Goal: Task Accomplishment & Management: Manage account settings

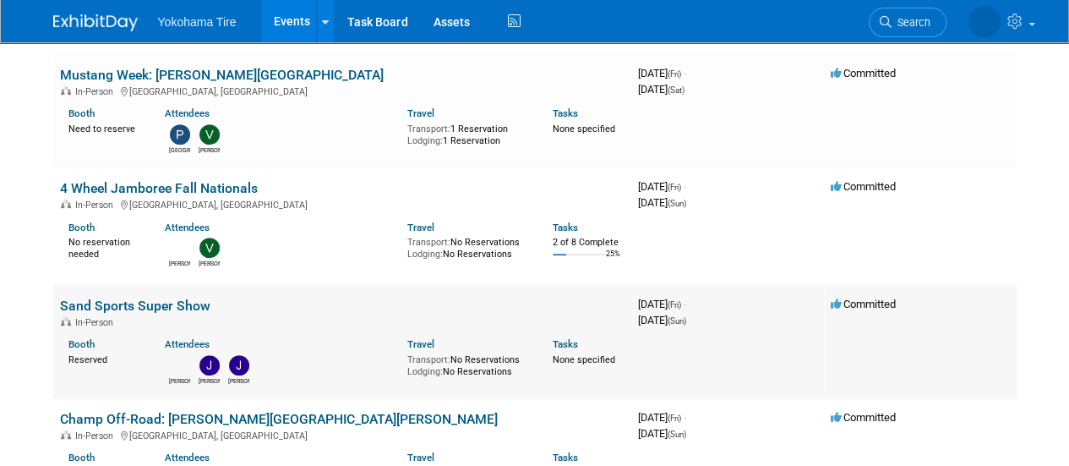
scroll to position [357, 0]
click at [132, 308] on link "Sand Sports Super Show" at bounding box center [135, 305] width 150 height 16
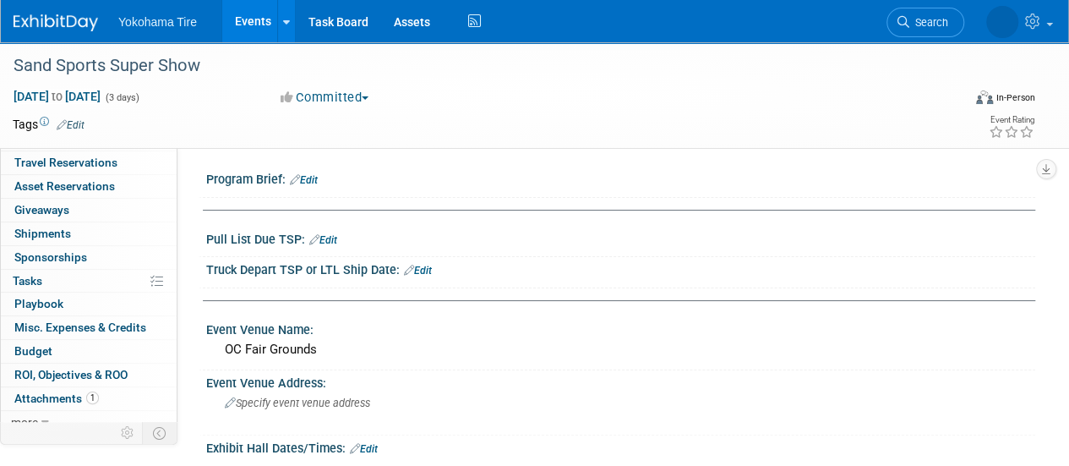
scroll to position [74, 0]
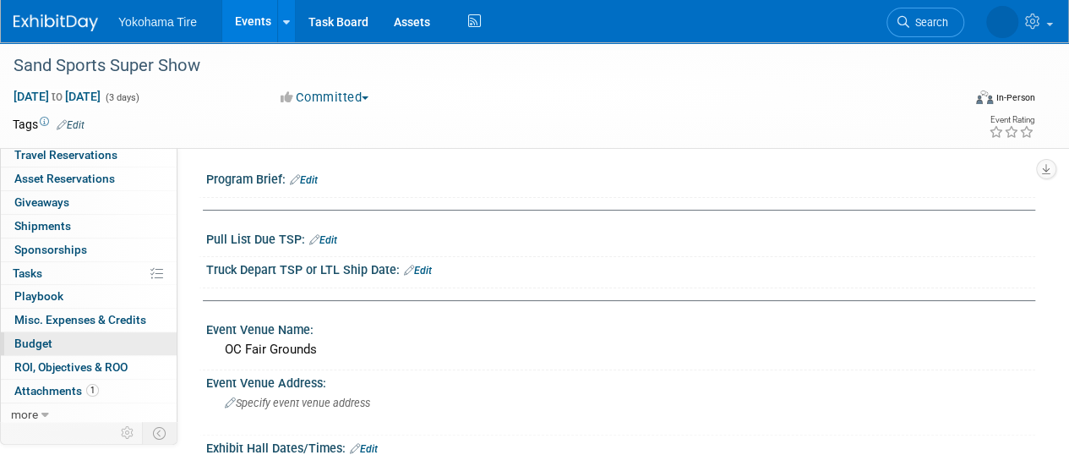
click at [76, 343] on link "Budget" at bounding box center [89, 343] width 176 height 23
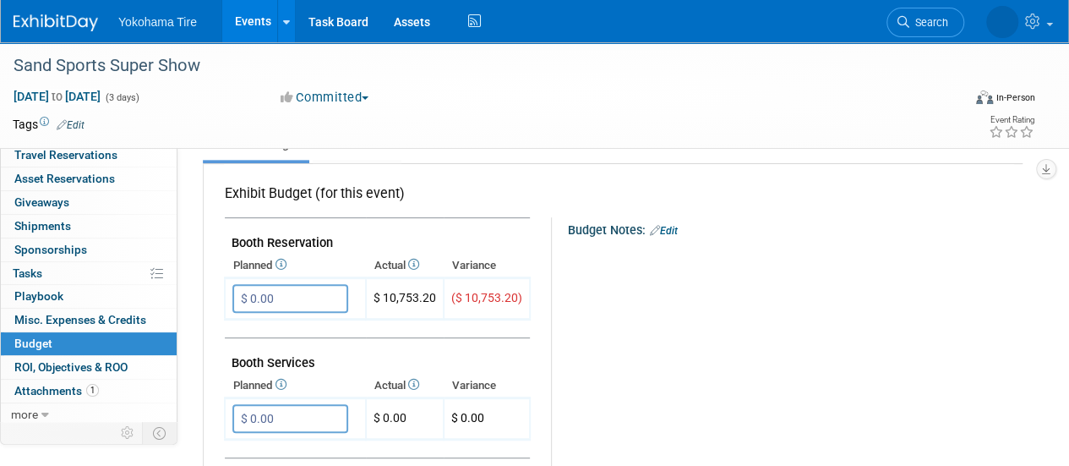
scroll to position [269, 0]
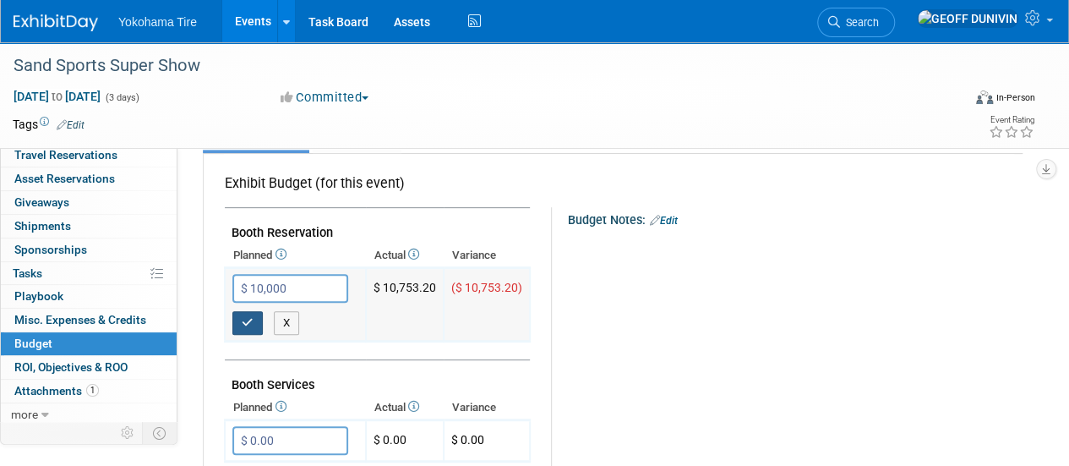
type input "$ 10,000.00"
click at [260, 319] on button "button" at bounding box center [247, 323] width 30 height 24
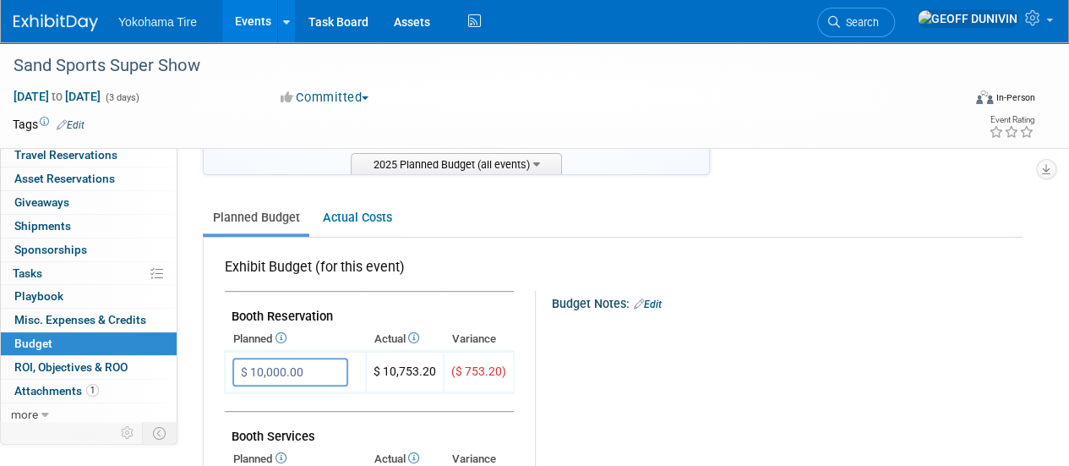
scroll to position [184, 0]
click at [354, 227] on link "Actual Costs" at bounding box center [357, 218] width 89 height 31
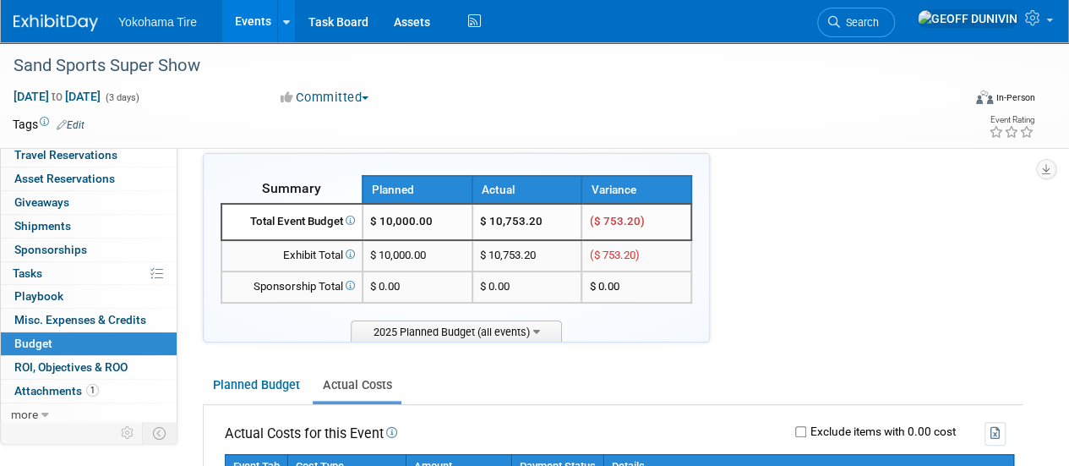
scroll to position [0, 0]
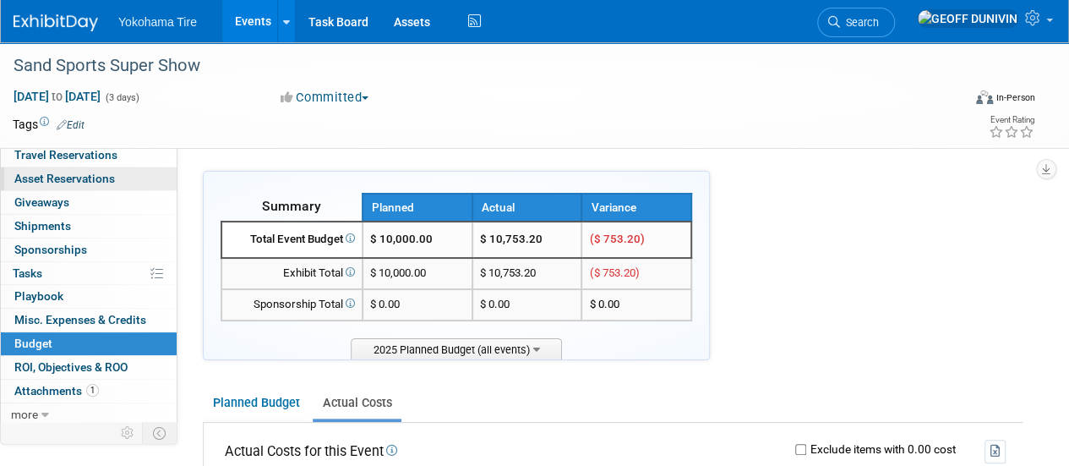
click at [78, 178] on span "Asset Reservations 0" at bounding box center [64, 179] width 101 height 14
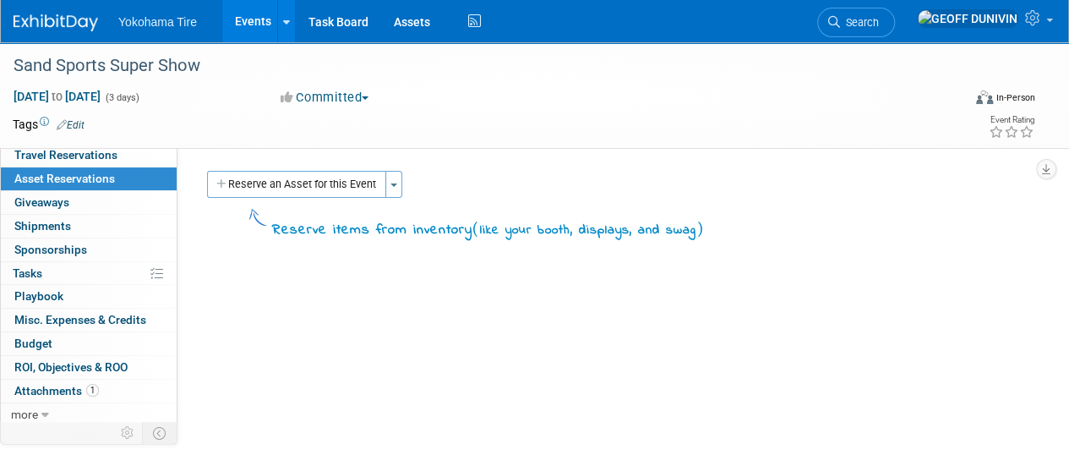
click at [302, 159] on div "Program Brief: Edit Pull List Due TSP: Edit Truck Depart TSP or LTL Ship Date: …" at bounding box center [606, 322] width 858 height 349
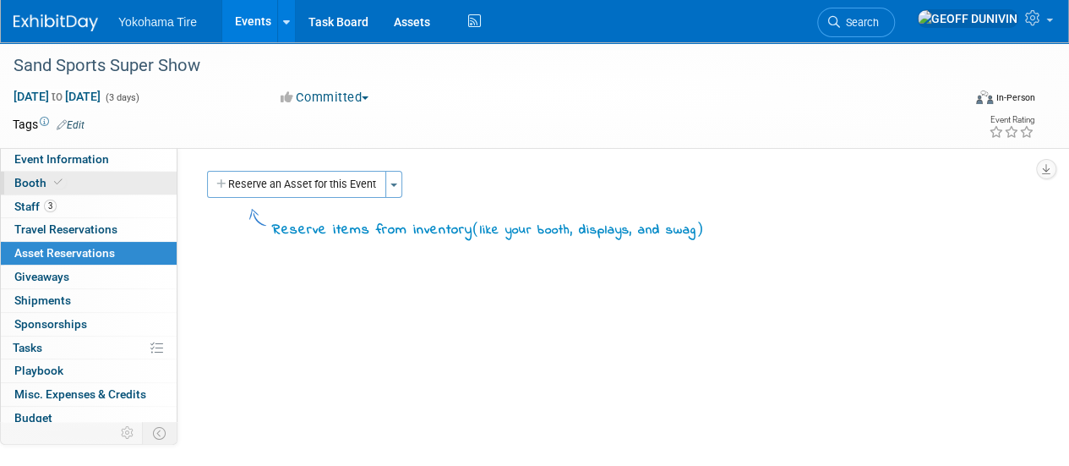
click at [94, 185] on link "Booth" at bounding box center [89, 183] width 176 height 23
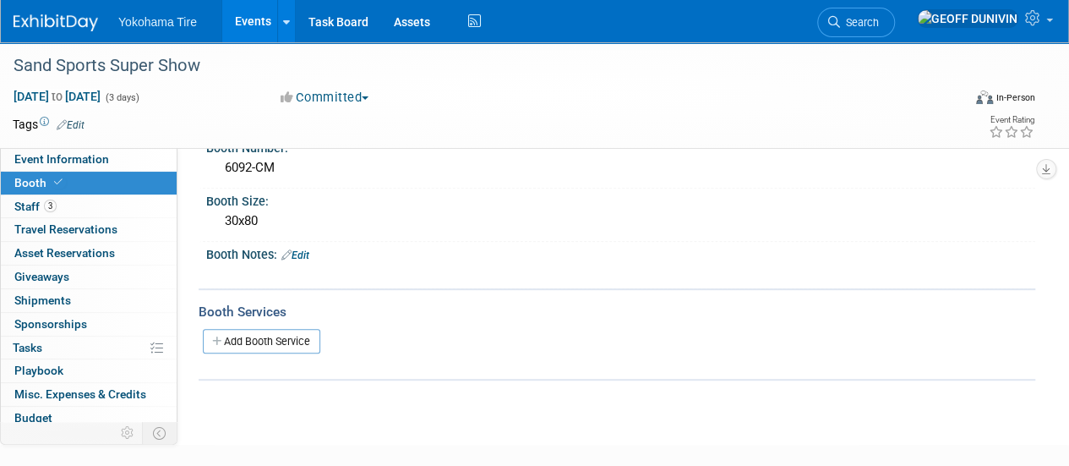
scroll to position [251, 0]
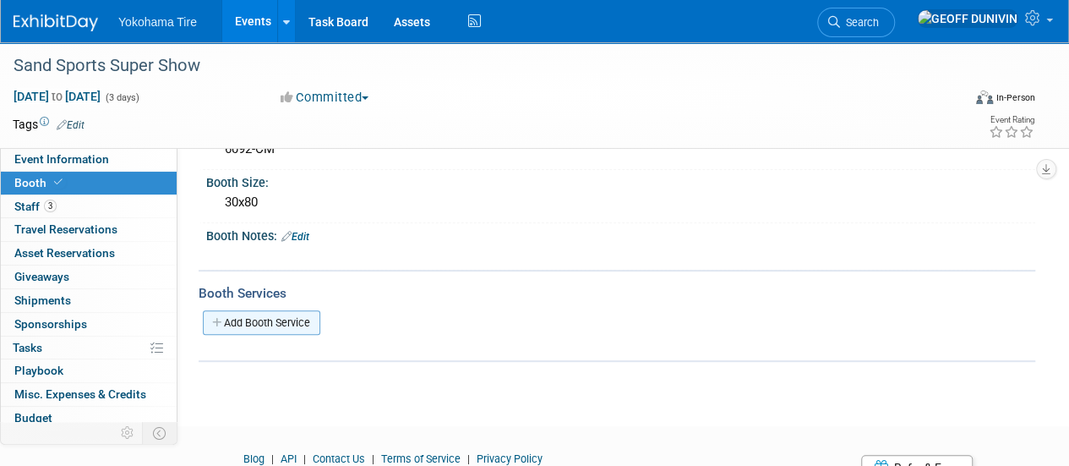
click at [277, 315] on link "Add Booth Service" at bounding box center [261, 322] width 117 height 25
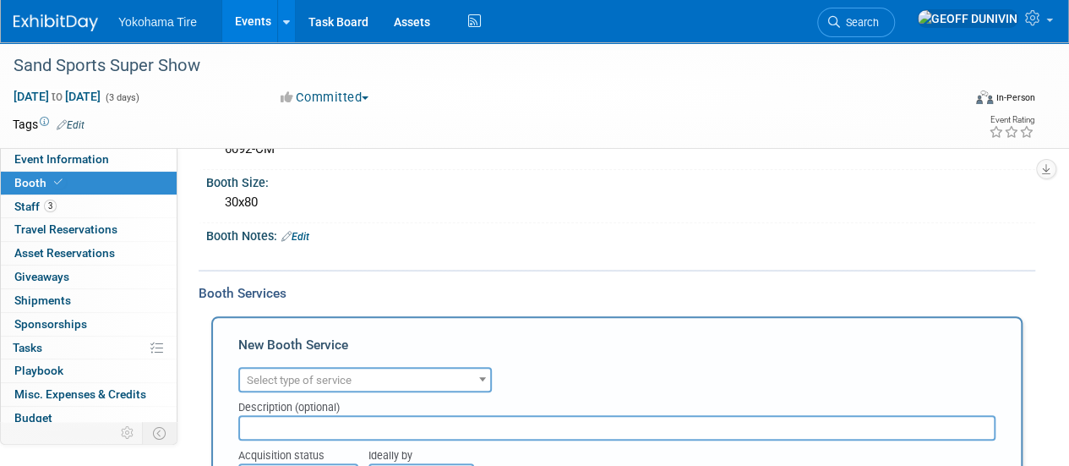
scroll to position [0, 0]
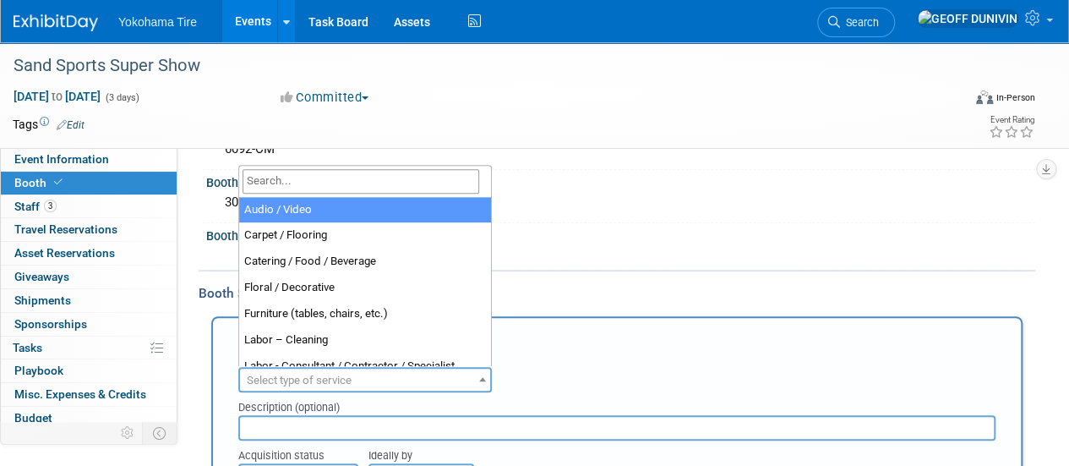
click at [324, 377] on span "Select type of service" at bounding box center [299, 379] width 105 height 13
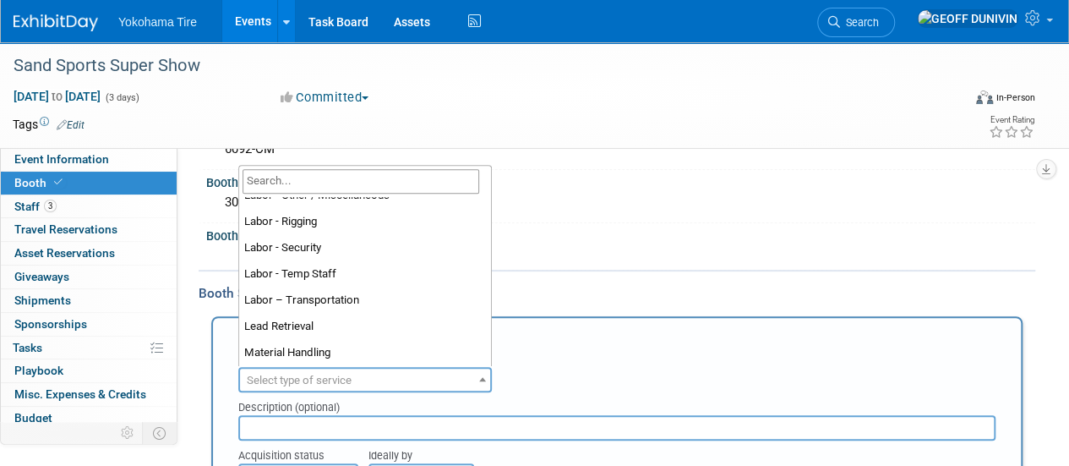
scroll to position [433, 0]
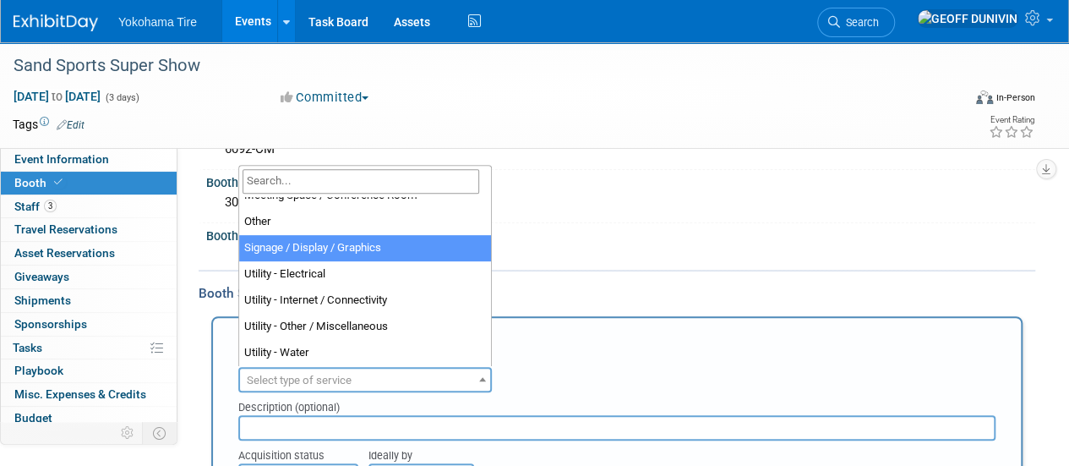
select select "3"
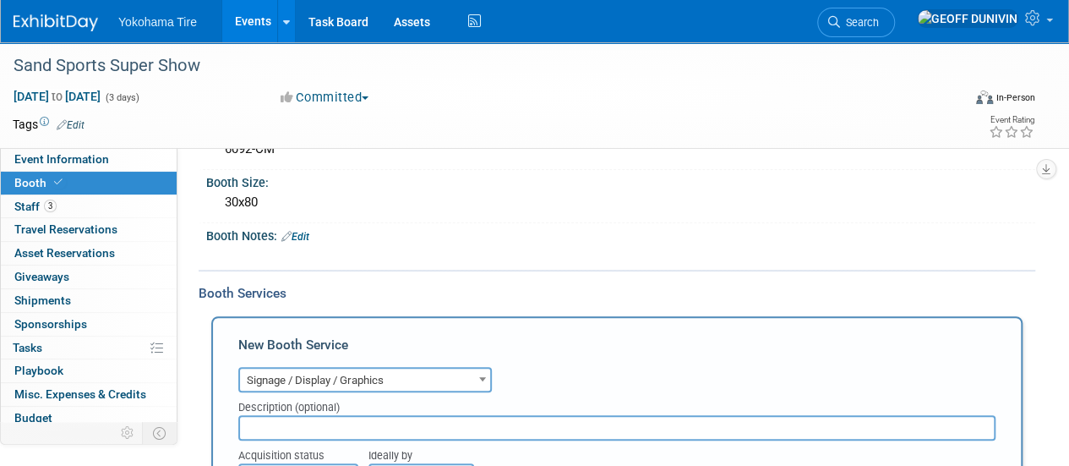
click at [327, 427] on input "text" at bounding box center [616, 427] width 757 height 25
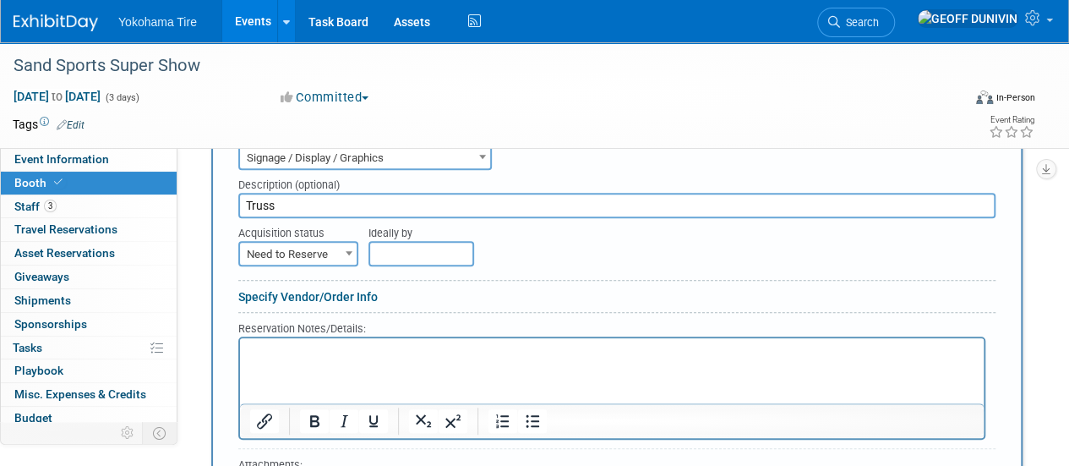
scroll to position [474, 0]
type input "Truss"
click at [320, 253] on span "Need to Reserve" at bounding box center [298, 254] width 117 height 24
select select "2"
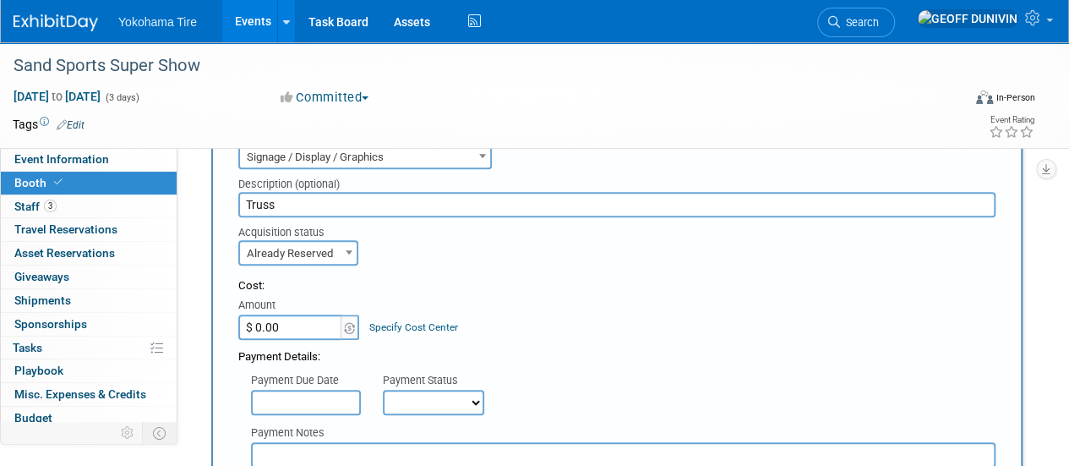
scroll to position [532, 0]
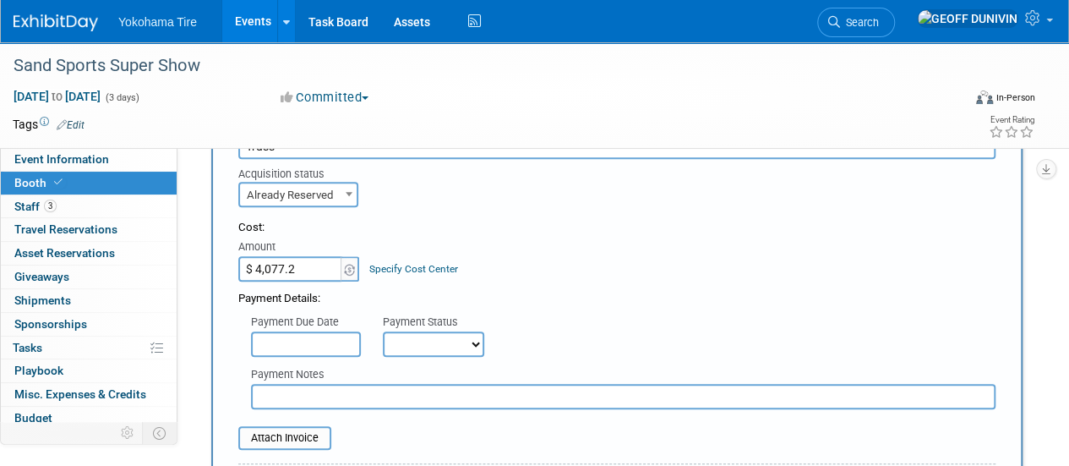
type input "$ 4,077.26"
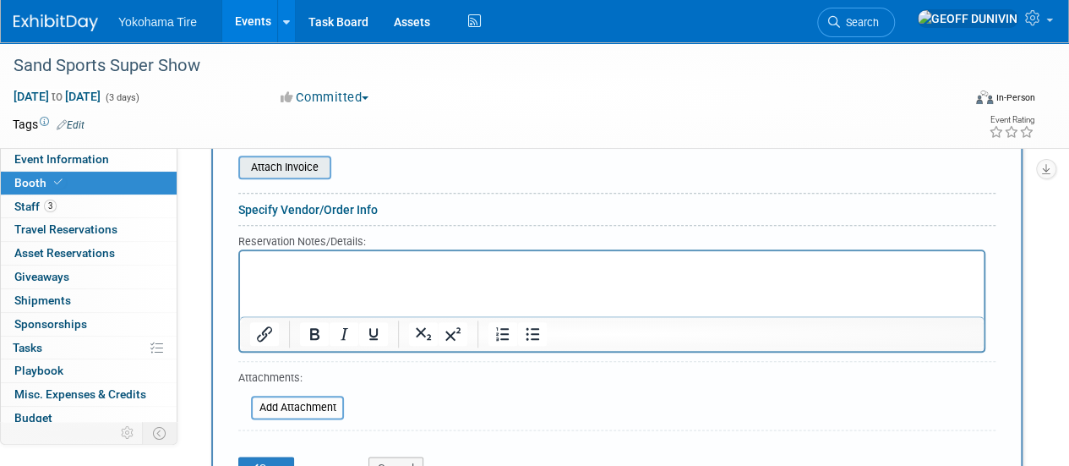
scroll to position [804, 0]
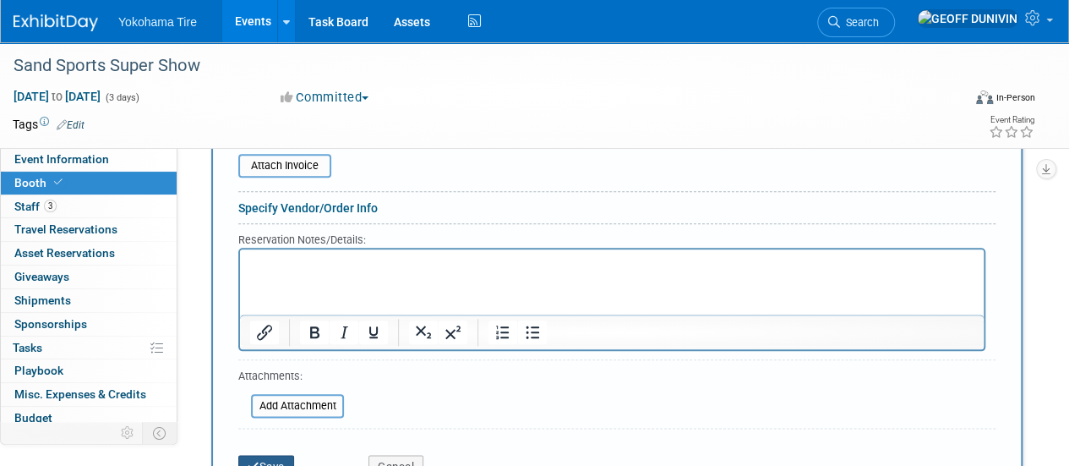
click at [275, 455] on button "Save" at bounding box center [266, 467] width 56 height 24
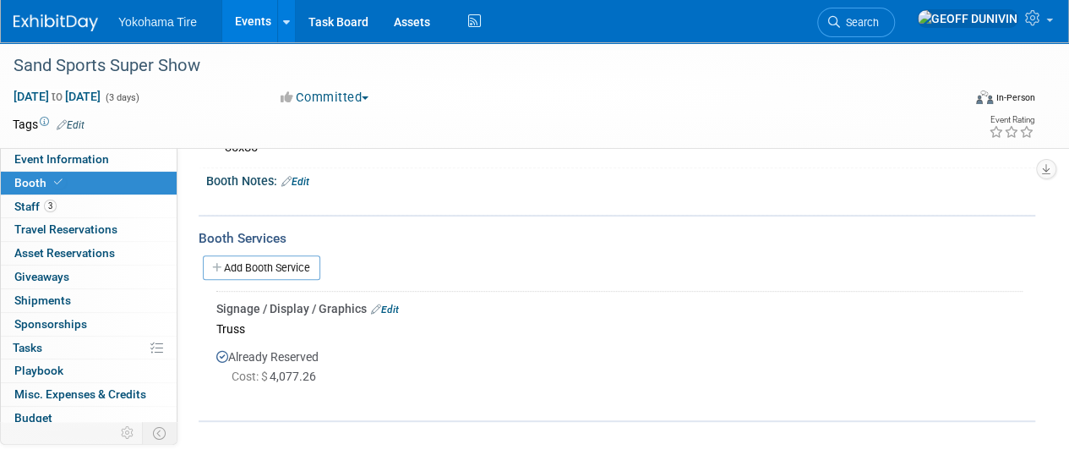
scroll to position [302, 0]
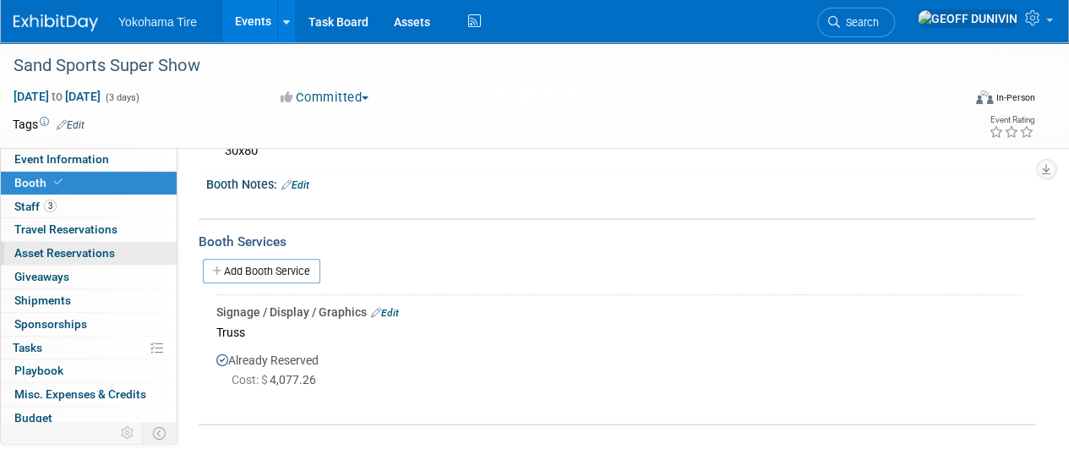
click at [112, 255] on span "Asset Reservations 0" at bounding box center [64, 253] width 101 height 14
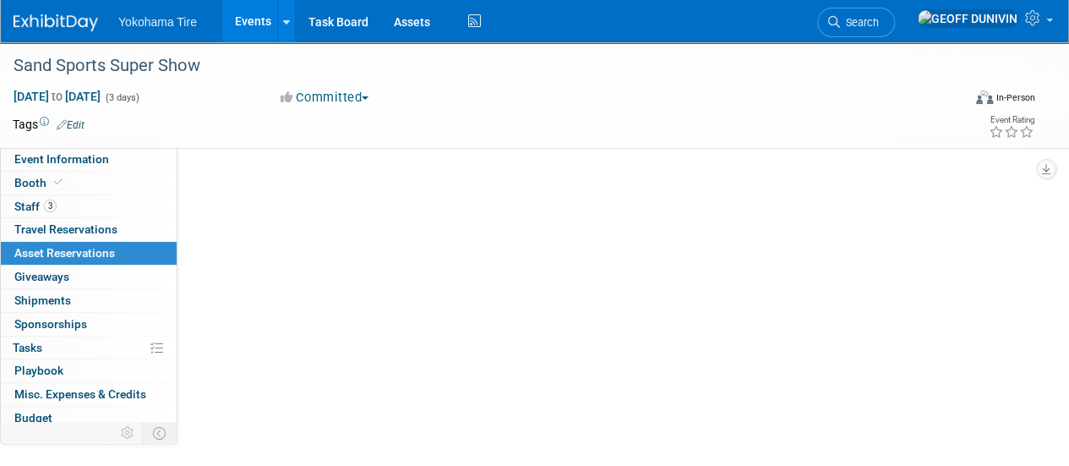
scroll to position [0, 0]
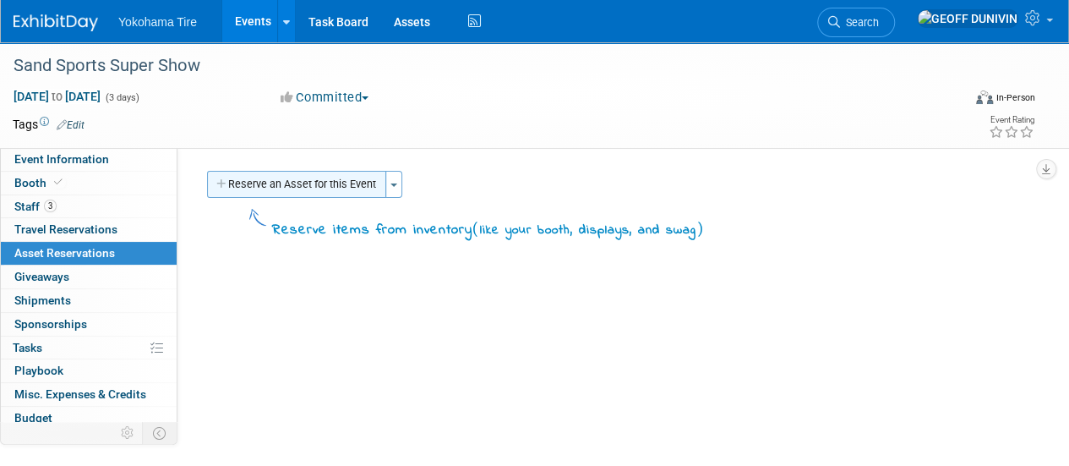
click at [273, 173] on button "Reserve an Asset for this Event" at bounding box center [296, 184] width 179 height 27
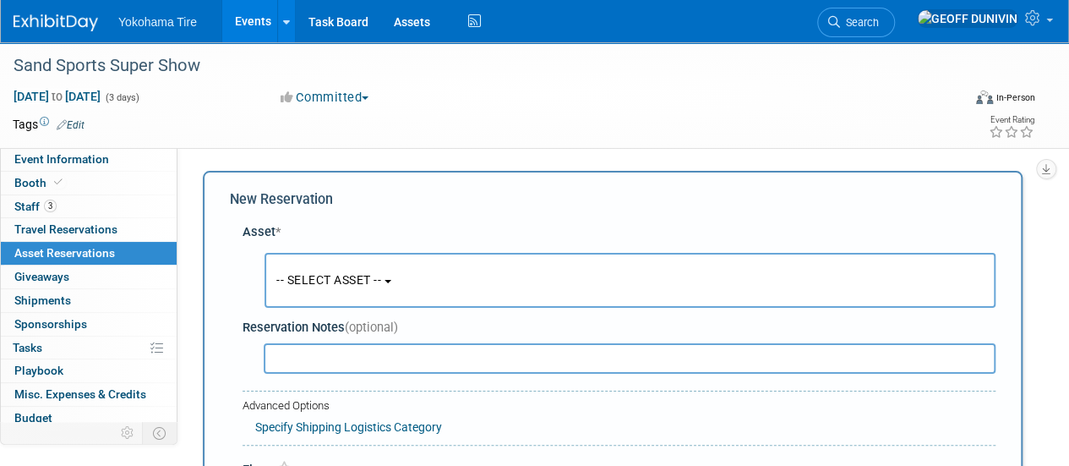
scroll to position [16, 0]
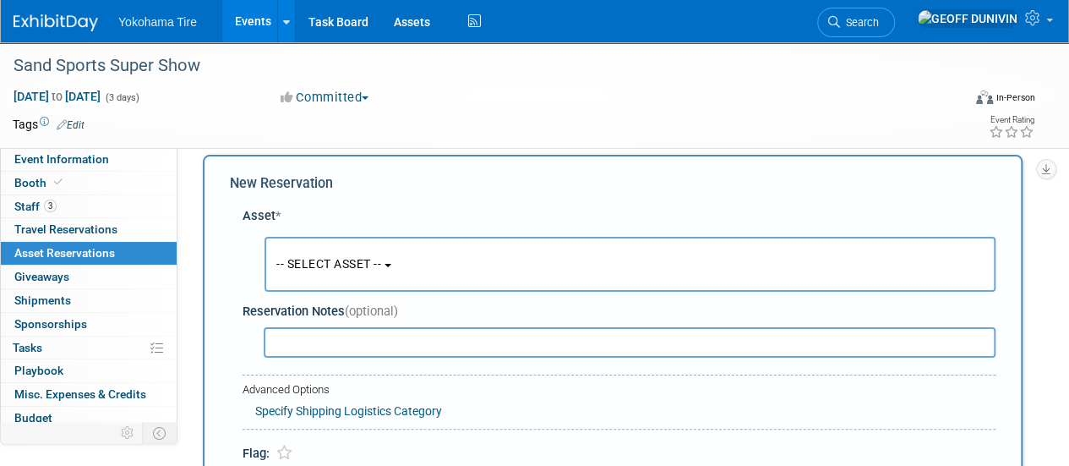
click at [334, 259] on span "-- SELECT ASSET --" at bounding box center [328, 264] width 105 height 14
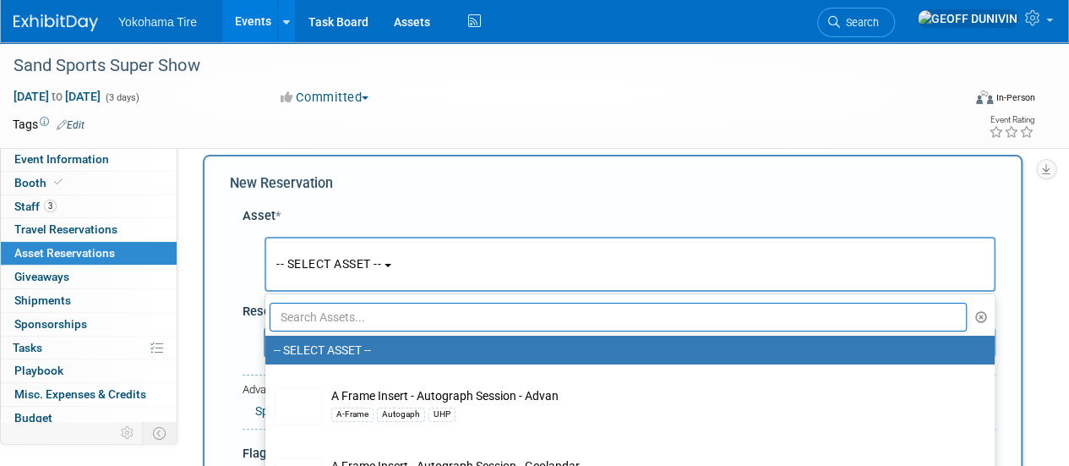
click at [351, 317] on input "text" at bounding box center [618, 316] width 697 height 29
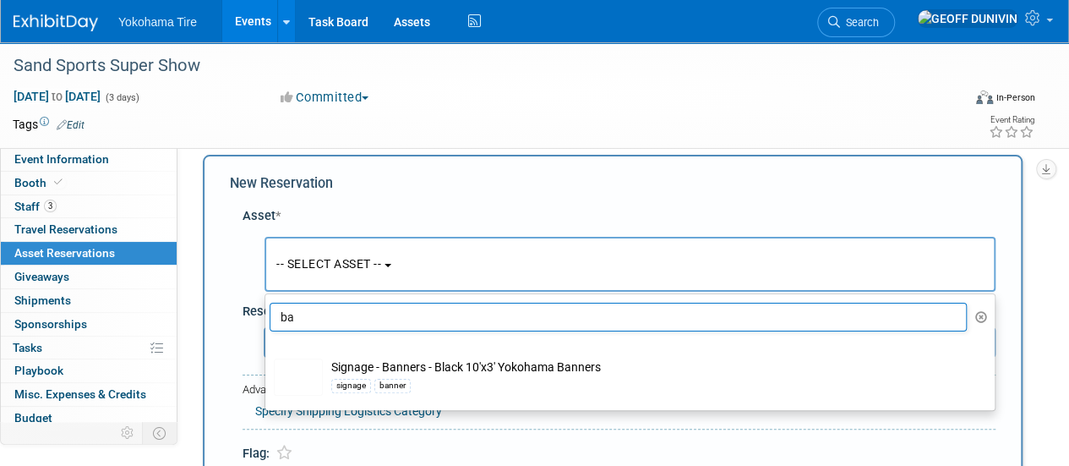
type input "b"
type input "s"
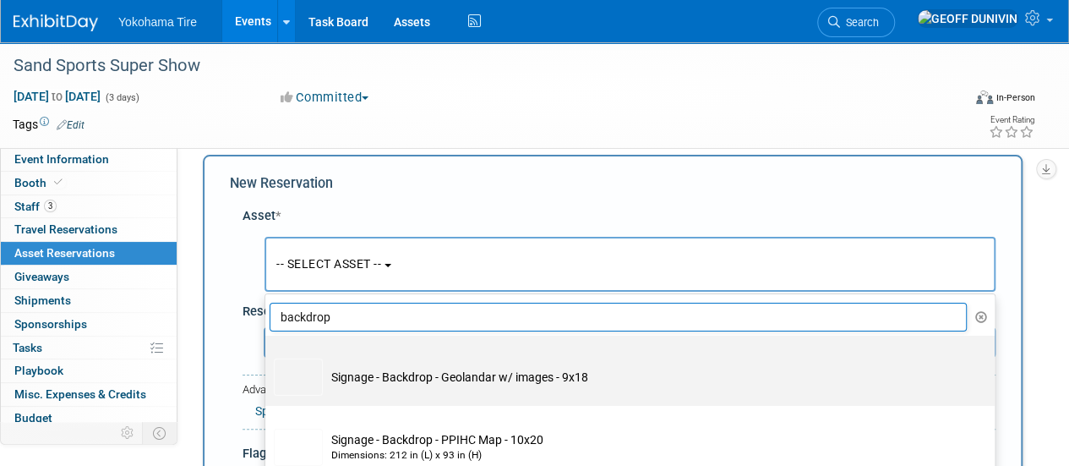
type input "backdrop"
click at [396, 358] on td "Signage - Backdrop - Geolandar w/ images - 9x18" at bounding box center [642, 376] width 638 height 37
click at [268, 356] on input "Signage - Backdrop - Geolandar w/ images - 9x18" at bounding box center [262, 350] width 11 height 11
select select "10726897"
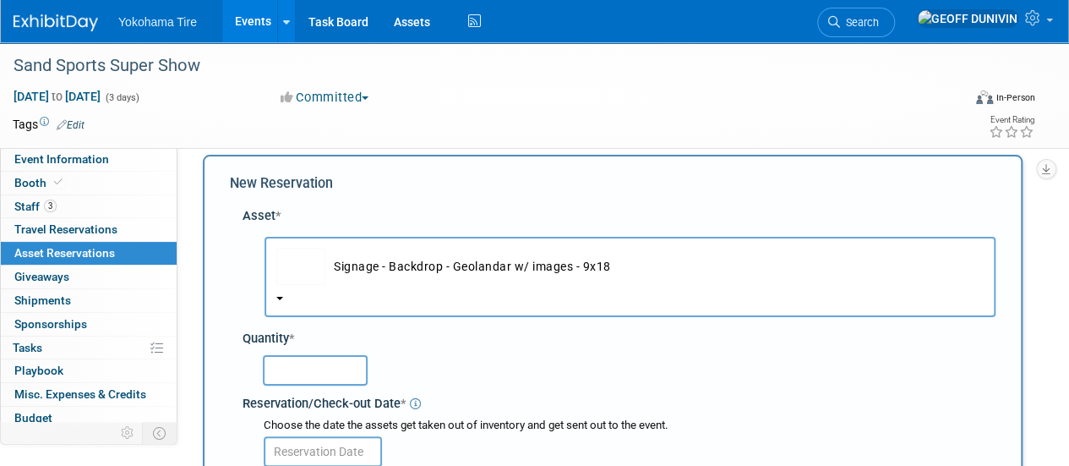
click at [304, 344] on div "Quantity *" at bounding box center [618, 339] width 753 height 18
click at [294, 369] on input "text" at bounding box center [315, 370] width 105 height 30
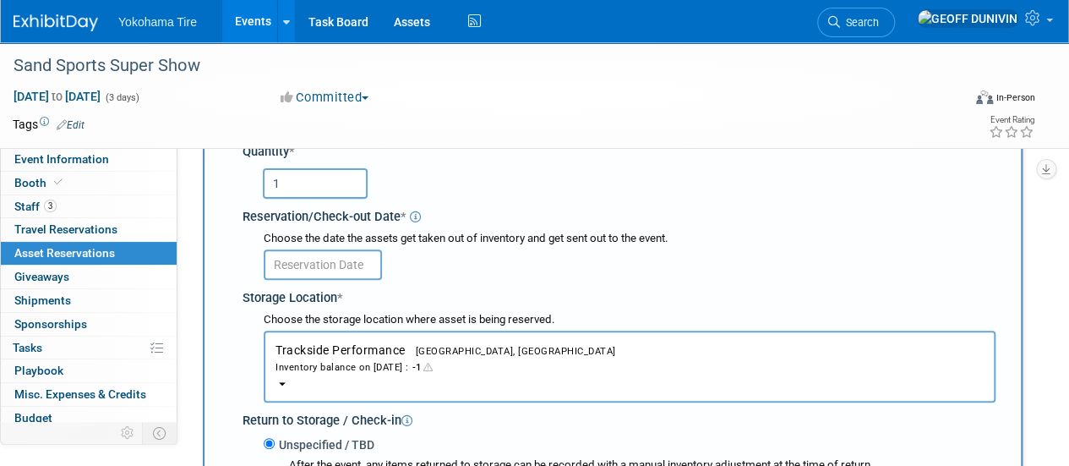
scroll to position [225, 0]
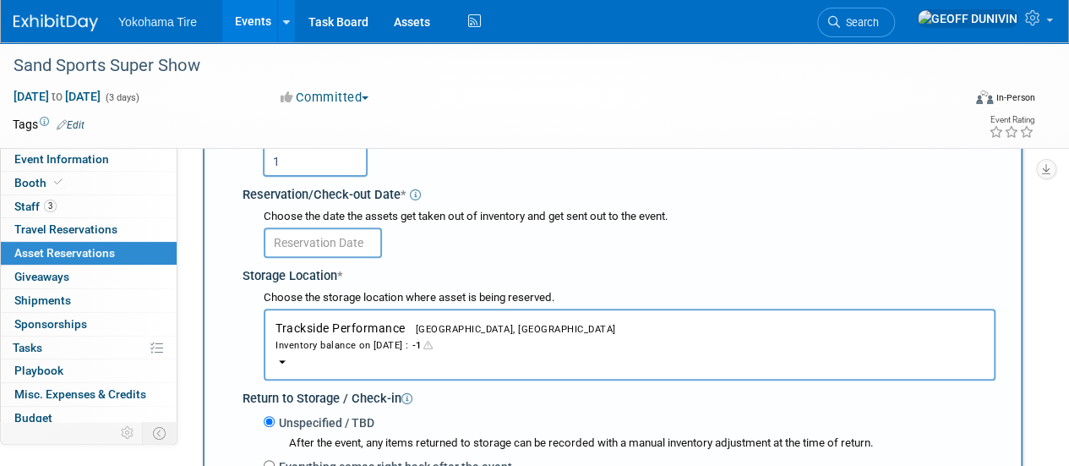
type input "1"
click at [318, 249] on input "text" at bounding box center [323, 242] width 118 height 30
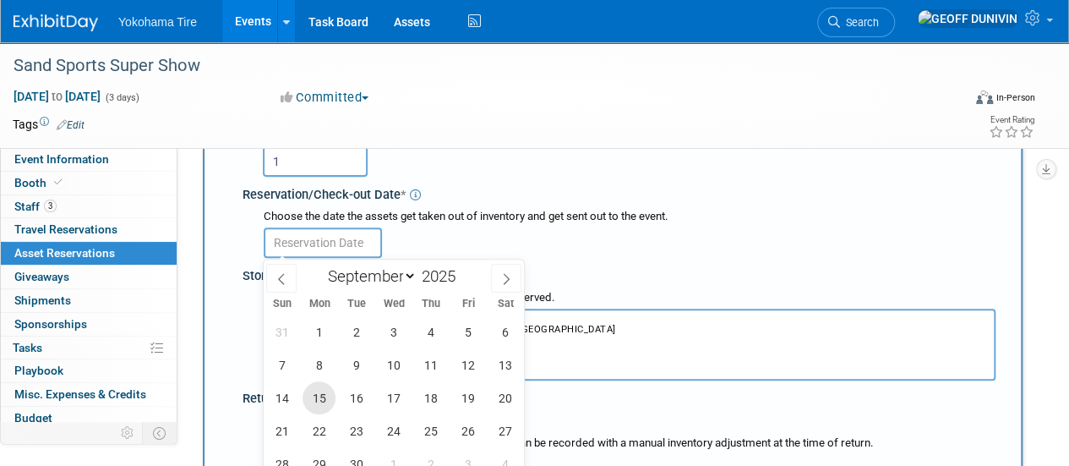
click at [308, 397] on span "15" at bounding box center [318, 397] width 33 height 33
type input "Sep 15, 2025"
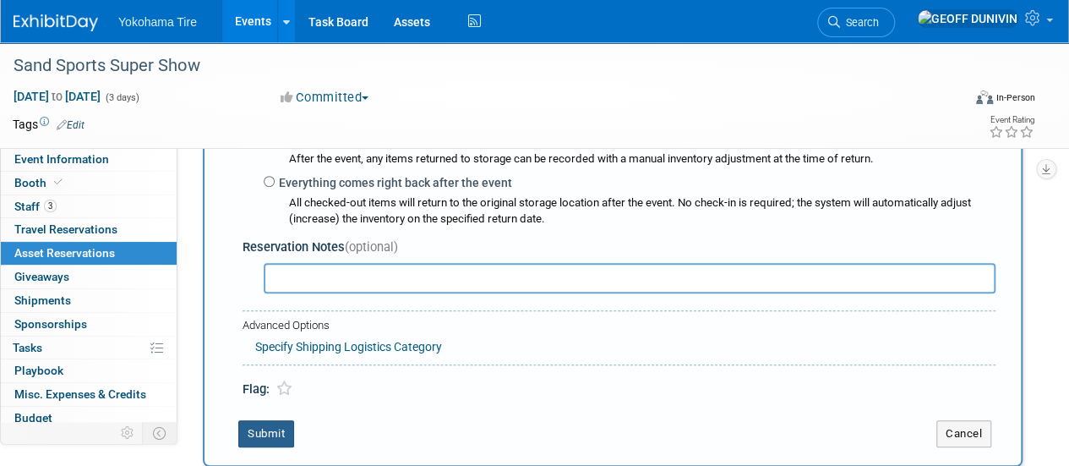
click at [279, 423] on button "Submit" at bounding box center [266, 433] width 56 height 27
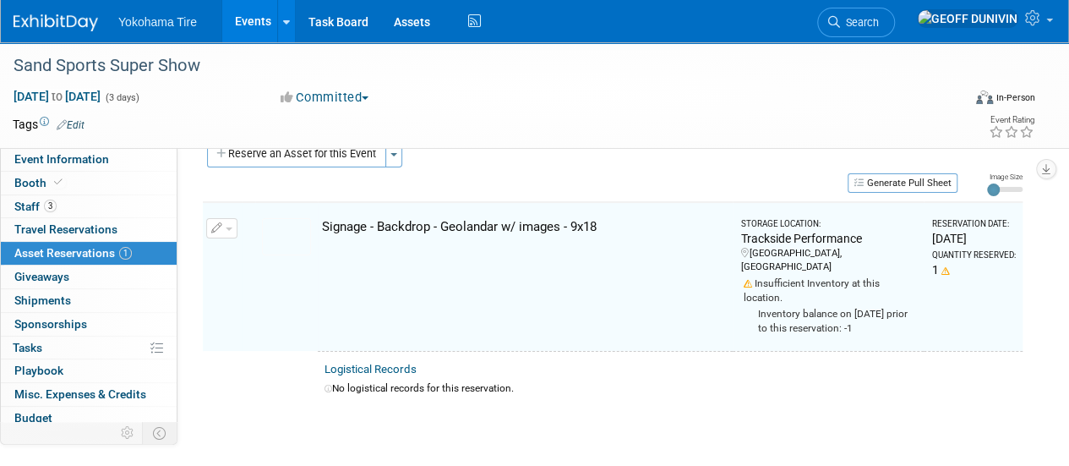
scroll to position [20, 0]
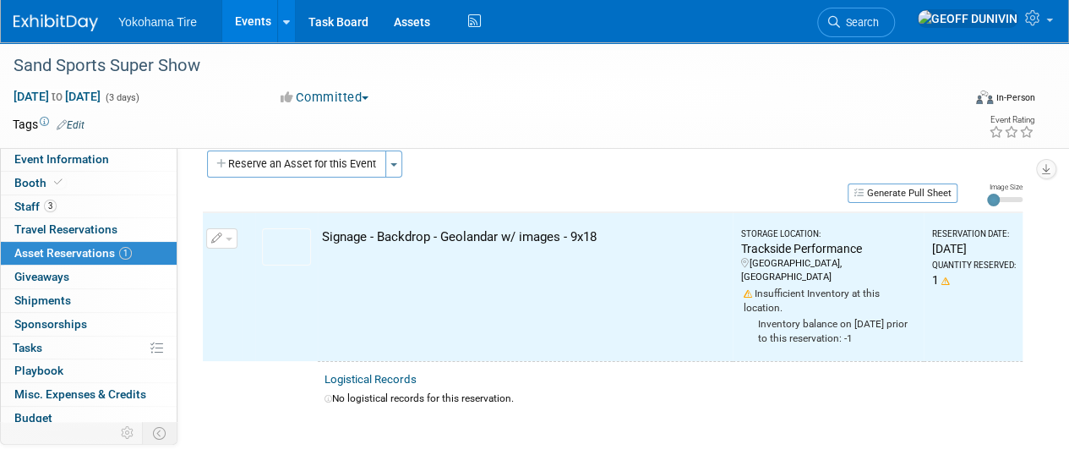
click at [339, 144] on div "Sand Sports Super Show Sep 19, 2025 to Sep 21, 2025 (3 days) Sep 19, 2025 to Se…" at bounding box center [534, 95] width 1069 height 106
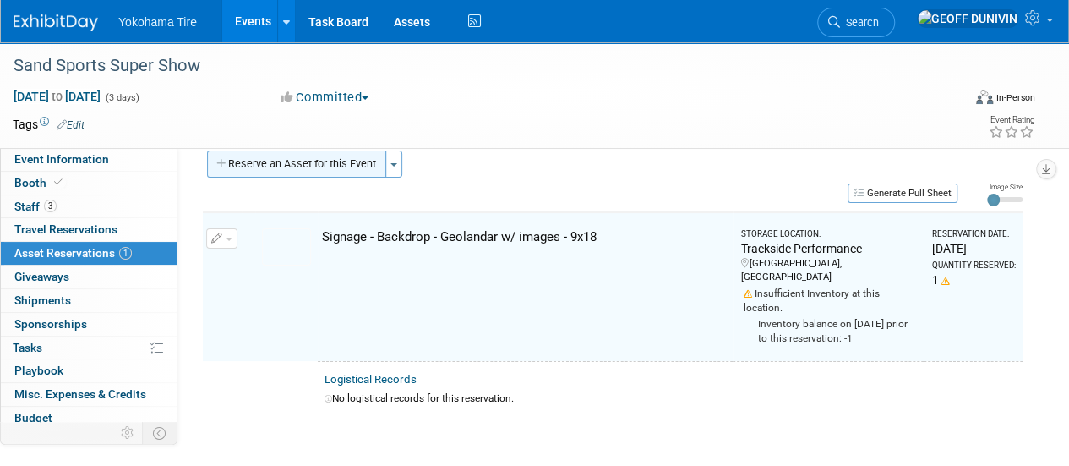
click at [336, 155] on button "Reserve an Asset for this Event" at bounding box center [296, 163] width 179 height 27
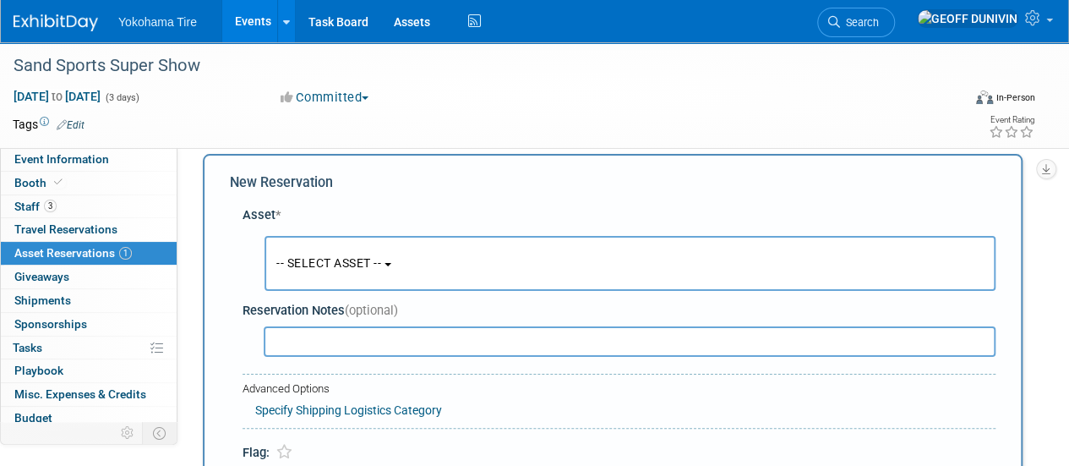
scroll to position [16, 0]
click at [357, 273] on button "-- SELECT ASSET --" at bounding box center [629, 264] width 731 height 55
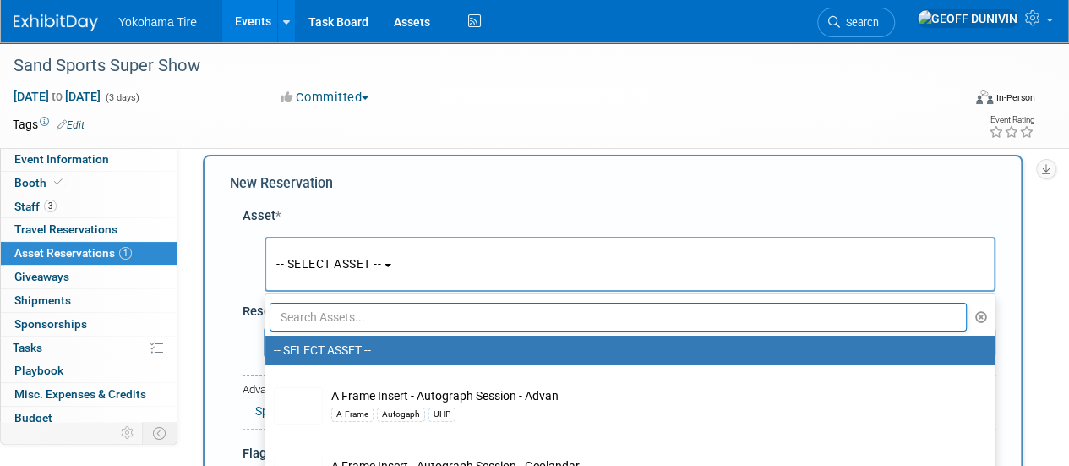
click at [357, 305] on input "text" at bounding box center [618, 316] width 697 height 29
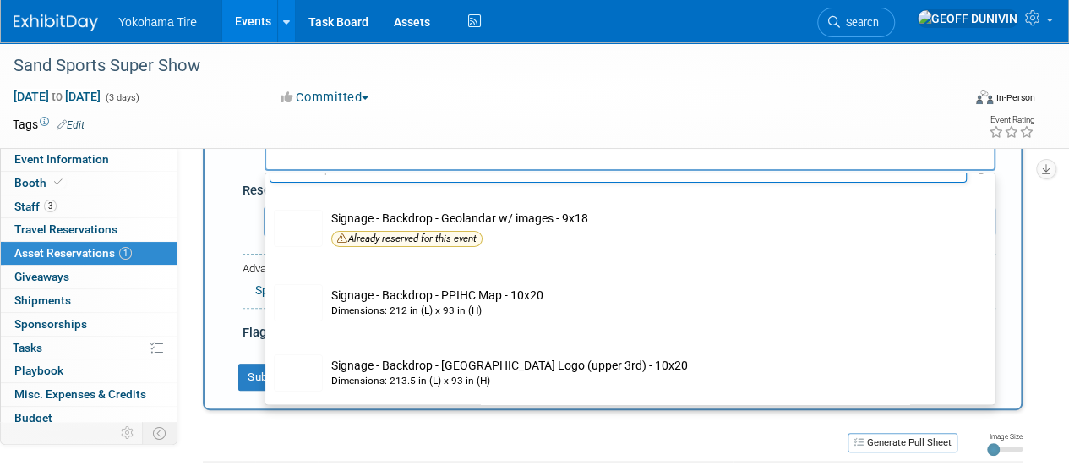
scroll to position [139, 0]
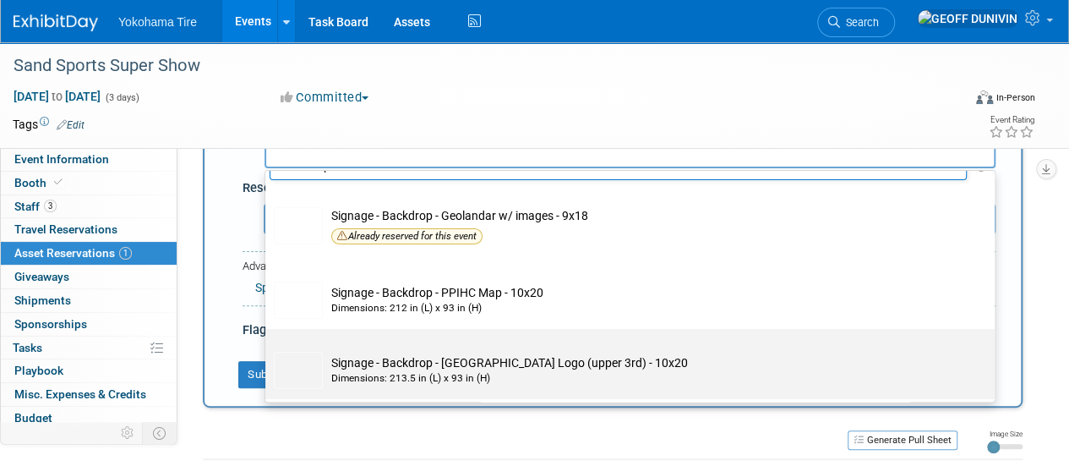
type input "backdrop"
click at [414, 372] on div "Dimensions: 213.5 in (L) x 93 in (H)" at bounding box center [645, 378] width 629 height 14
click at [268, 349] on input "Signage - Backdrop - Yokohama Logo (upper 3rd) - 10x20 Dimensions: 213.5 in (L)…" at bounding box center [262, 343] width 11 height 11
select select "10726896"
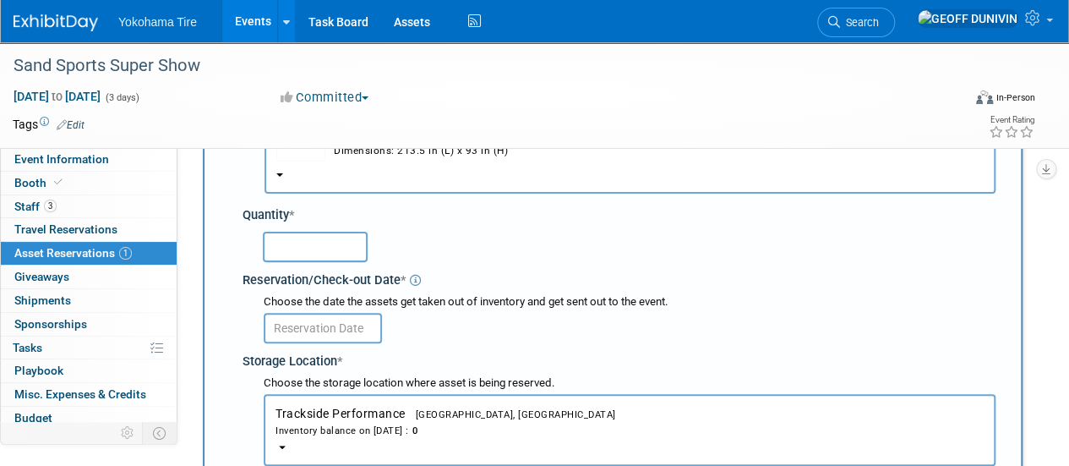
click at [294, 254] on input "text" at bounding box center [315, 247] width 105 height 30
type input "1"
click at [341, 330] on input "text" at bounding box center [323, 328] width 118 height 30
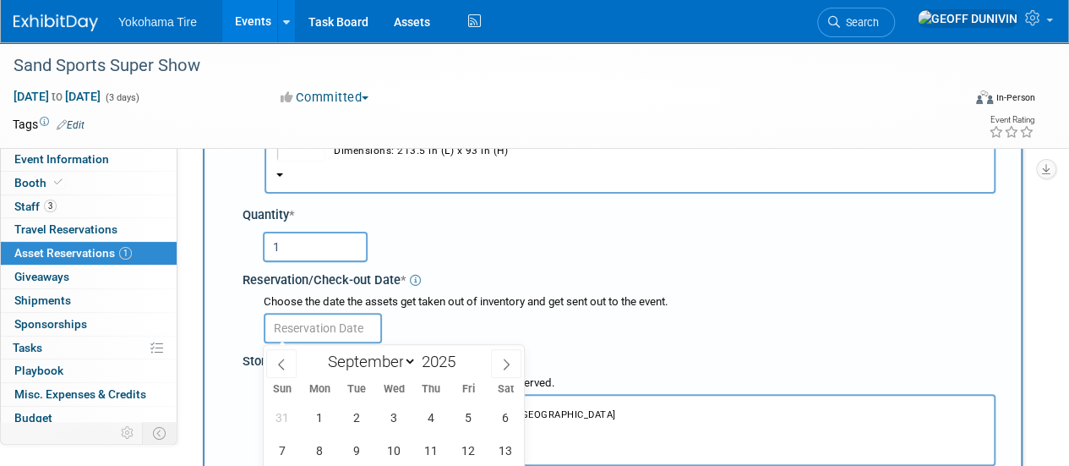
scroll to position [210, 0]
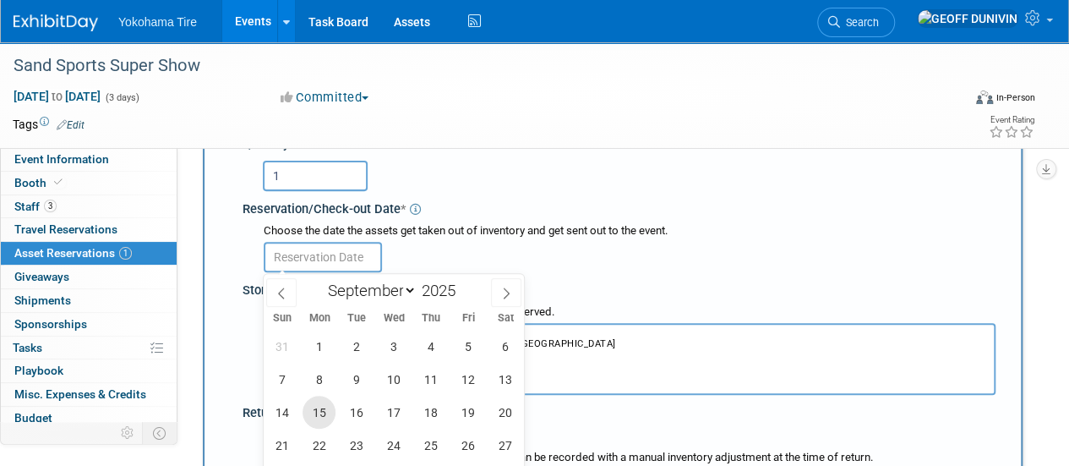
click at [314, 421] on span "15" at bounding box center [318, 411] width 33 height 33
type input "Sep 15, 2025"
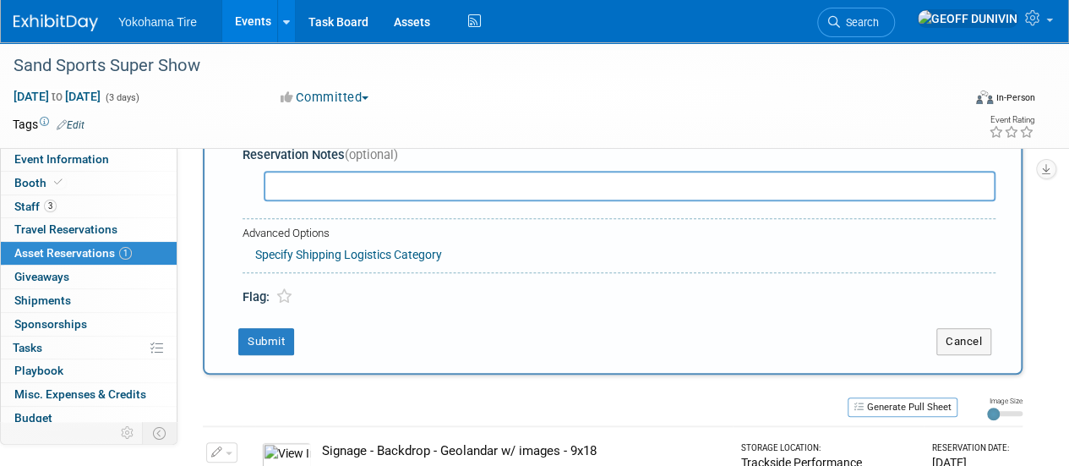
scroll to position [602, 0]
click at [280, 339] on button "Submit" at bounding box center [266, 340] width 56 height 27
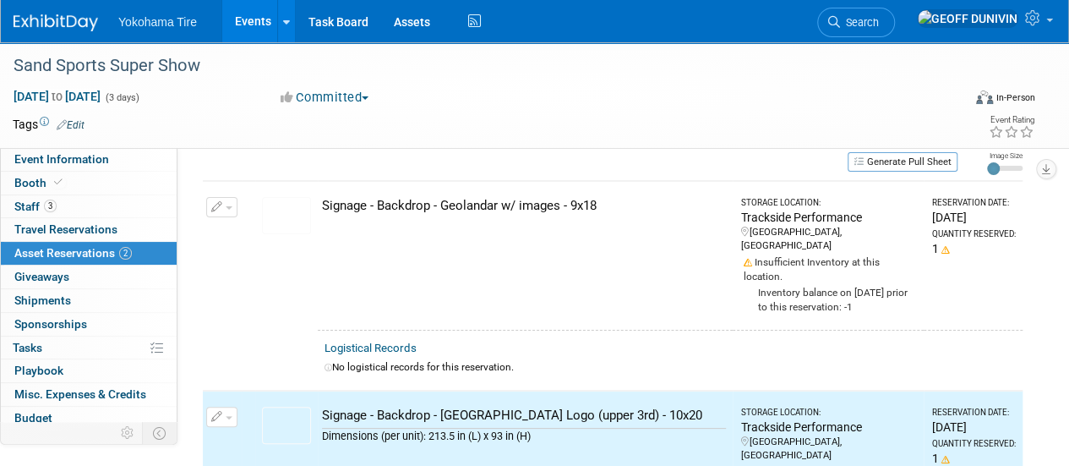
scroll to position [0, 0]
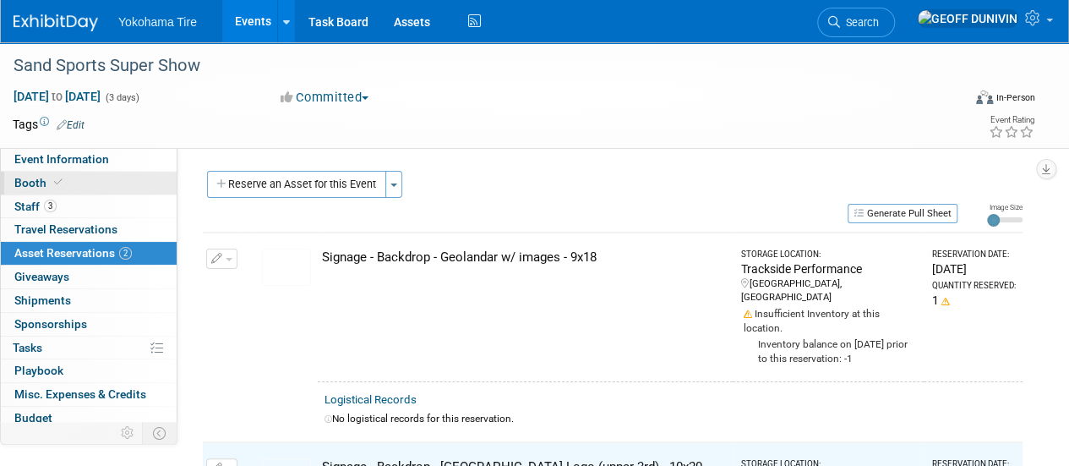
click at [55, 188] on span at bounding box center [58, 182] width 15 height 13
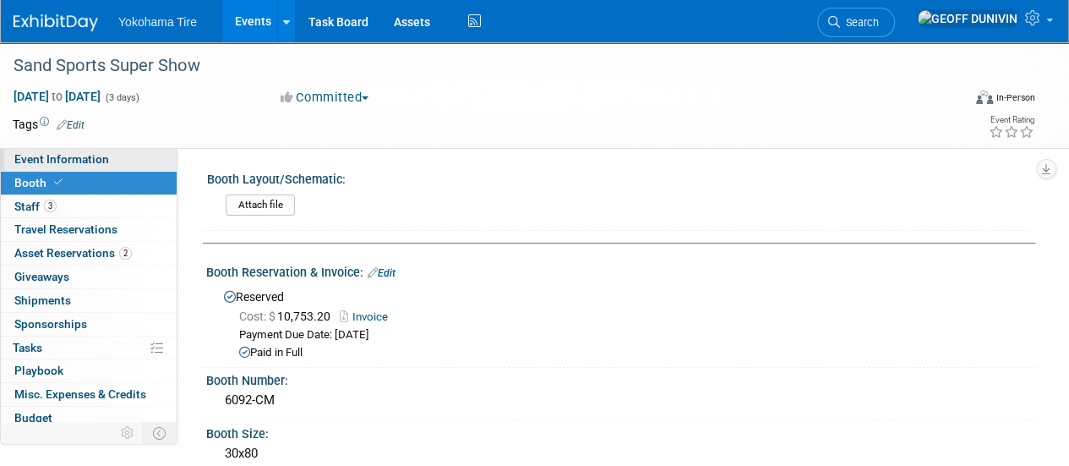
click at [103, 164] on span "Event Information" at bounding box center [61, 159] width 95 height 14
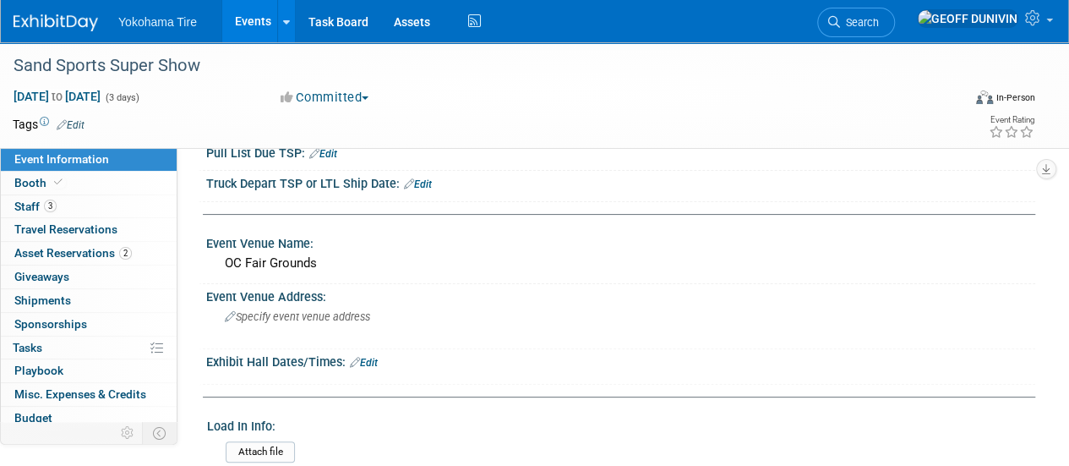
scroll to position [87, 0]
click at [300, 329] on div "Specify event venue address" at bounding box center [379, 321] width 320 height 39
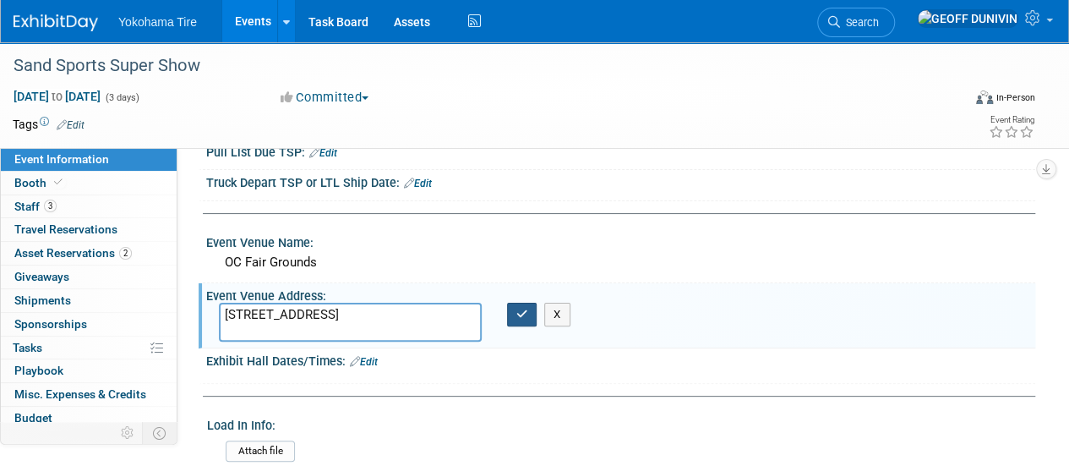
type textarea "[STREET_ADDRESS]"
click at [534, 310] on button "button" at bounding box center [522, 314] width 30 height 24
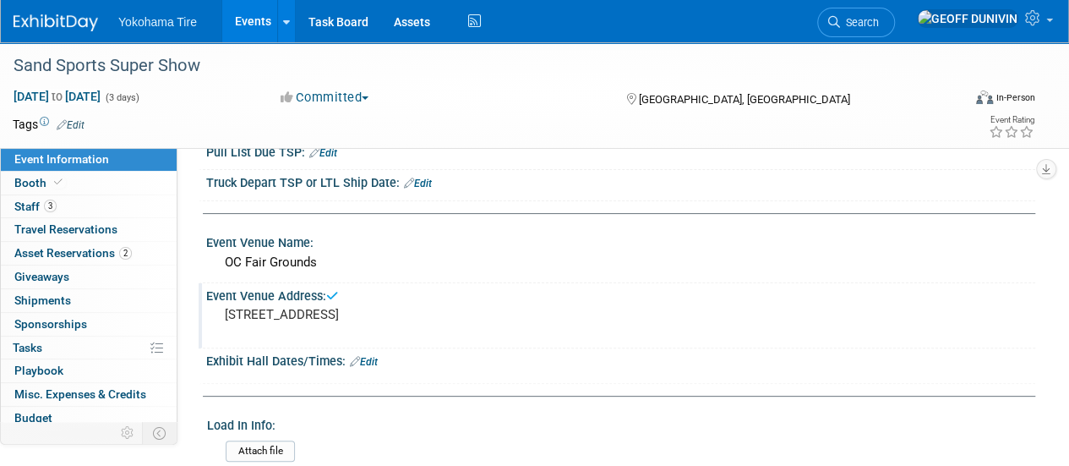
click at [358, 357] on icon at bounding box center [355, 361] width 10 height 11
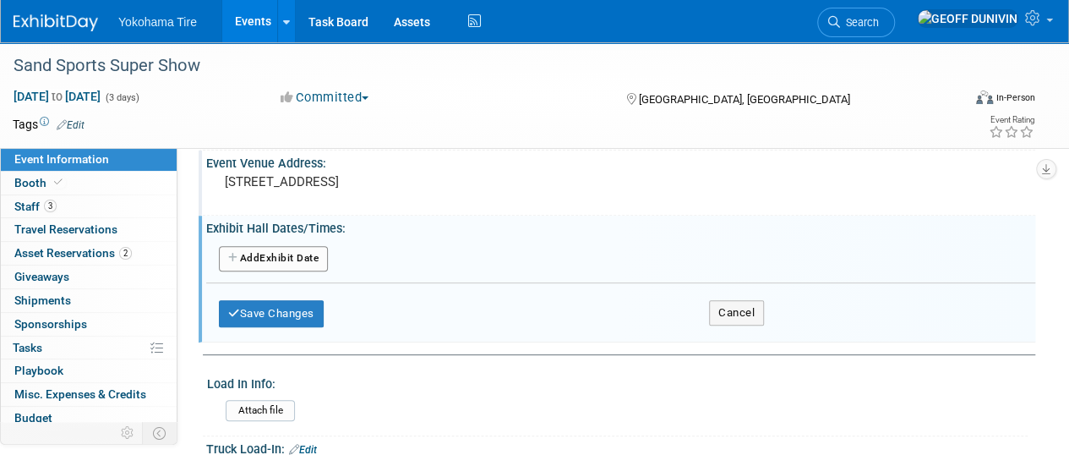
scroll to position [221, 0]
click at [269, 256] on button "Add Another Exhibit Date" at bounding box center [273, 257] width 109 height 25
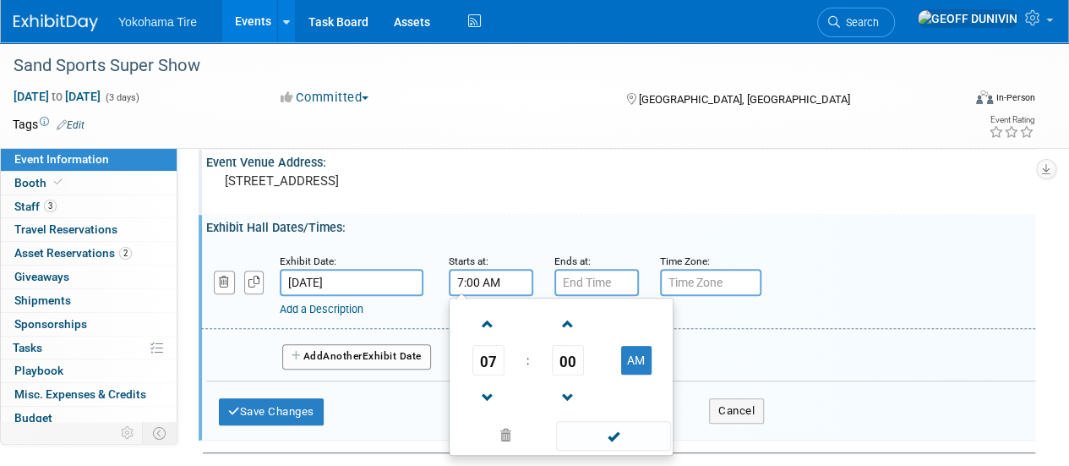
click at [500, 276] on input "7:00 AM" at bounding box center [491, 282] width 84 height 27
click at [491, 373] on span "07" at bounding box center [488, 360] width 32 height 30
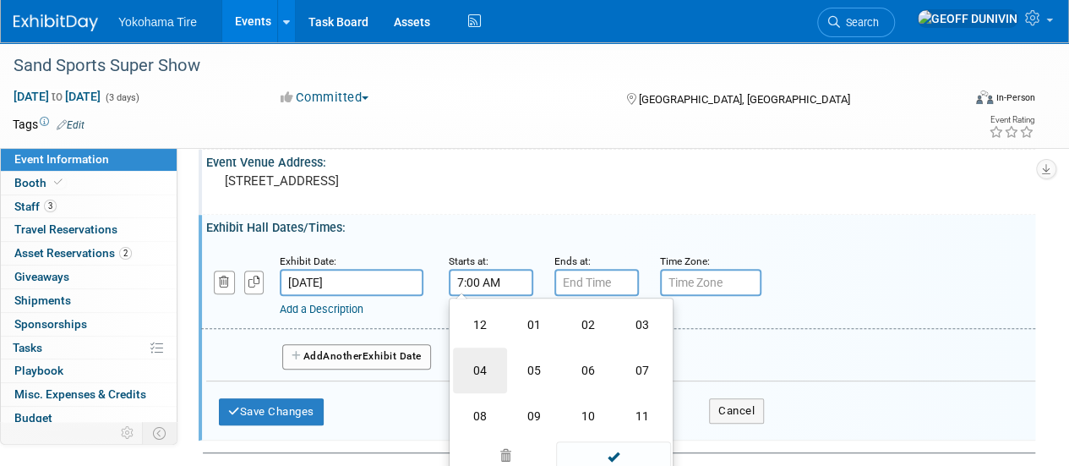
click at [494, 373] on td "04" at bounding box center [480, 370] width 54 height 46
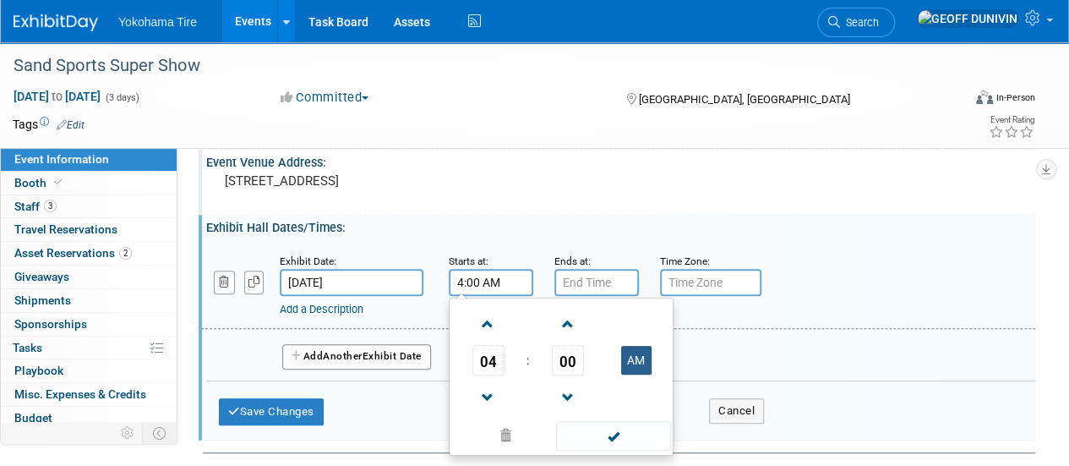
click at [630, 362] on button "AM" at bounding box center [636, 360] width 30 height 29
type input "4:00 PM"
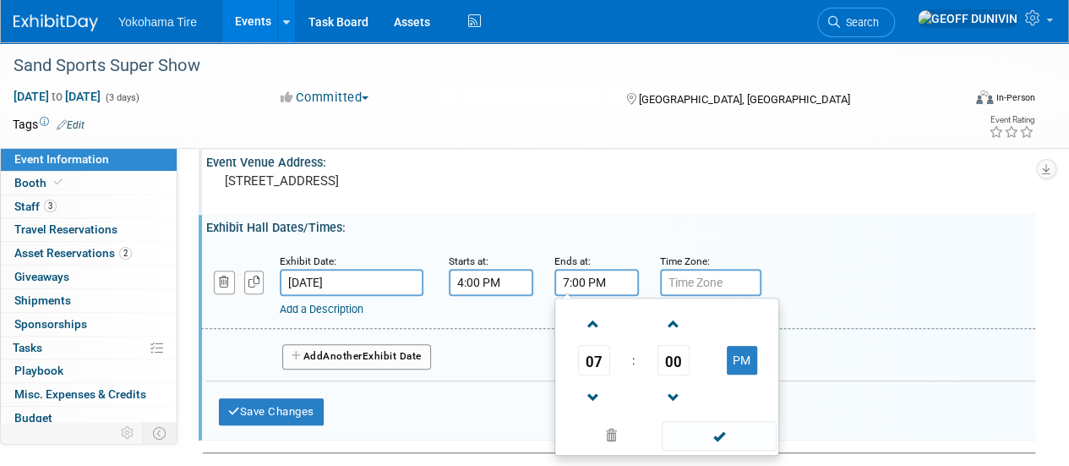
click at [603, 286] on input "7:00 PM" at bounding box center [596, 282] width 84 height 27
click at [585, 371] on span "07" at bounding box center [594, 360] width 32 height 30
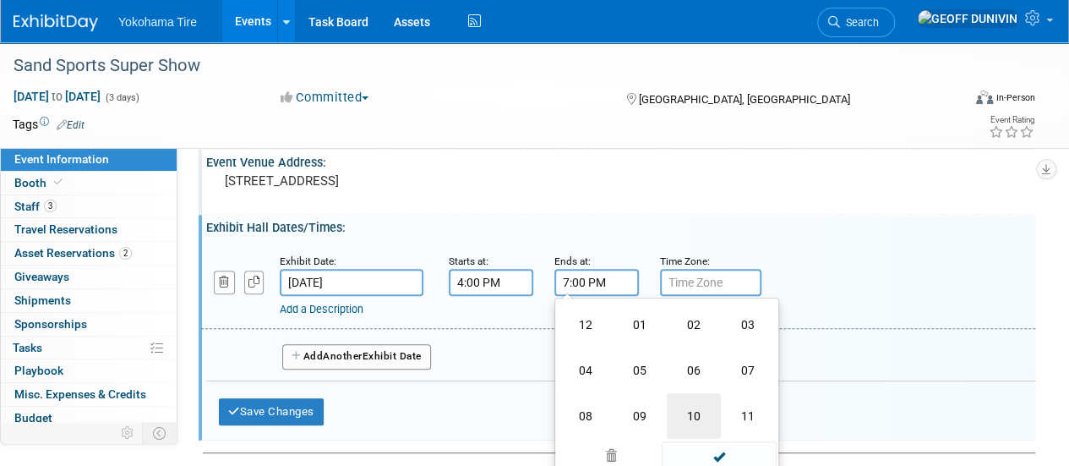
click at [692, 406] on td "10" at bounding box center [694, 416] width 54 height 46
type input "10:00 PM"
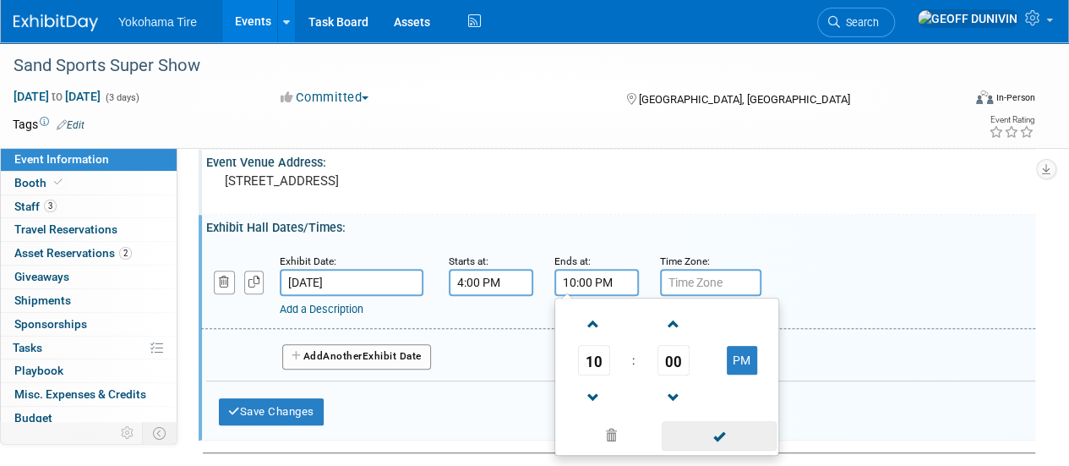
click at [713, 428] on span at bounding box center [719, 436] width 114 height 30
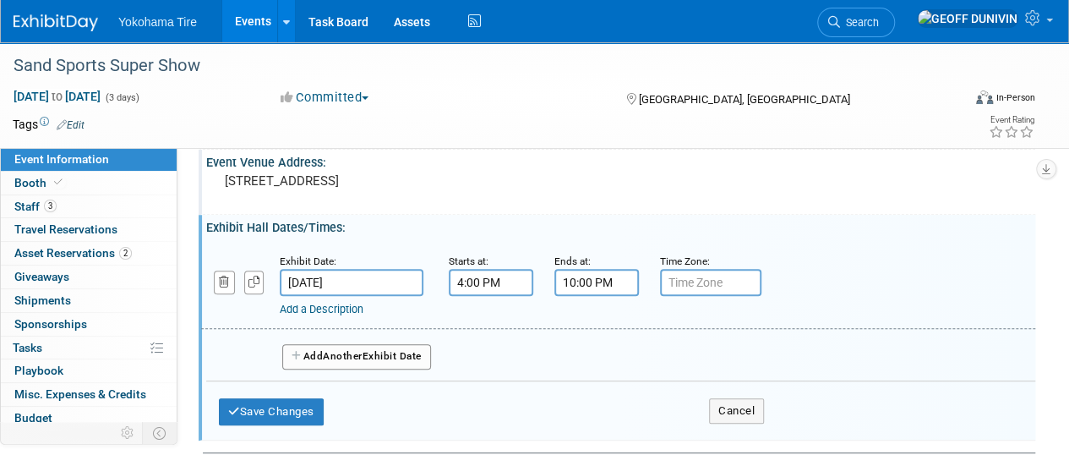
click at [327, 344] on button "Add Another Exhibit Date" at bounding box center [356, 356] width 149 height 25
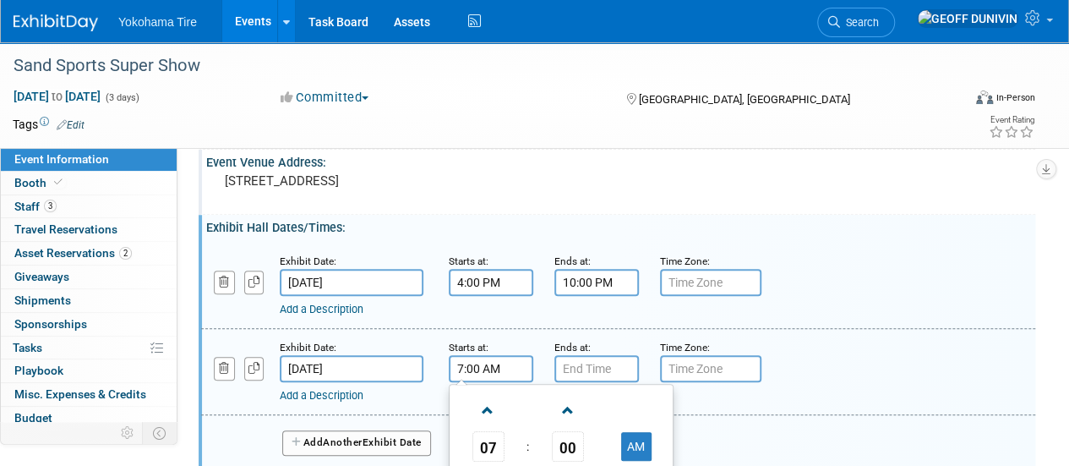
click at [488, 365] on input "7:00 AM" at bounding box center [491, 368] width 84 height 27
click at [470, 362] on input "7:00 AM" at bounding box center [491, 368] width 84 height 27
click at [494, 449] on span "07" at bounding box center [488, 446] width 32 height 30
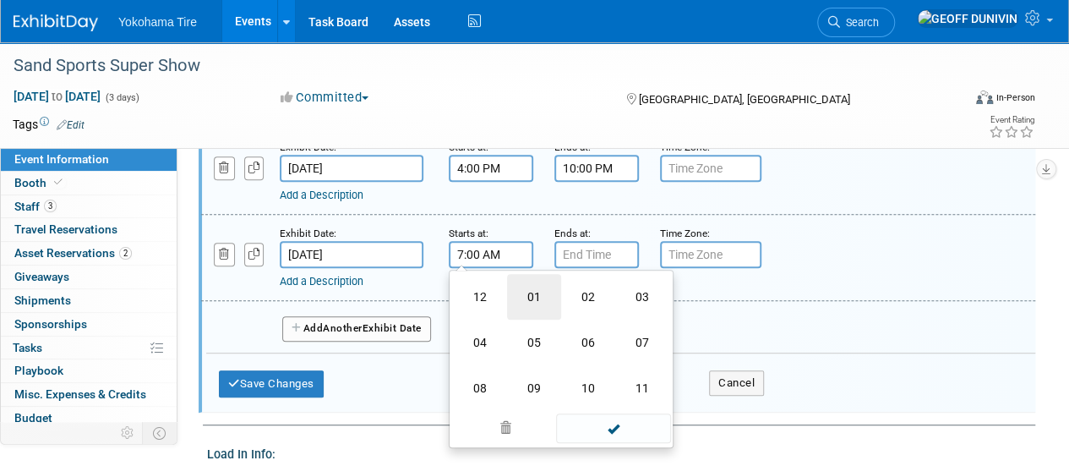
scroll to position [335, 0]
click at [536, 389] on td "09" at bounding box center [534, 387] width 54 height 46
type input "9:00 AM"
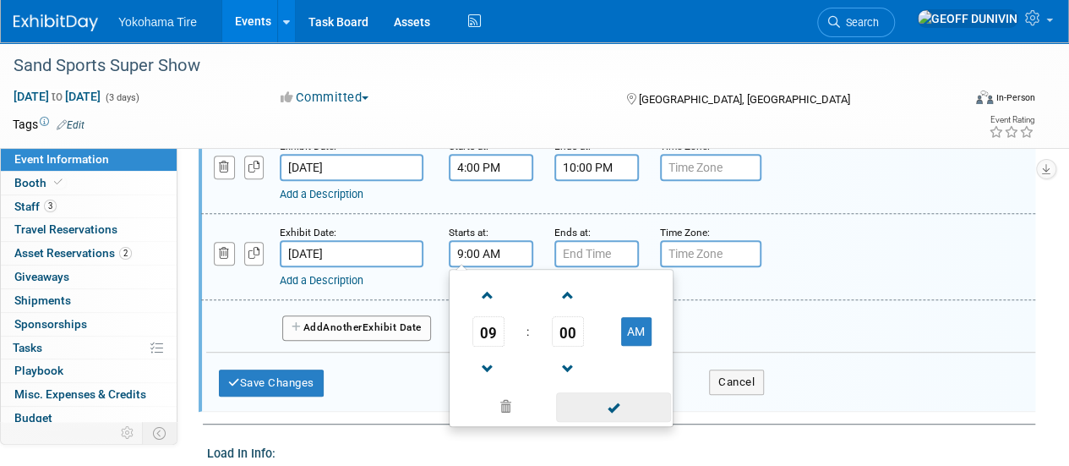
click at [634, 410] on span at bounding box center [613, 407] width 114 height 30
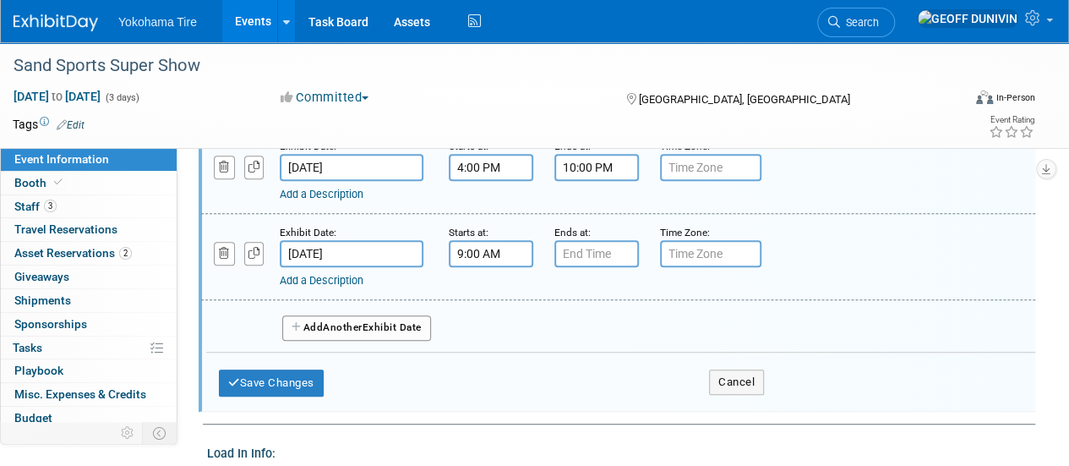
type input "7:00 PM"
click at [598, 253] on input "7:00 PM" at bounding box center [596, 253] width 84 height 27
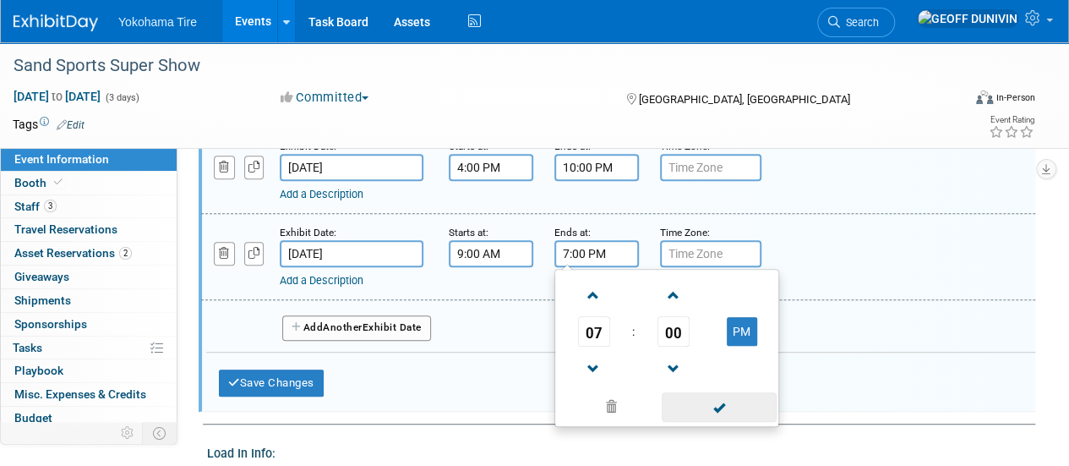
click at [720, 401] on span at bounding box center [719, 407] width 114 height 30
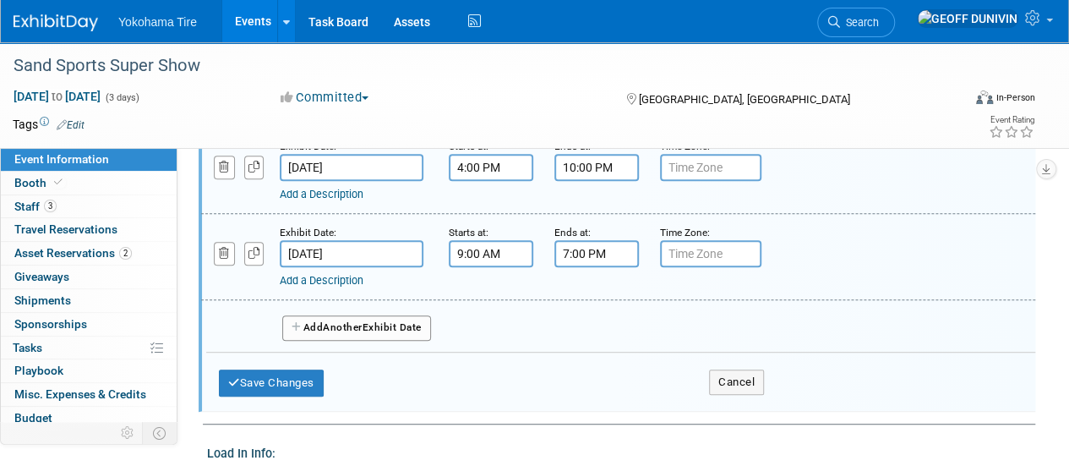
click at [351, 323] on span "Another" at bounding box center [343, 327] width 40 height 12
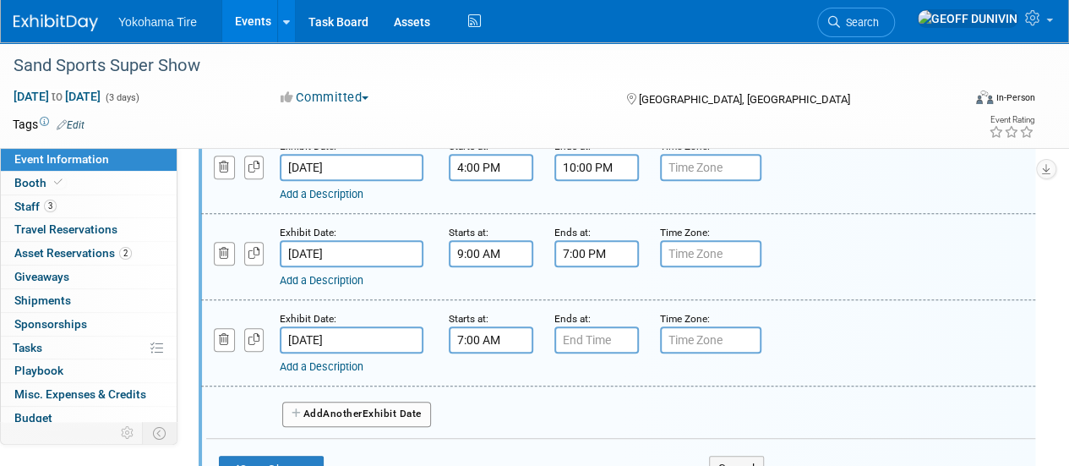
click at [493, 337] on input "7:00 AM" at bounding box center [491, 339] width 84 height 27
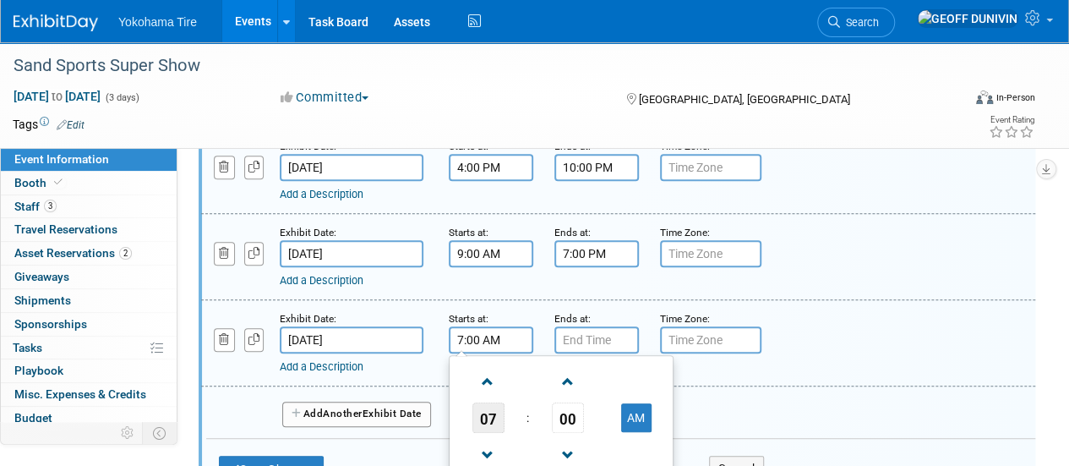
click at [498, 412] on span "07" at bounding box center [488, 417] width 32 height 30
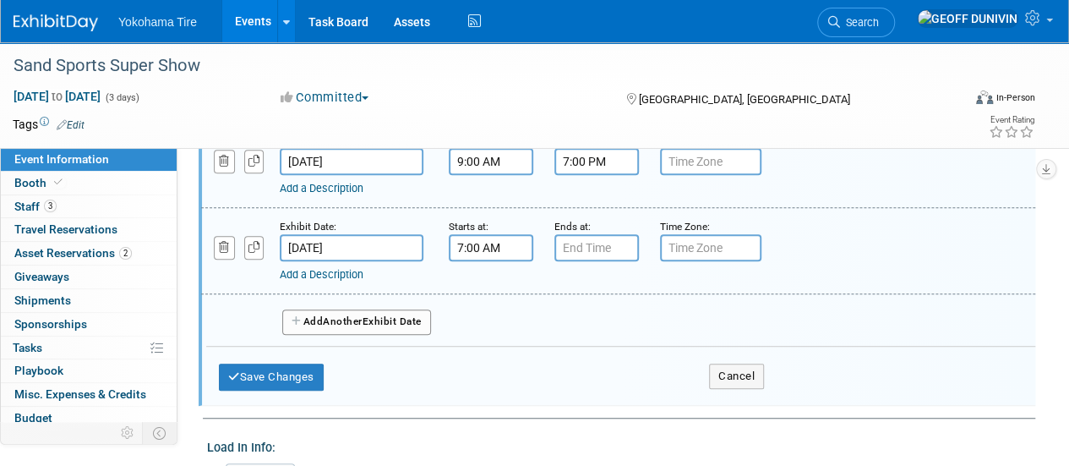
scroll to position [433, 0]
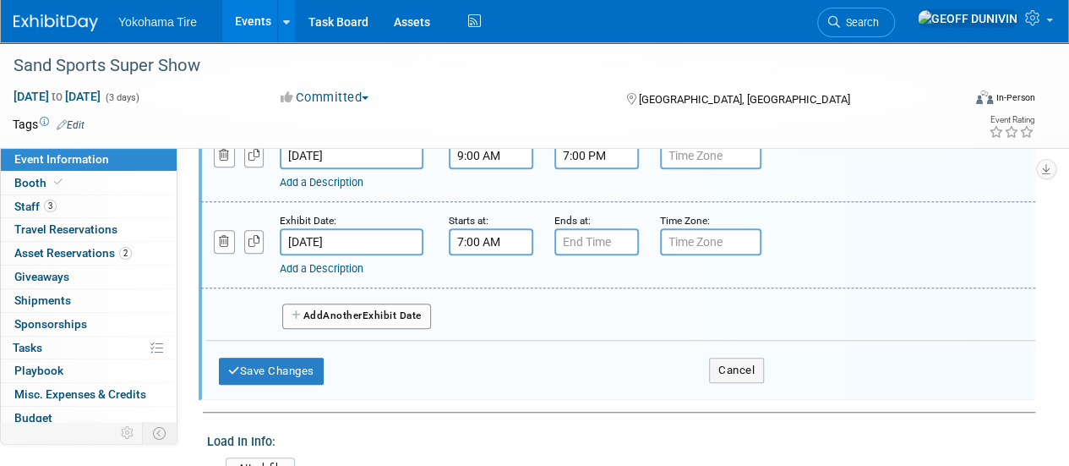
click at [502, 237] on input "7:00 AM" at bounding box center [491, 241] width 84 height 27
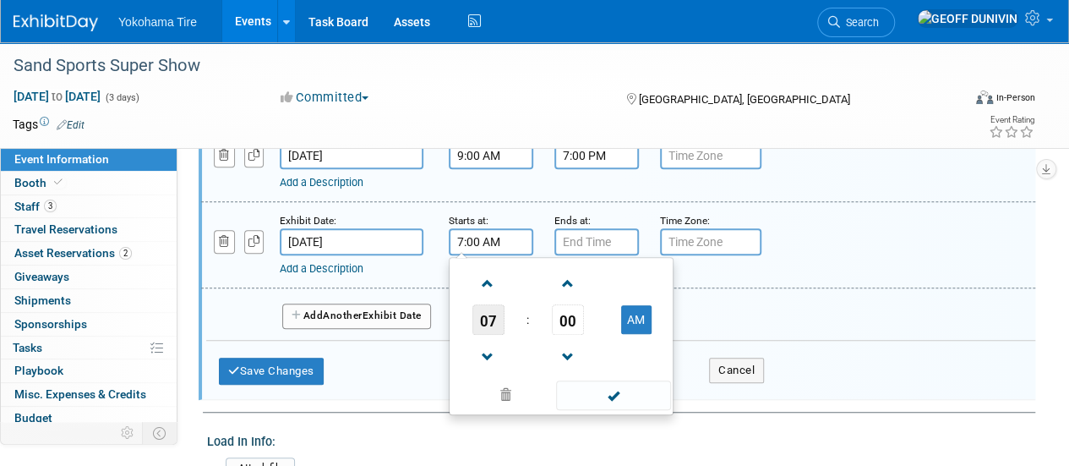
click at [498, 316] on span "07" at bounding box center [488, 319] width 32 height 30
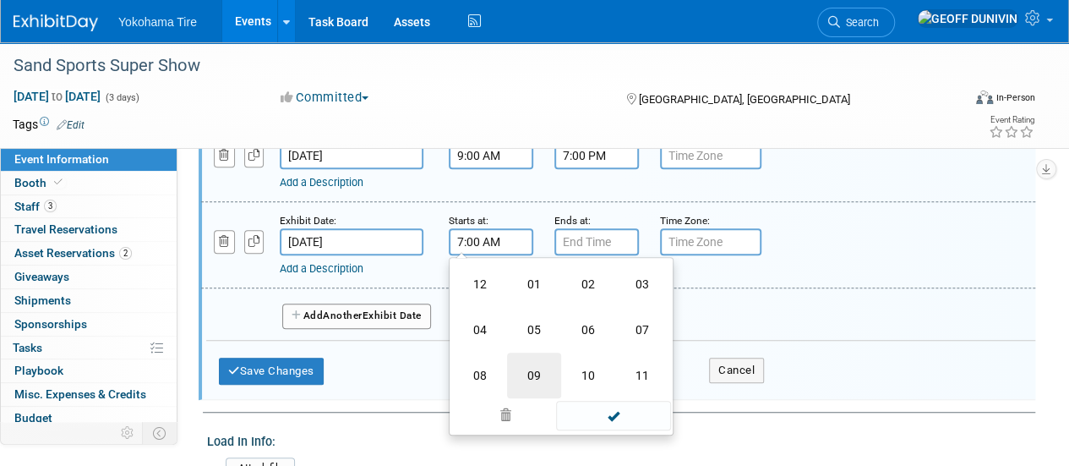
click at [520, 362] on td "09" at bounding box center [534, 375] width 54 height 46
type input "9:00 AM"
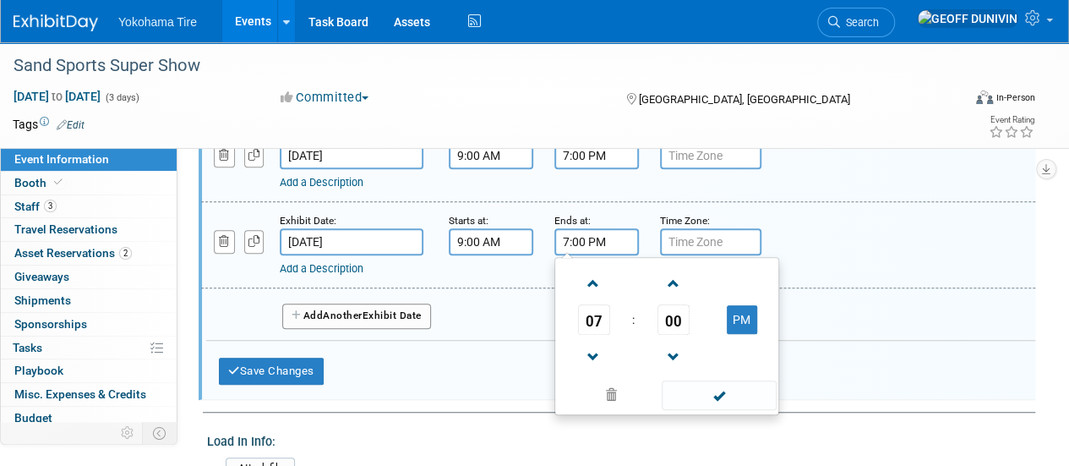
click at [593, 243] on input "7:00 PM" at bounding box center [596, 241] width 84 height 27
click at [611, 317] on td "07" at bounding box center [593, 319] width 70 height 30
click at [608, 317] on span "07" at bounding box center [594, 319] width 32 height 30
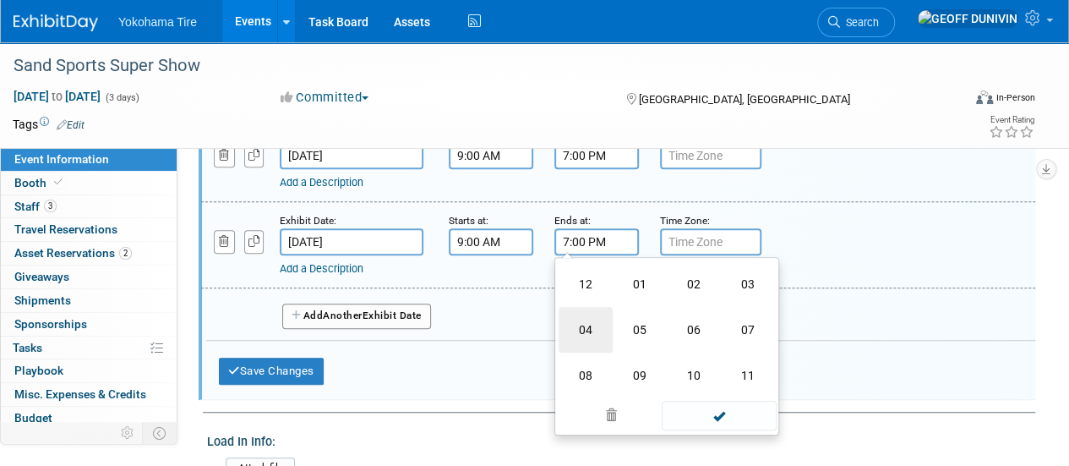
click at [603, 319] on td "04" at bounding box center [585, 330] width 54 height 46
type input "4:00 PM"
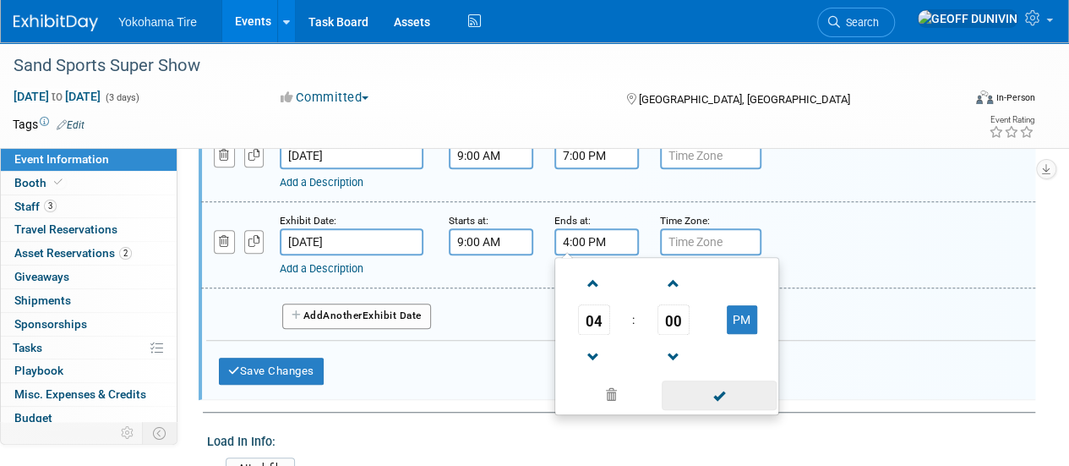
click at [684, 386] on span at bounding box center [719, 395] width 114 height 30
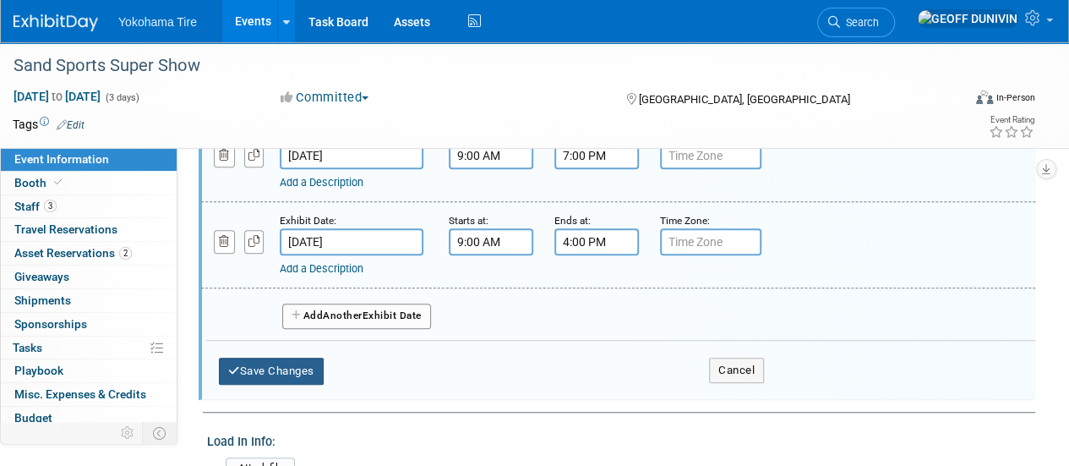
click at [282, 373] on button "Save Changes" at bounding box center [271, 370] width 105 height 27
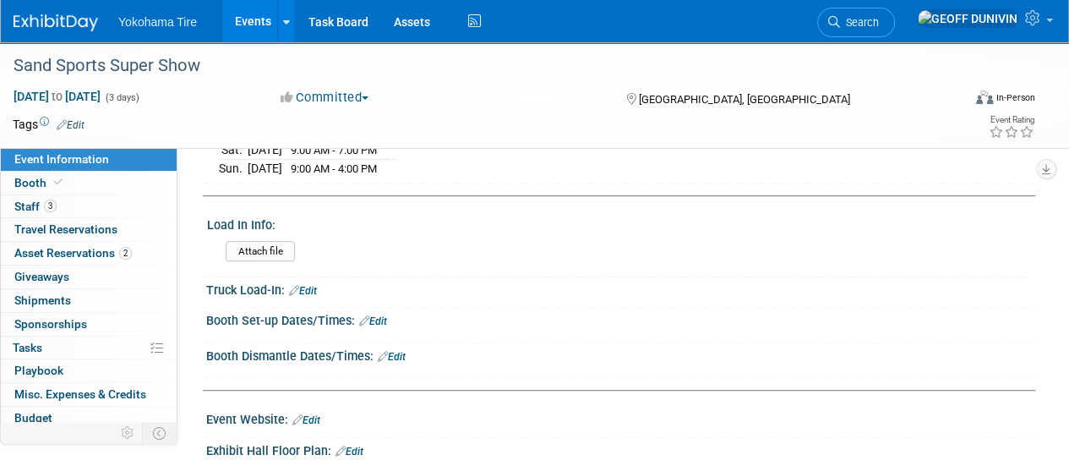
scroll to position [344, 0]
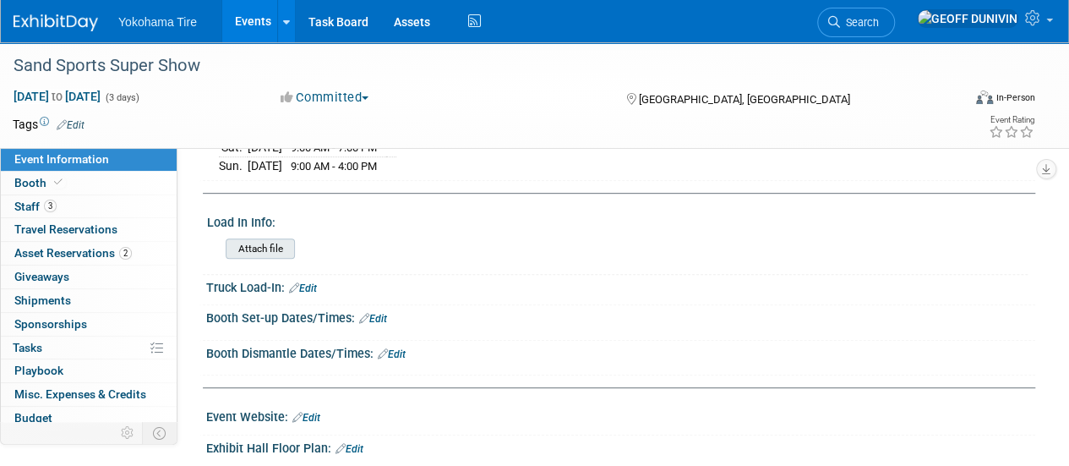
click at [290, 248] on input "file" at bounding box center [179, 248] width 230 height 19
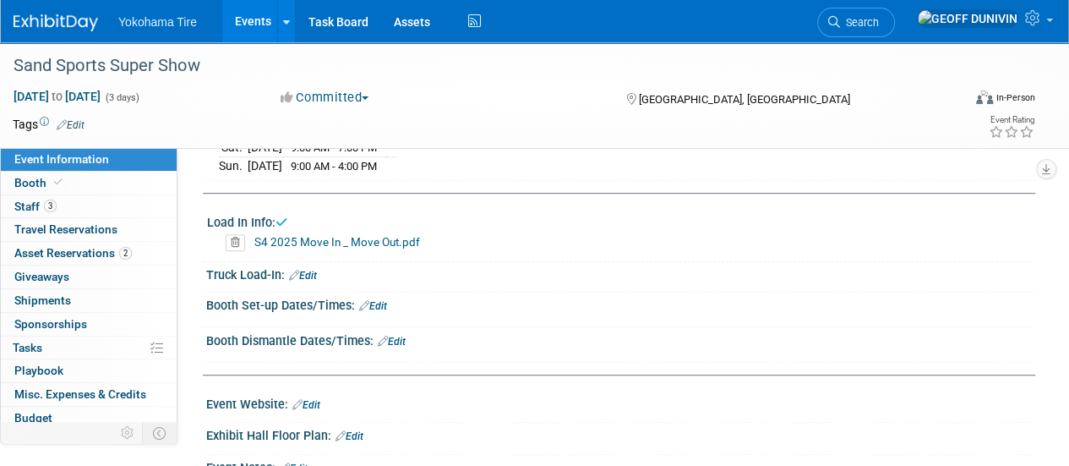
click at [313, 270] on link "Edit" at bounding box center [303, 276] width 28 height 12
select select "7"
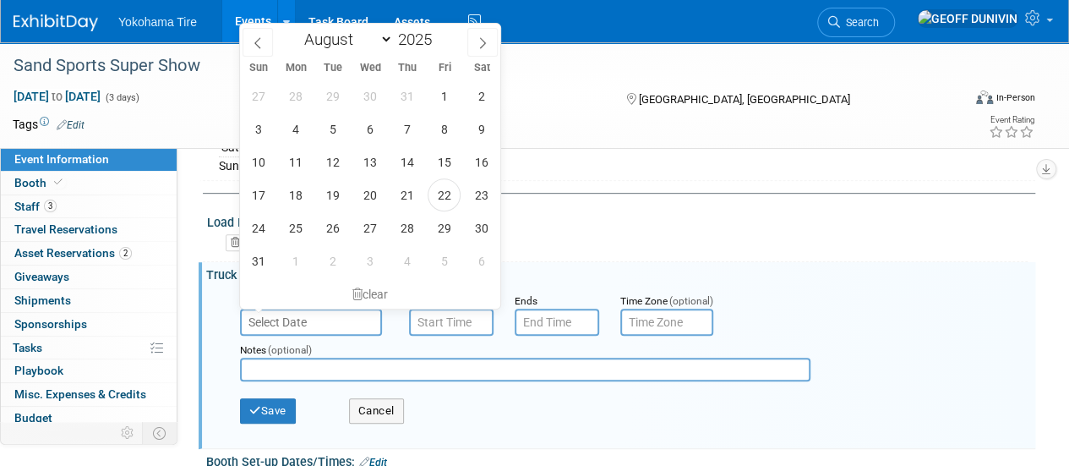
click at [310, 313] on input "text" at bounding box center [311, 321] width 142 height 27
click at [368, 168] on span "13" at bounding box center [369, 161] width 33 height 33
type input "Aug 13, 2025"
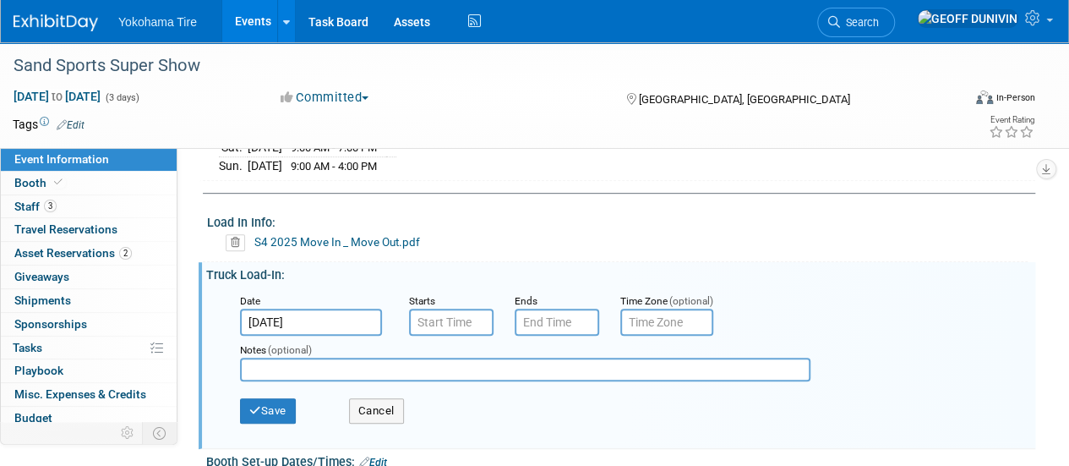
click at [316, 315] on input "Aug 13, 2025" at bounding box center [311, 321] width 142 height 27
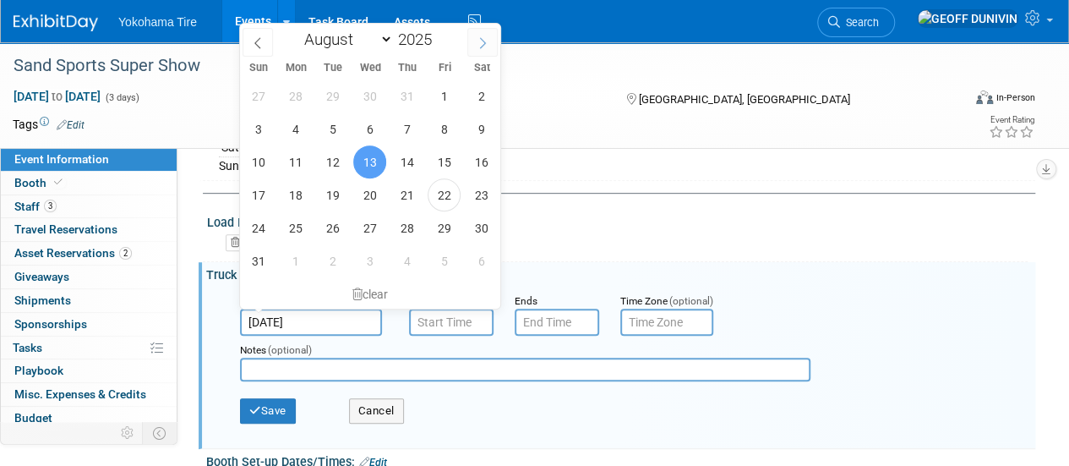
click at [488, 44] on span at bounding box center [482, 42] width 30 height 29
select select "8"
click at [377, 152] on span "17" at bounding box center [369, 161] width 33 height 33
type input "Sep 17, 2025"
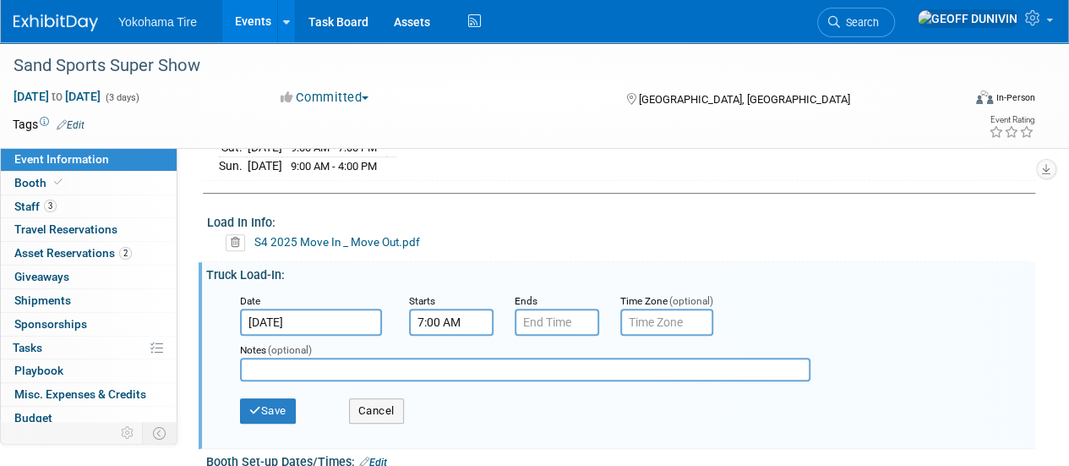
click at [444, 317] on input "7:00 AM" at bounding box center [451, 321] width 84 height 27
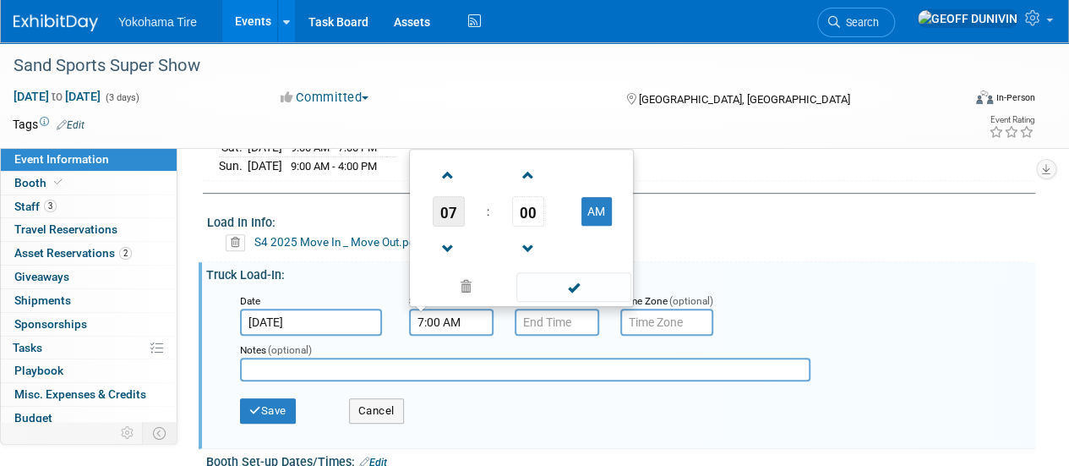
click at [450, 218] on span "07" at bounding box center [449, 211] width 32 height 30
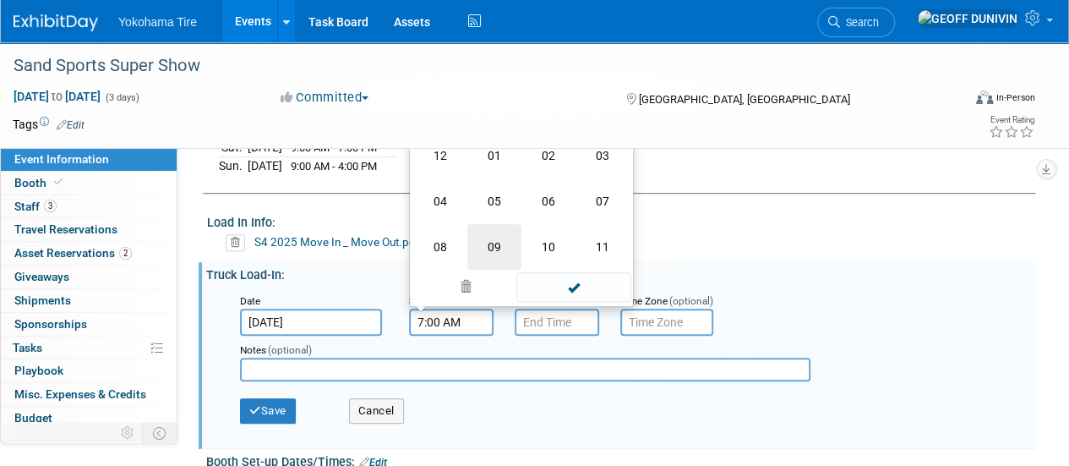
click at [502, 249] on td "09" at bounding box center [494, 247] width 54 height 46
type input "9:00 AM"
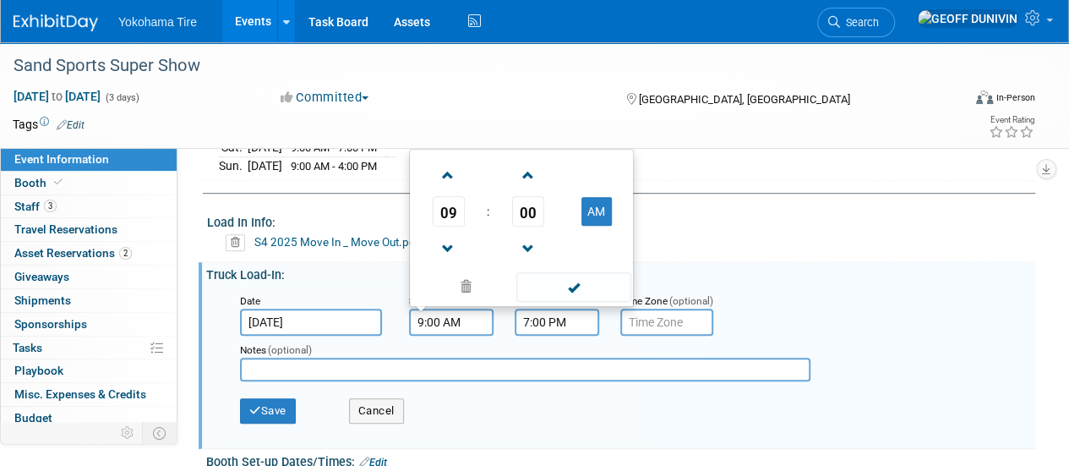
click at [542, 329] on input "7:00 PM" at bounding box center [557, 321] width 84 height 27
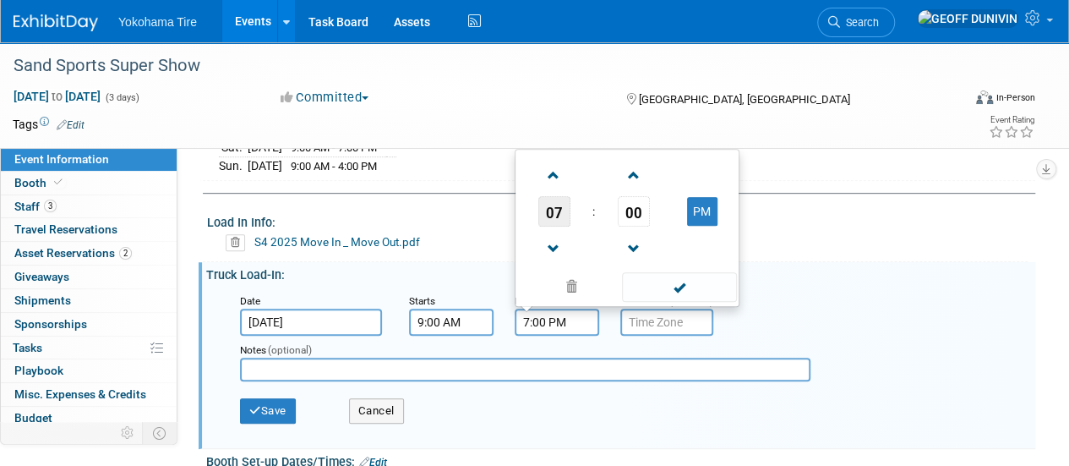
click at [552, 201] on span "07" at bounding box center [554, 211] width 32 height 30
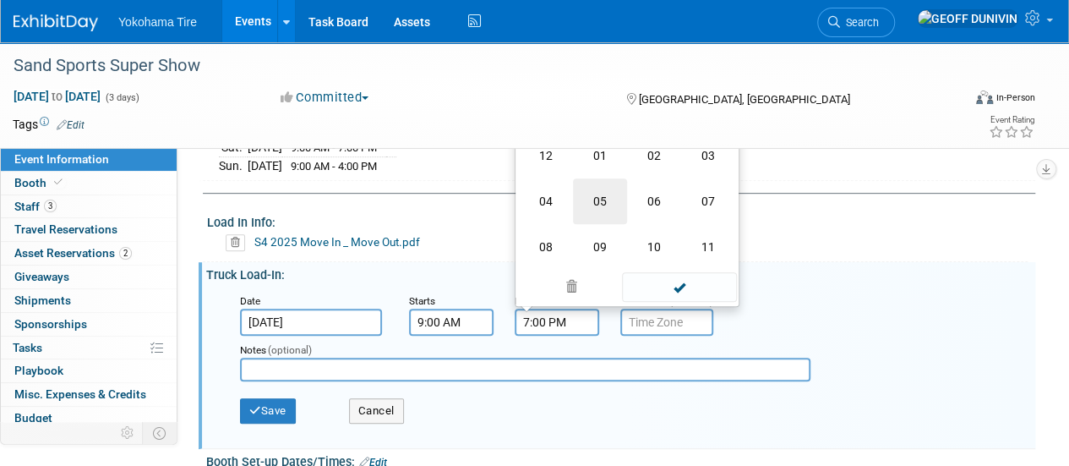
click at [593, 193] on td "05" at bounding box center [600, 201] width 54 height 46
type input "5:00 PM"
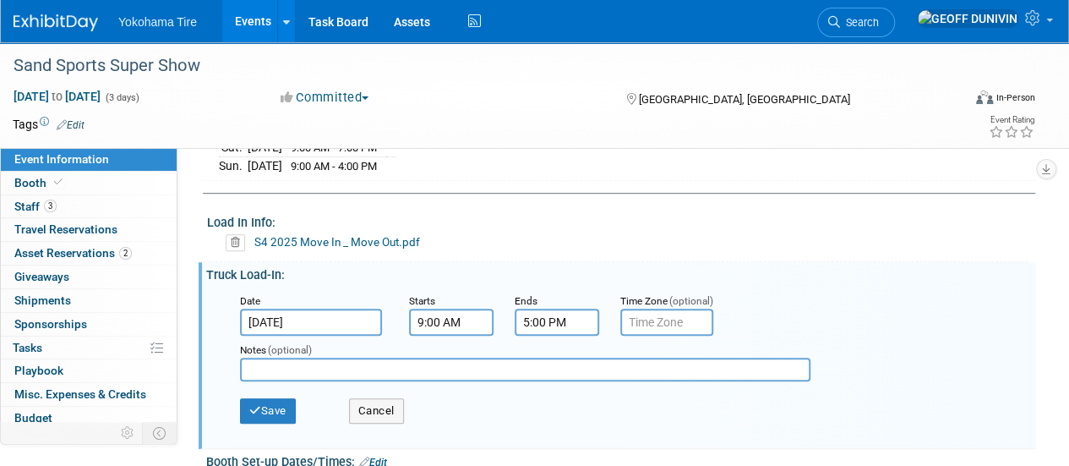
click at [466, 363] on input "text" at bounding box center [525, 369] width 570 height 24
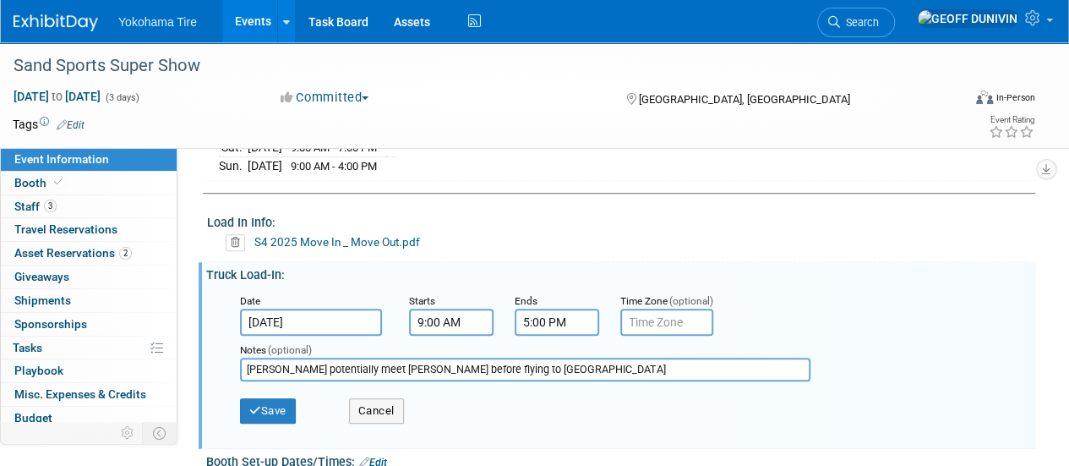
click at [387, 364] on input "Geoff potentially meet Jason before flying to IND" at bounding box center [525, 369] width 570 height 24
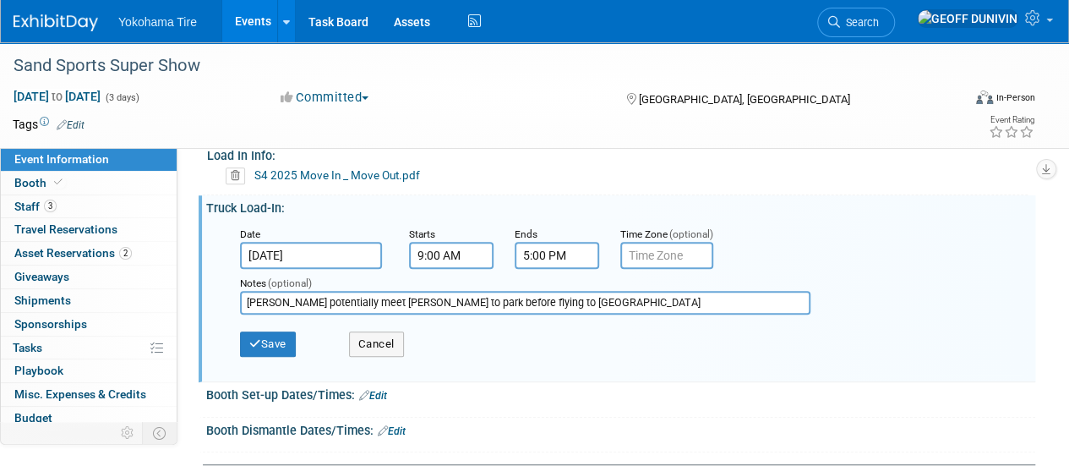
scroll to position [411, 0]
type input "[PERSON_NAME] potentially meet [PERSON_NAME] to park before flying to [GEOGRAPH…"
click at [282, 332] on button "Save" at bounding box center [268, 342] width 56 height 25
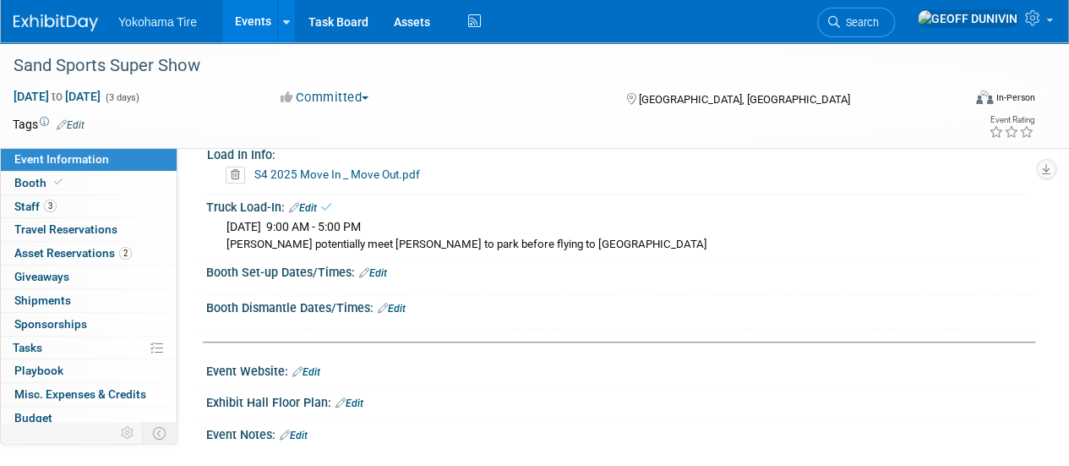
click at [387, 267] on link "Edit" at bounding box center [373, 273] width 28 height 12
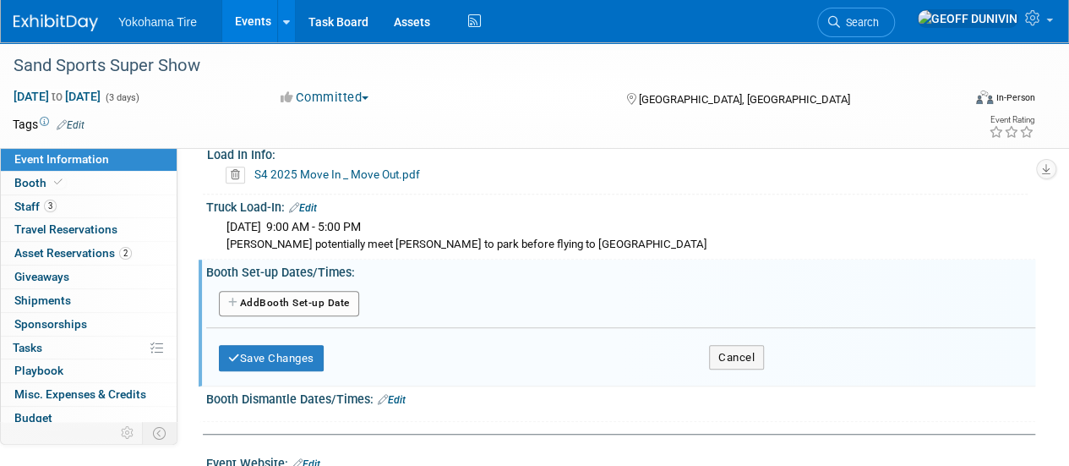
click at [333, 298] on button "Add Another Booth Set-up Date" at bounding box center [289, 303] width 140 height 25
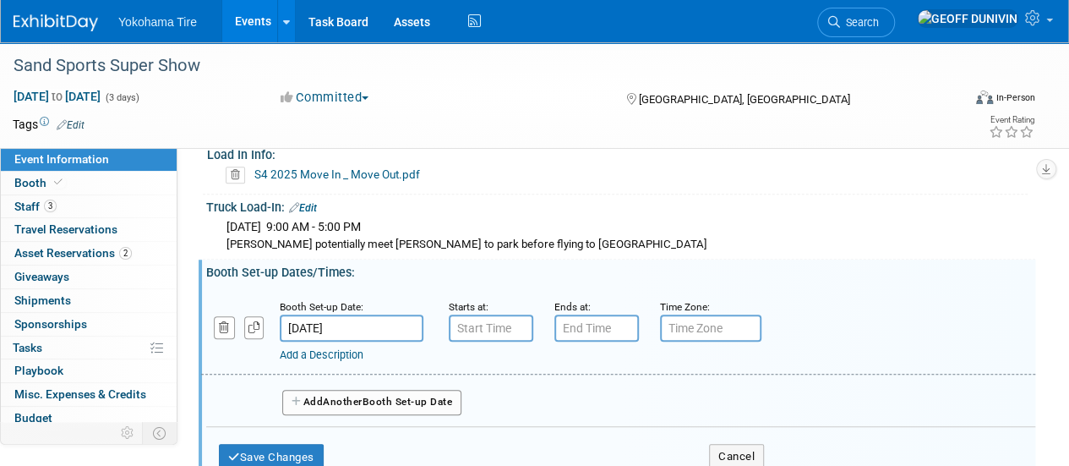
click at [413, 329] on input "[DATE]" at bounding box center [352, 327] width 144 height 27
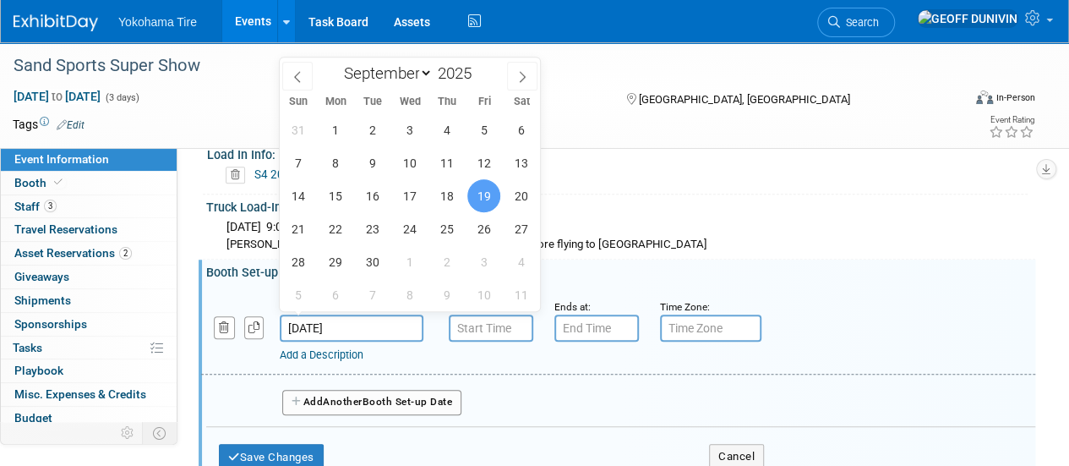
click at [484, 193] on span "19" at bounding box center [483, 195] width 33 height 33
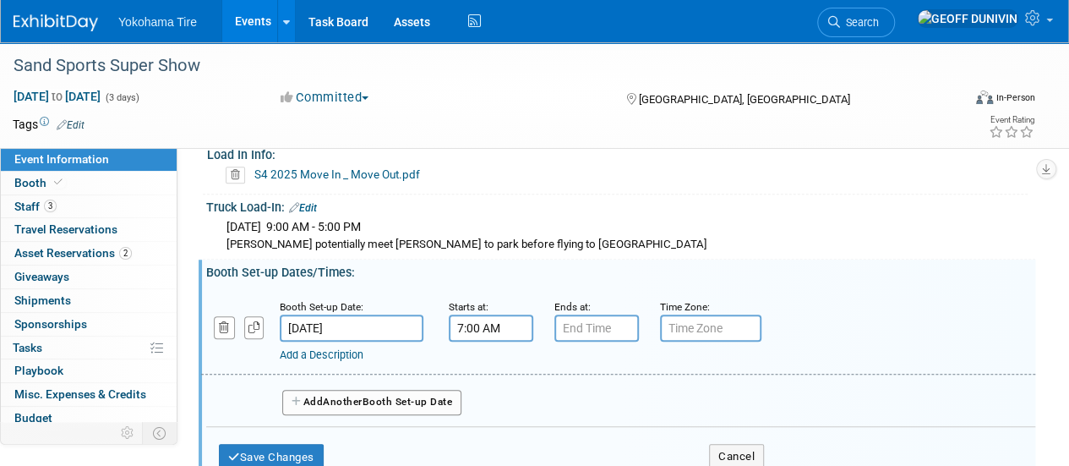
click at [501, 322] on input "7:00 AM" at bounding box center [491, 327] width 84 height 27
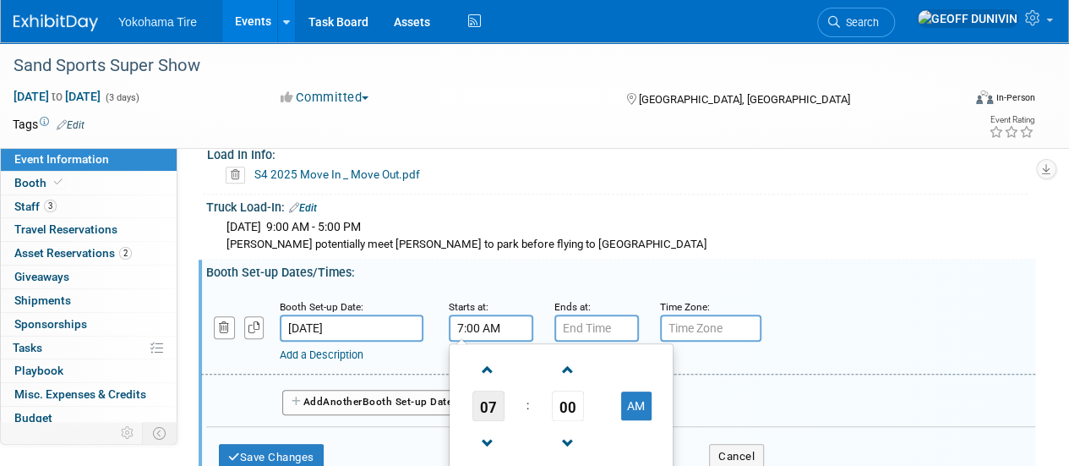
click at [493, 396] on span "07" at bounding box center [488, 405] width 32 height 30
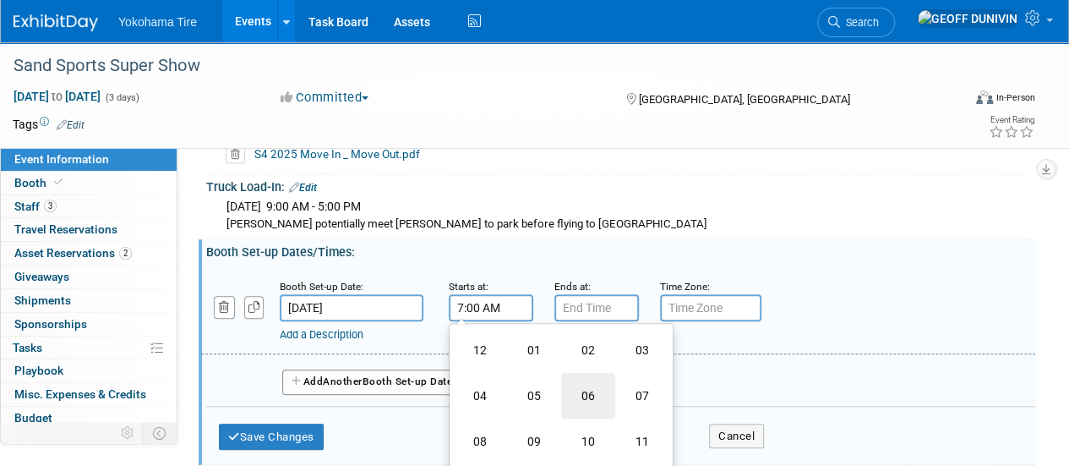
scroll to position [433, 0]
click at [532, 430] on td "09" at bounding box center [534, 440] width 54 height 46
type input "9:00 AM"
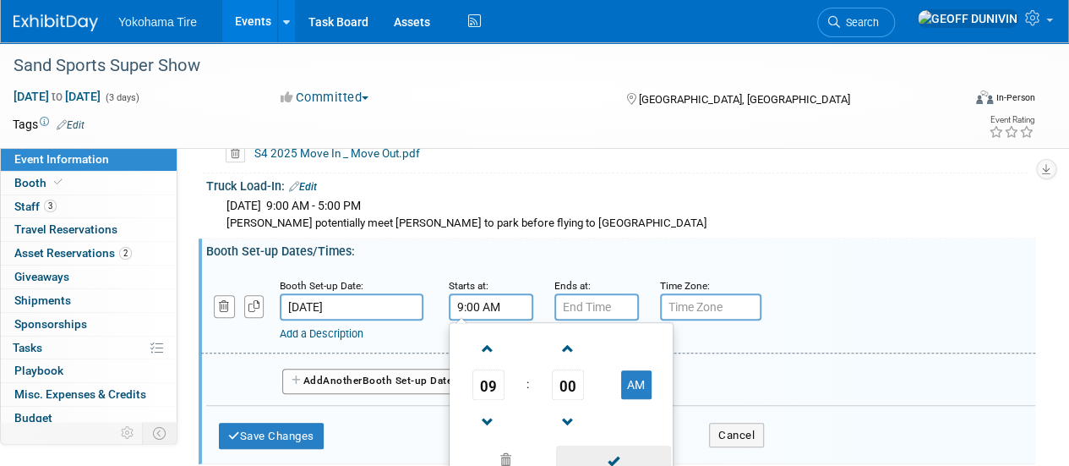
click at [616, 449] on span at bounding box center [613, 460] width 114 height 30
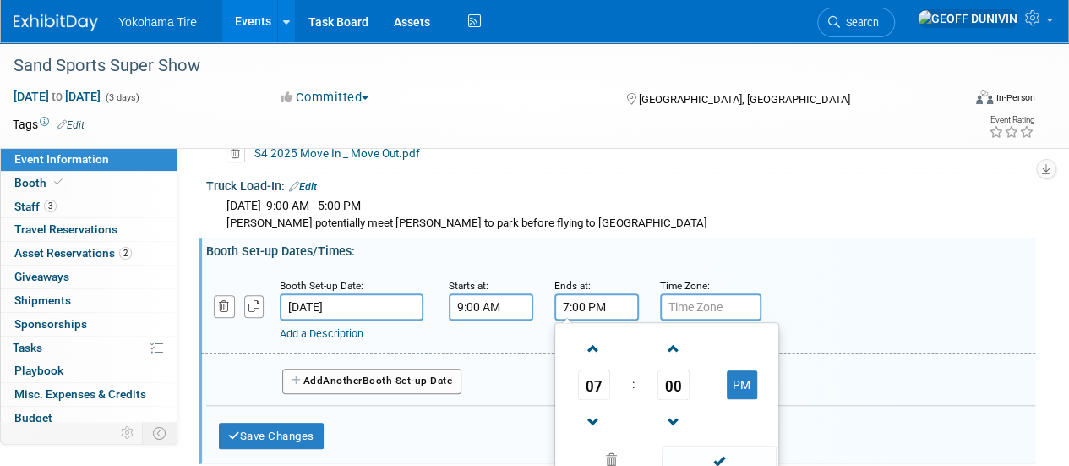
click at [617, 308] on input "7:00 PM" at bounding box center [596, 306] width 84 height 27
click at [588, 383] on span "07" at bounding box center [594, 384] width 32 height 30
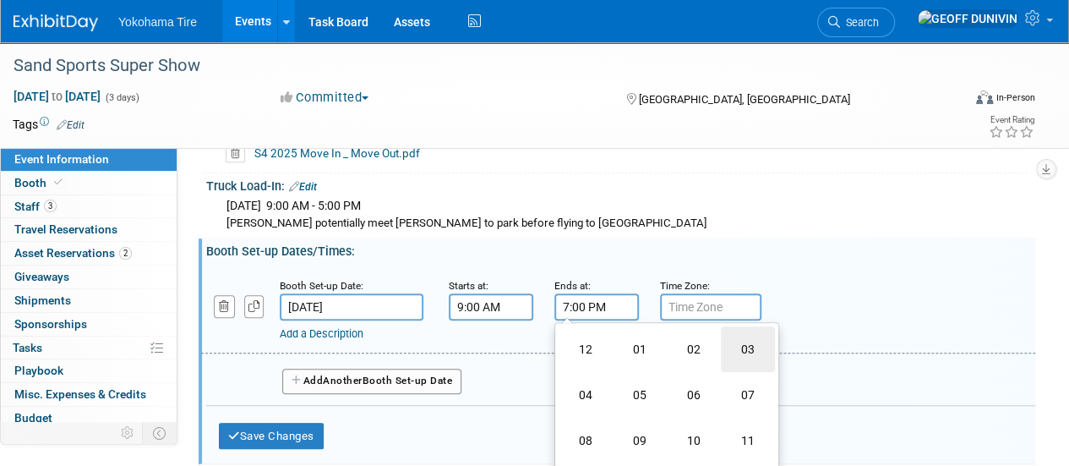
click at [750, 342] on td "03" at bounding box center [748, 349] width 54 height 46
type input "3:00 PM"
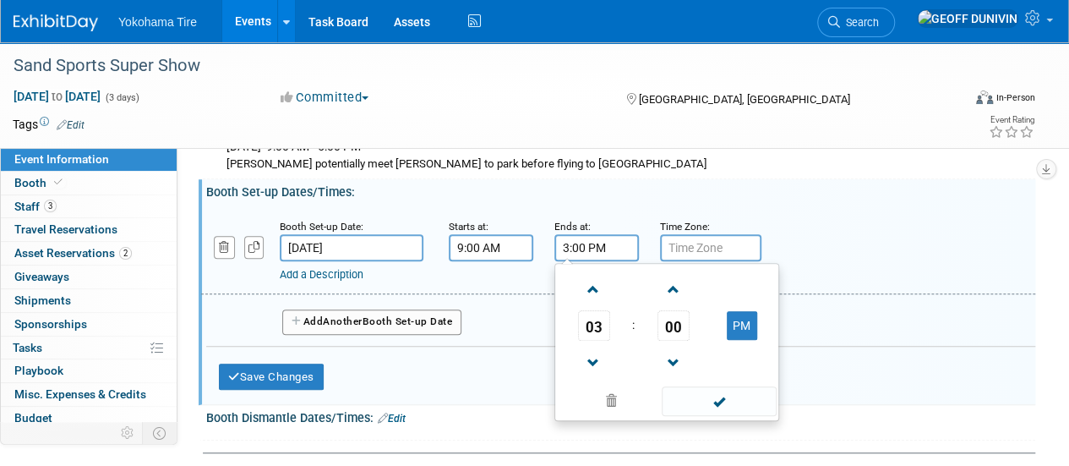
scroll to position [497, 0]
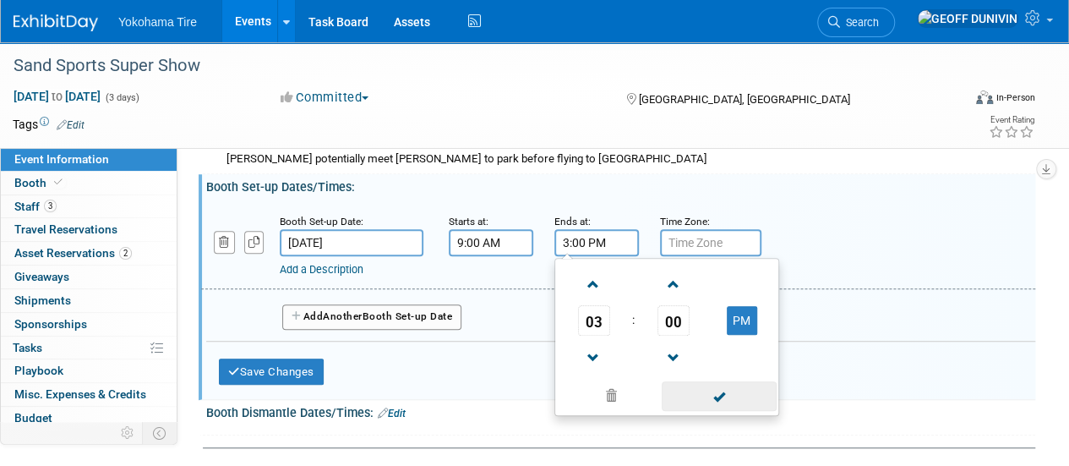
click at [722, 386] on span at bounding box center [719, 396] width 114 height 30
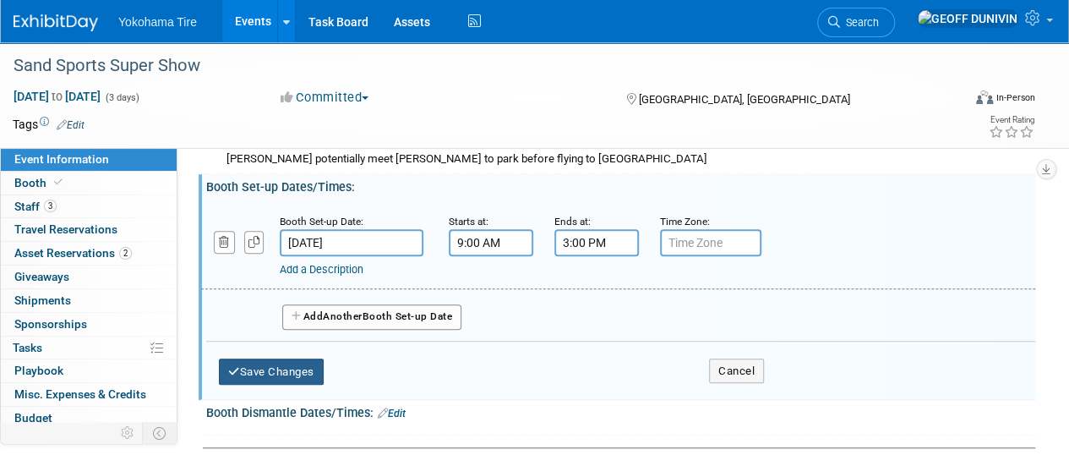
click at [257, 368] on button "Save Changes" at bounding box center [271, 371] width 105 height 27
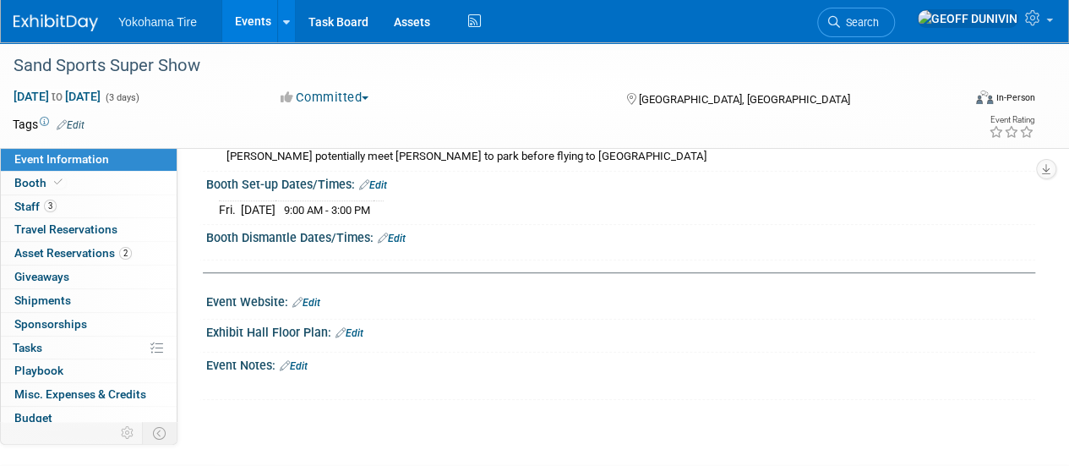
scroll to position [498, 0]
click at [351, 328] on link "Edit" at bounding box center [349, 334] width 28 height 12
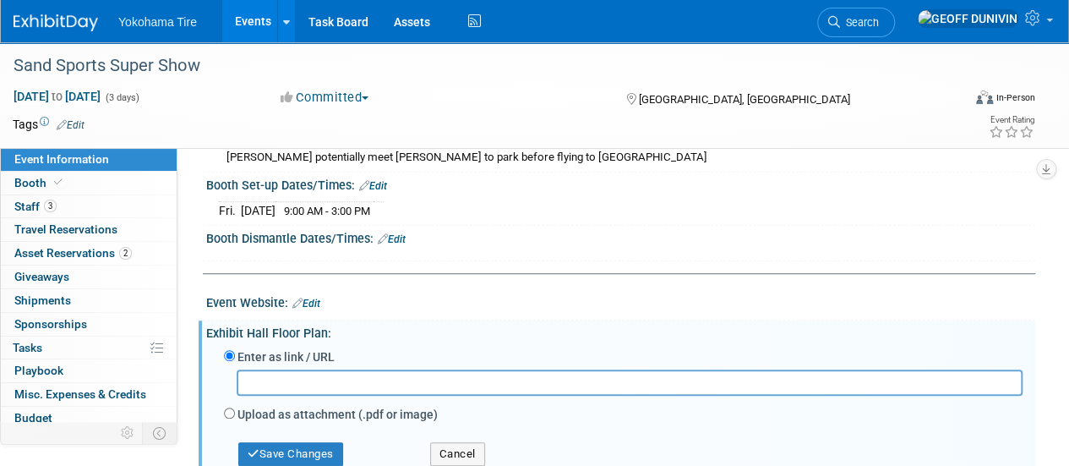
click at [302, 408] on label "Upload as attachment (.pdf or image)" at bounding box center [337, 414] width 200 height 17
click at [235, 408] on input "Upload as attachment (.pdf or image)" at bounding box center [229, 412] width 11 height 11
radio input "true"
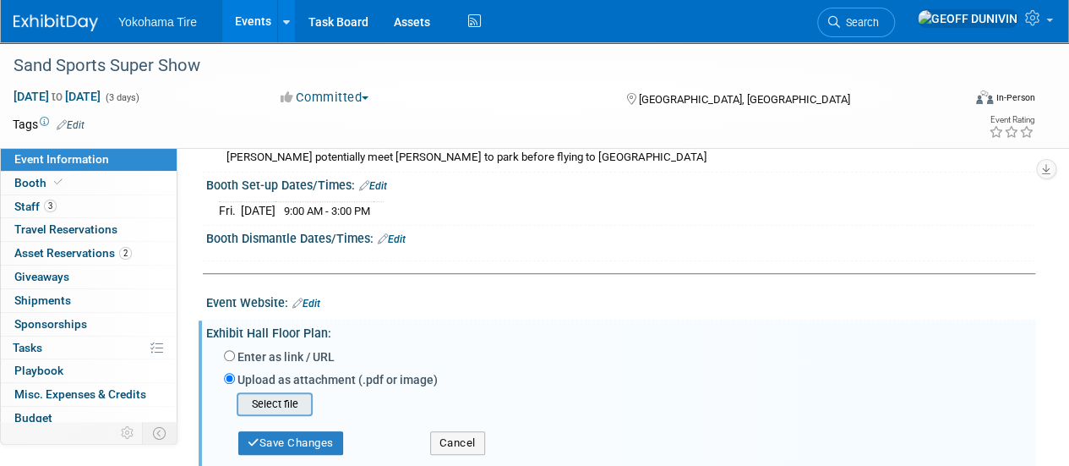
click at [275, 394] on input "file" at bounding box center [210, 404] width 201 height 20
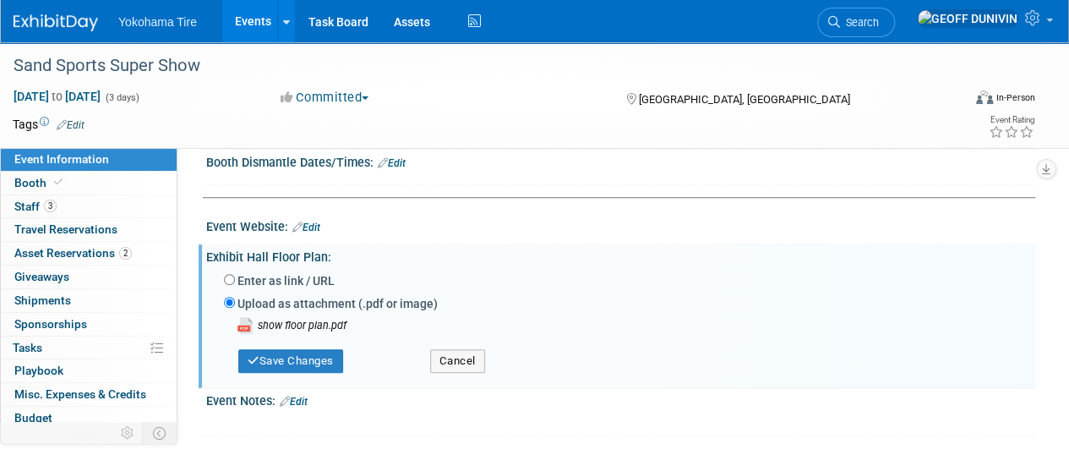
scroll to position [575, 0]
click at [311, 350] on button "Save Changes" at bounding box center [290, 360] width 105 height 24
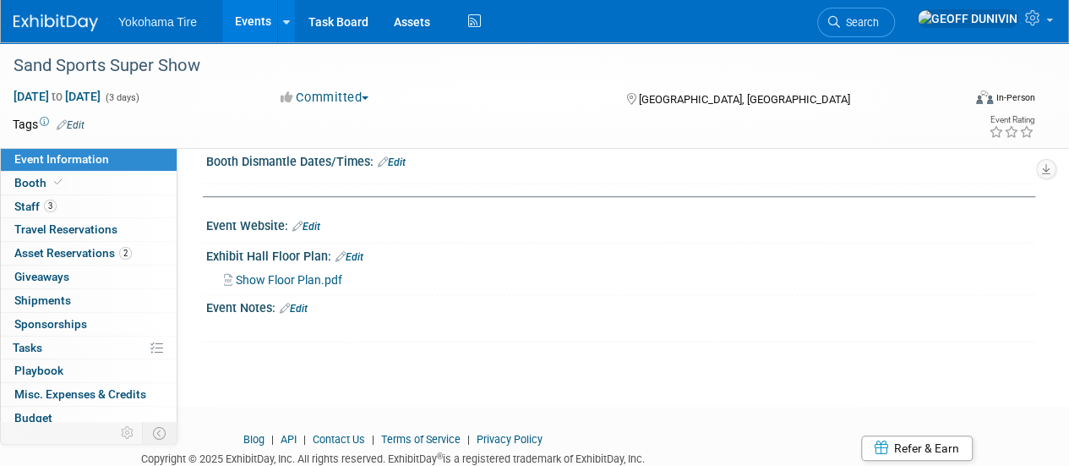
click at [314, 213] on div "Event Website: Edit" at bounding box center [620, 224] width 829 height 22
click at [313, 221] on link "Edit" at bounding box center [306, 227] width 28 height 12
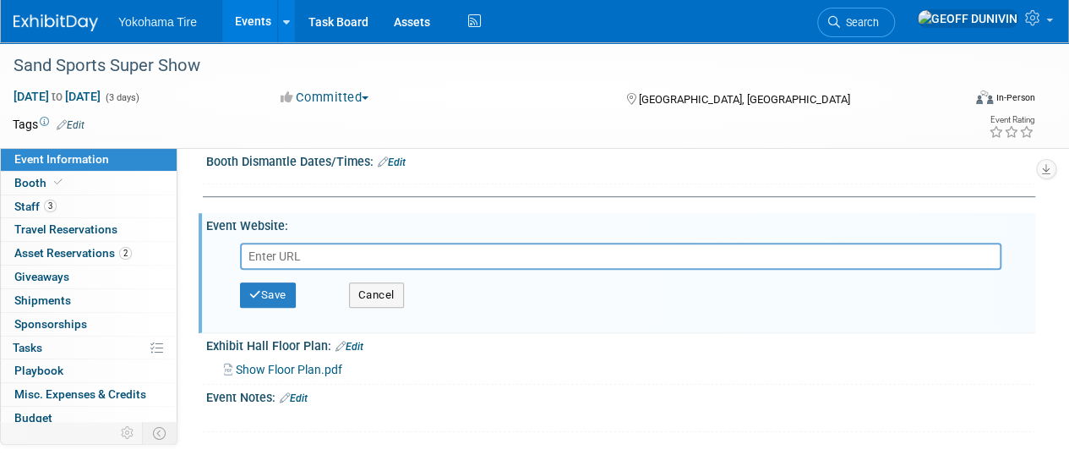
click at [320, 250] on input "text" at bounding box center [620, 255] width 761 height 27
type input "[URL][DOMAIN_NAME]"
click at [265, 294] on button "Save" at bounding box center [268, 294] width 56 height 25
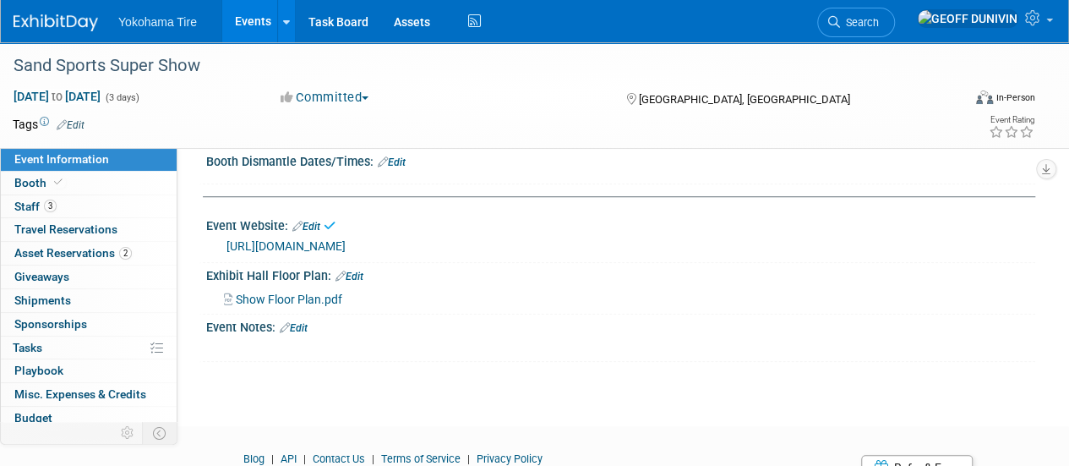
click at [265, 294] on span "Show Floor Plan.pdf" at bounding box center [289, 299] width 106 height 14
click at [101, 185] on link "Booth" at bounding box center [89, 183] width 176 height 23
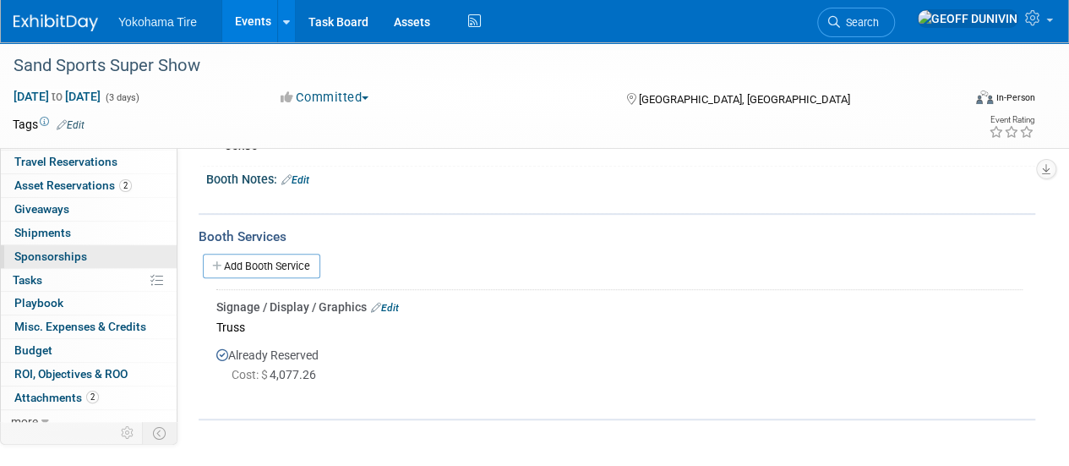
scroll to position [74, 0]
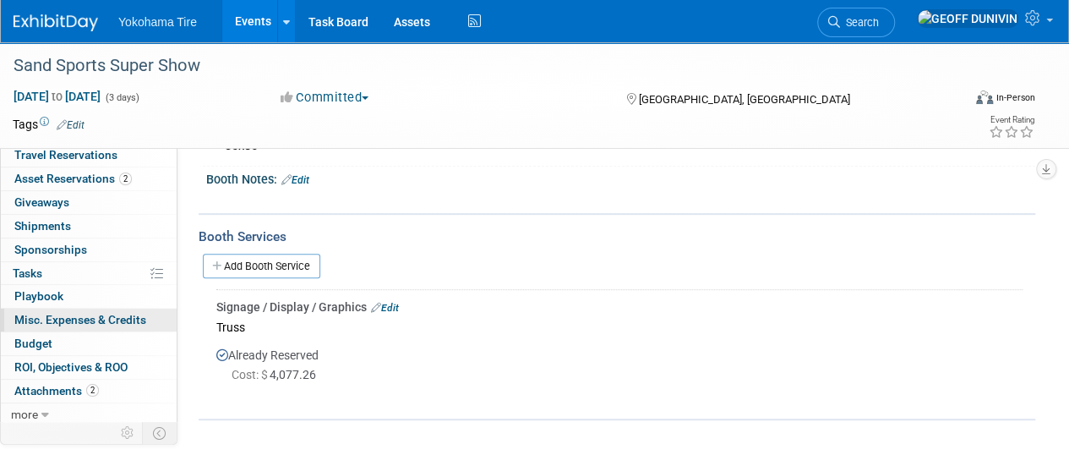
click at [95, 317] on span "Misc. Expenses & Credits 0" at bounding box center [80, 320] width 132 height 14
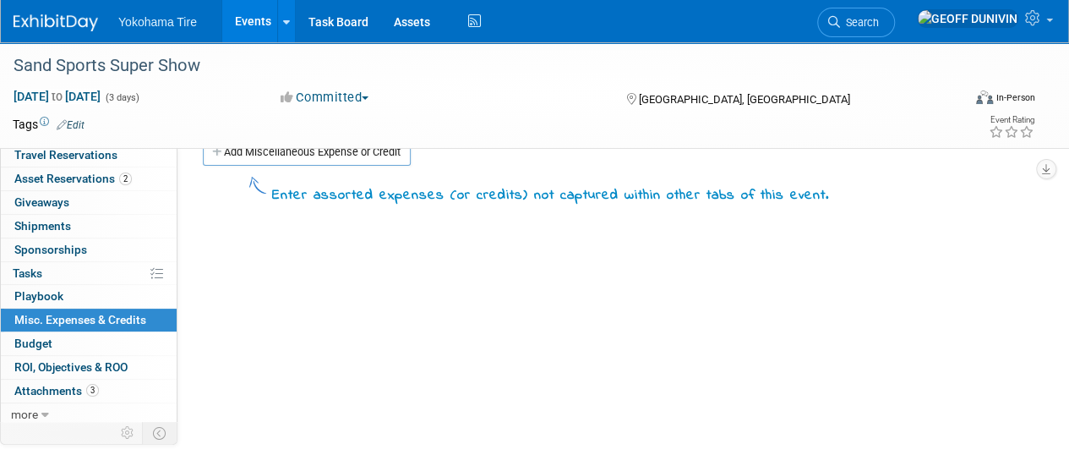
scroll to position [33, 0]
click at [74, 403] on link "more" at bounding box center [89, 414] width 176 height 23
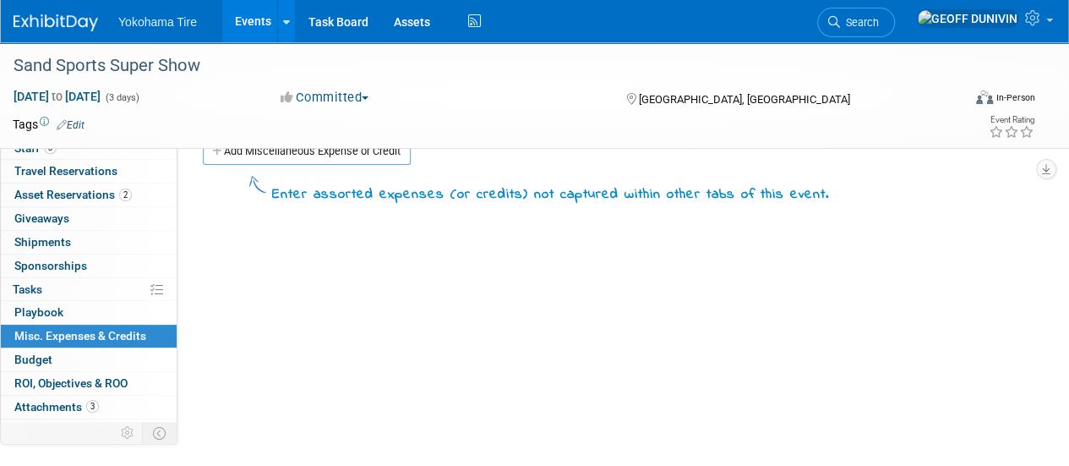
scroll to position [0, 0]
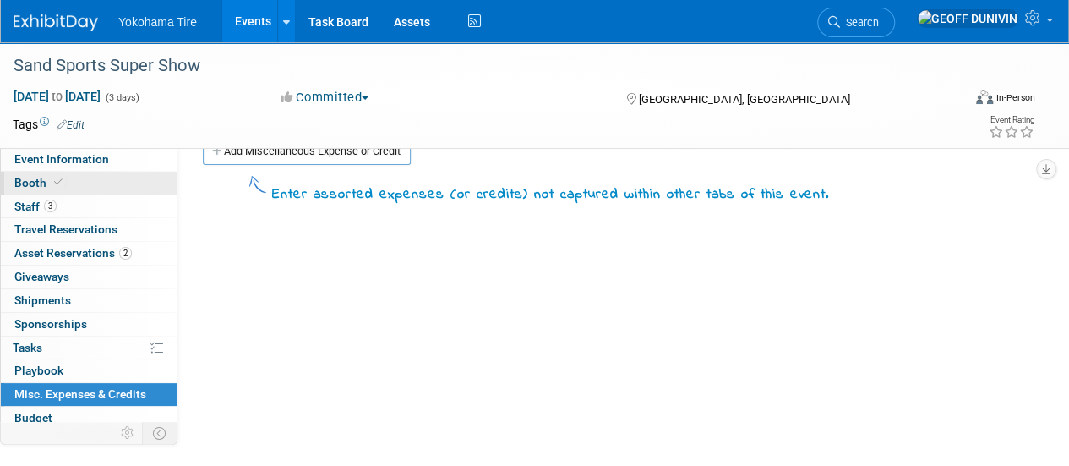
click at [111, 180] on link "Booth" at bounding box center [89, 183] width 176 height 23
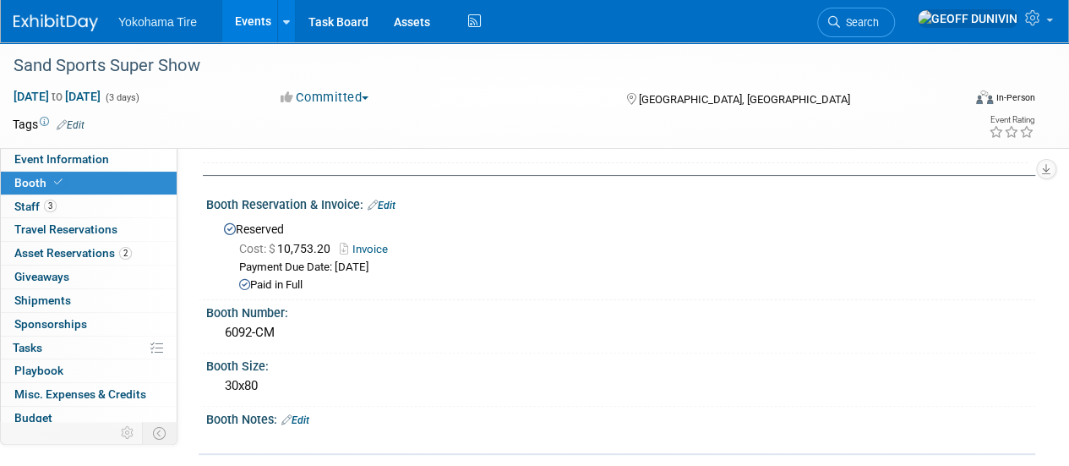
scroll to position [67, 0]
click at [1040, 25] on icon at bounding box center [1034, 17] width 19 height 15
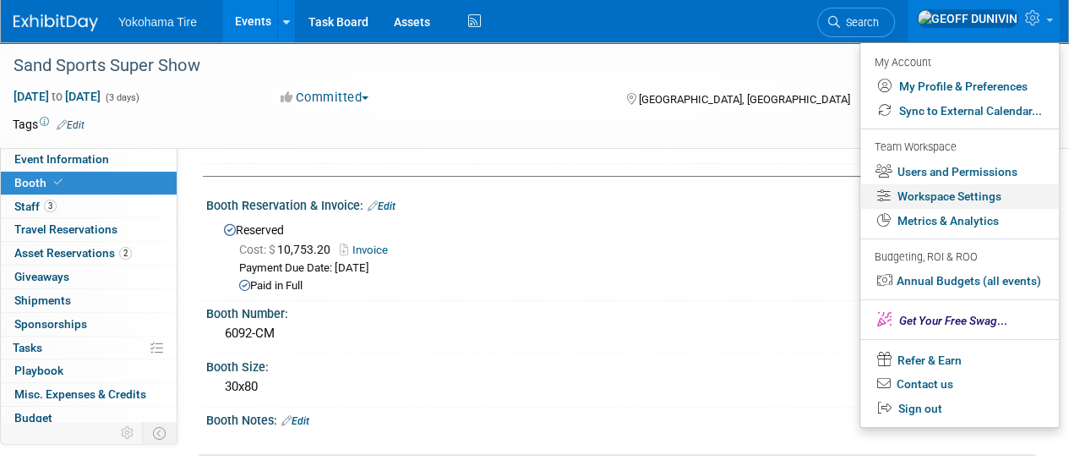
click at [963, 204] on link "Workspace Settings" at bounding box center [959, 196] width 199 height 25
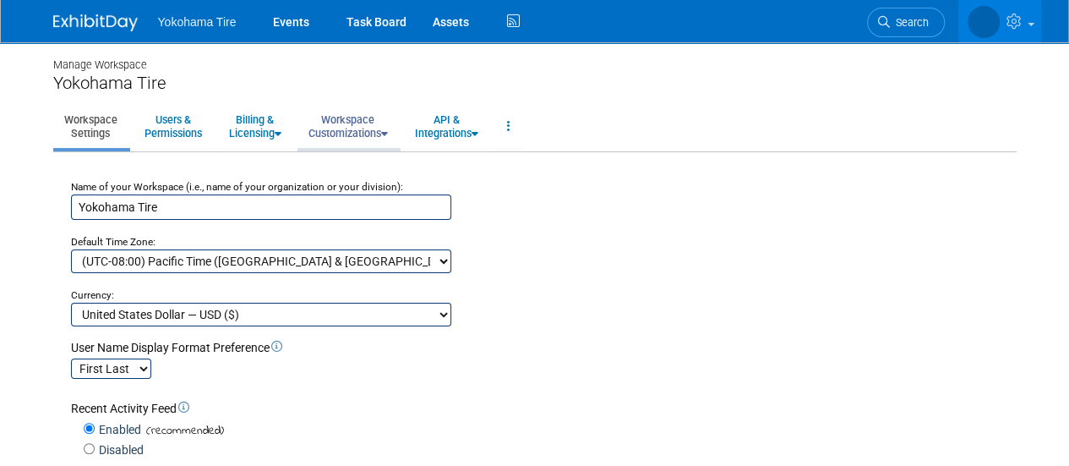
click at [379, 138] on link "Workspace Customizations" at bounding box center [347, 126] width 101 height 41
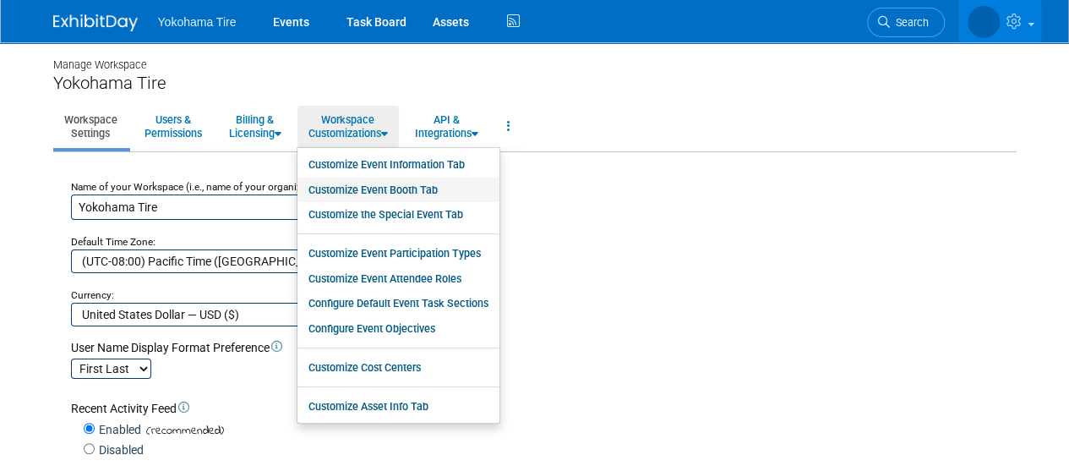
click at [415, 185] on link "Customize Event Booth Tab" at bounding box center [398, 189] width 202 height 25
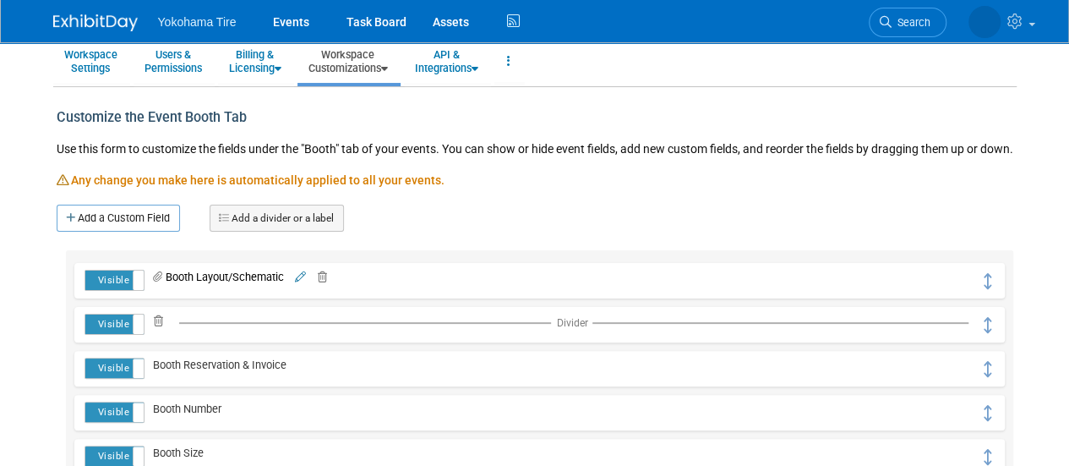
scroll to position [58, 0]
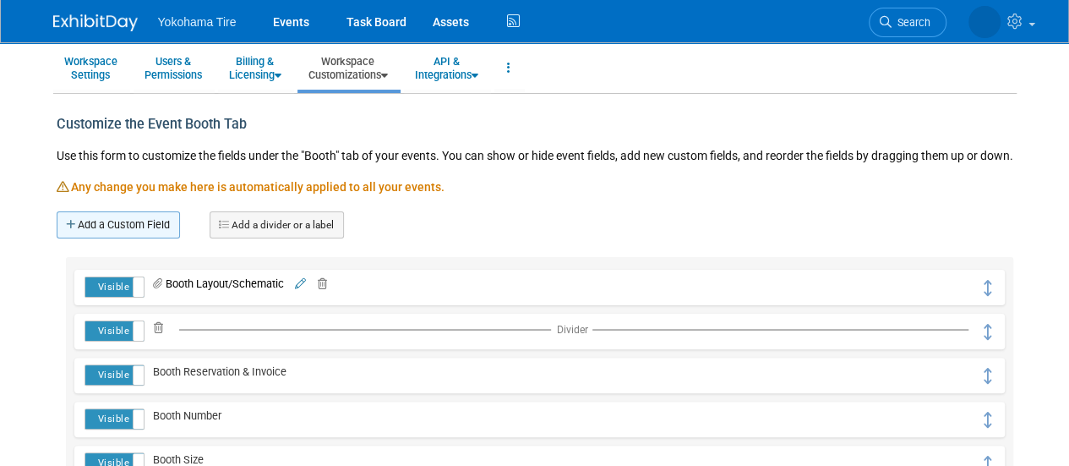
click at [96, 238] on link "Add a Custom Field" at bounding box center [118, 224] width 123 height 27
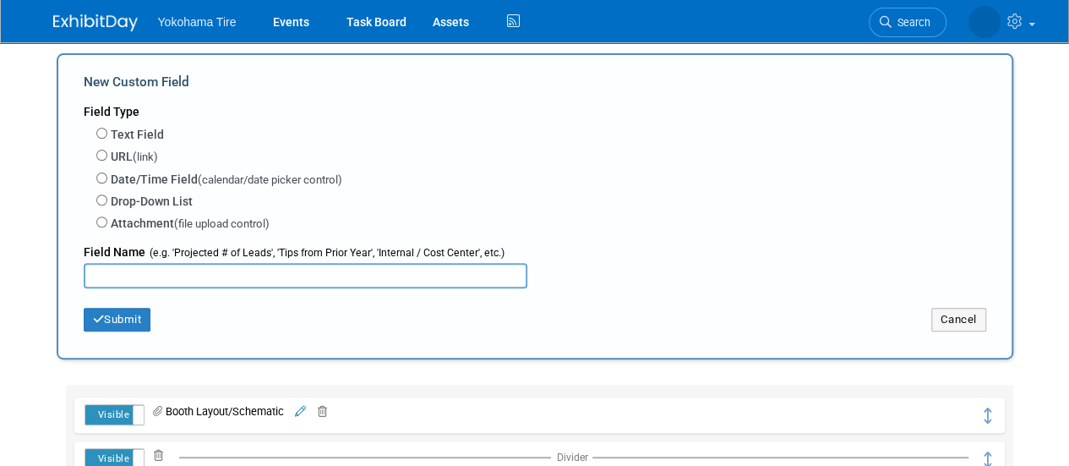
scroll to position [217, 0]
click at [130, 142] on label "Text Field" at bounding box center [137, 133] width 53 height 17
click at [107, 138] on input "Text Field" at bounding box center [101, 132] width 11 height 11
radio input "true"
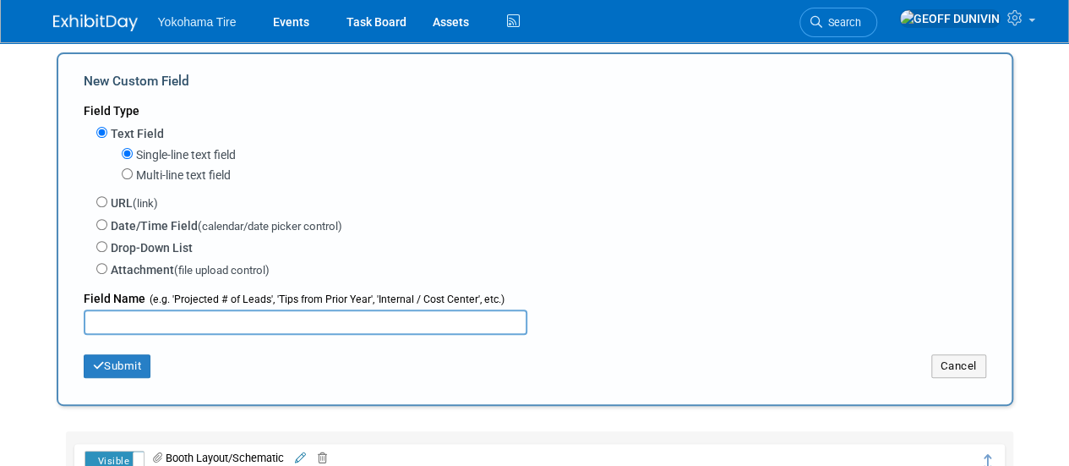
click at [162, 183] on label "Multi-line text field" at bounding box center [183, 174] width 95 height 17
click at [133, 179] on input "Multi-line text field" at bounding box center [127, 173] width 11 height 11
radio input "true"
click at [135, 335] on input "text" at bounding box center [306, 321] width 444 height 25
type input "Show Cars"
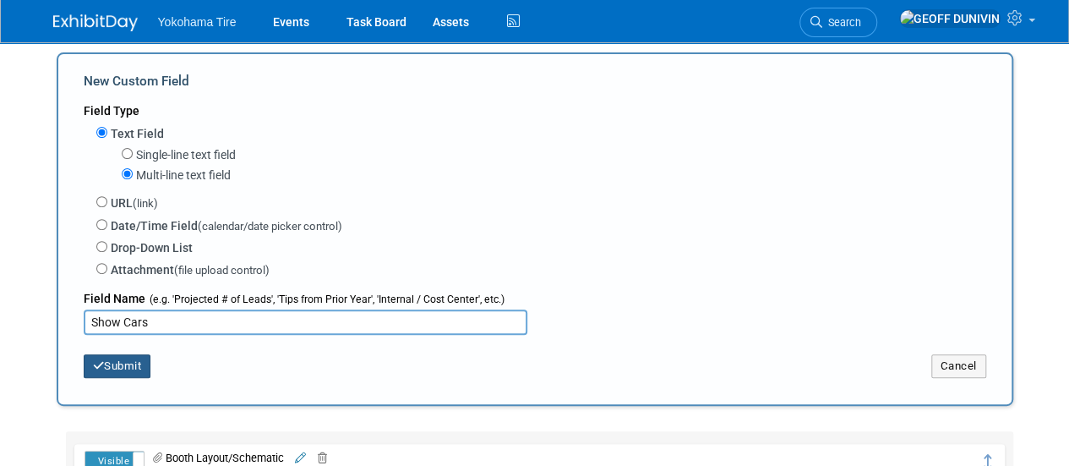
click at [142, 375] on button "Submit" at bounding box center [118, 366] width 68 height 24
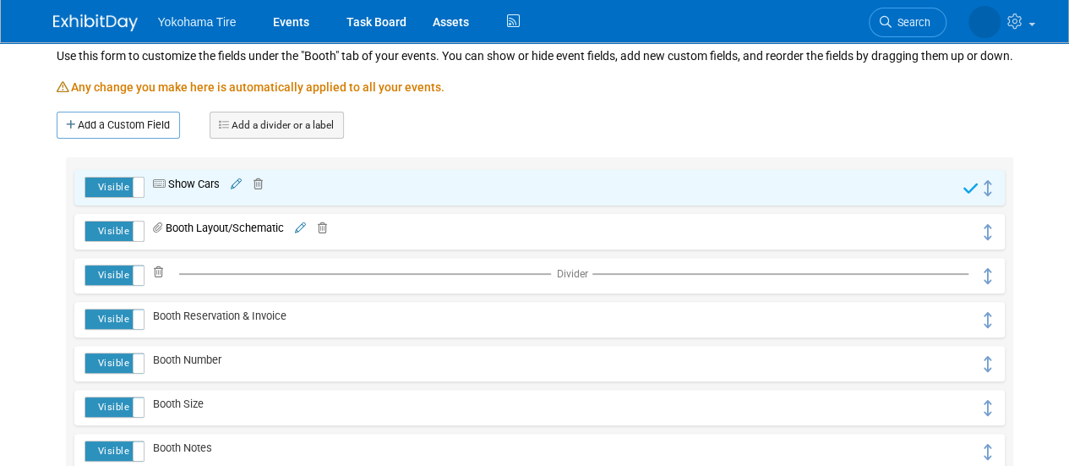
scroll to position [159, 0]
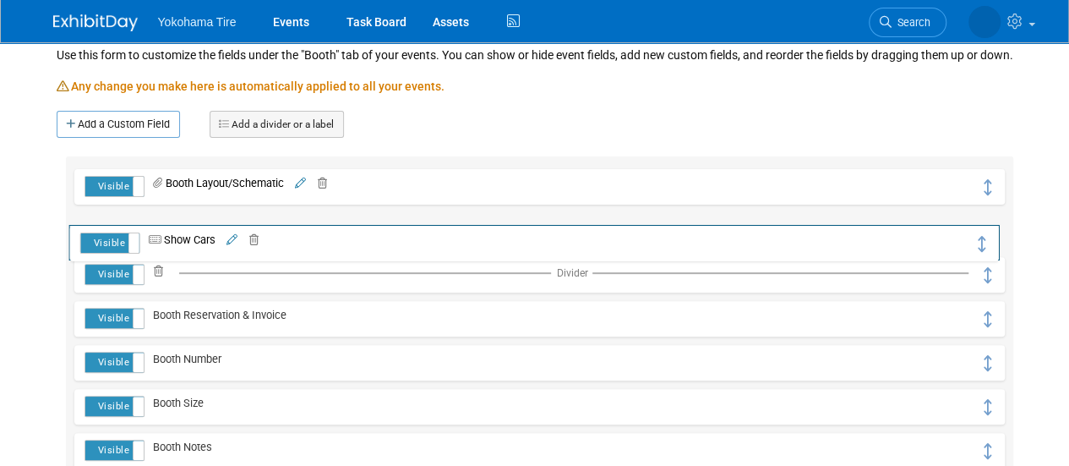
drag, startPoint x: 983, startPoint y: 206, endPoint x: 978, endPoint y: 248, distance: 41.7
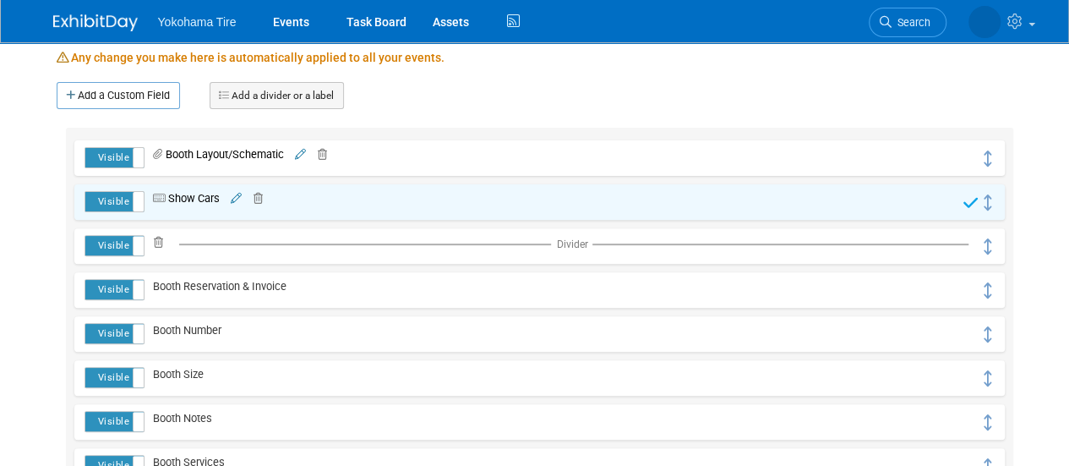
scroll to position [0, 0]
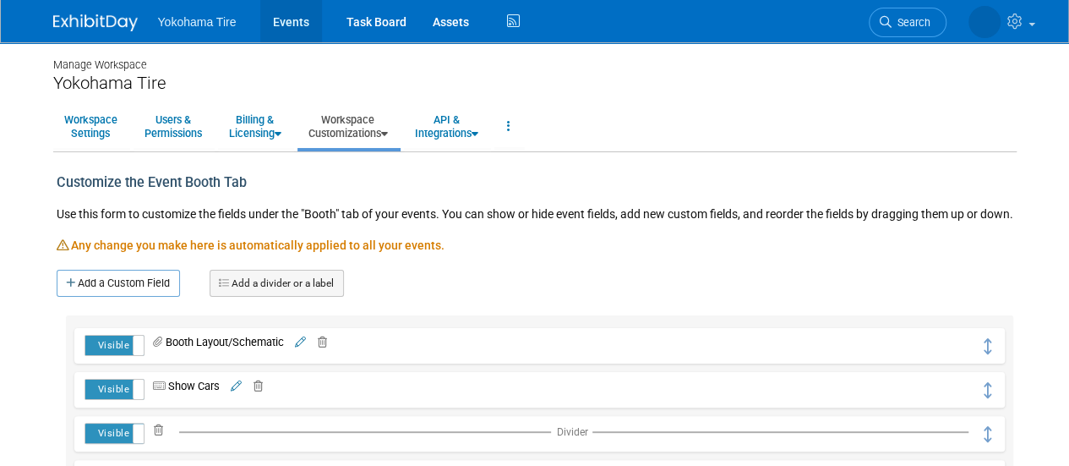
click at [291, 24] on link "Events" at bounding box center [291, 21] width 62 height 42
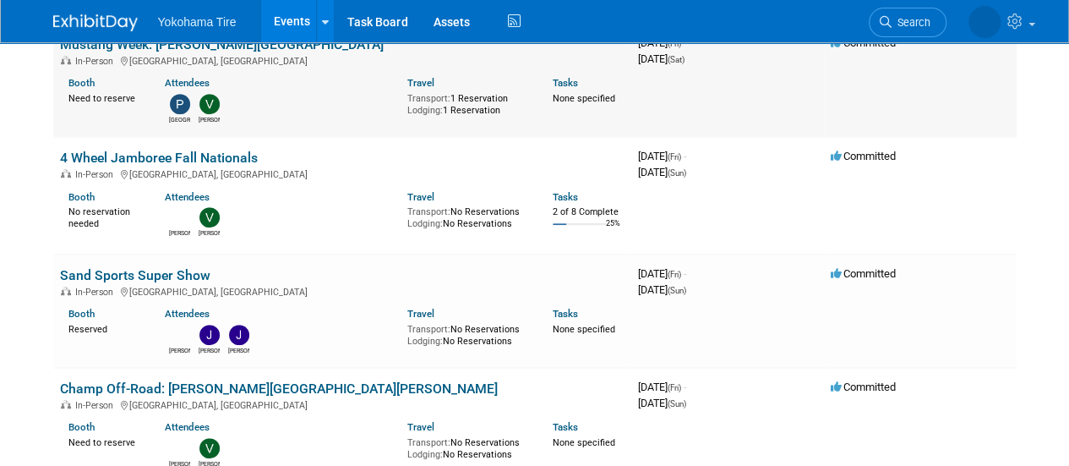
scroll to position [387, 0]
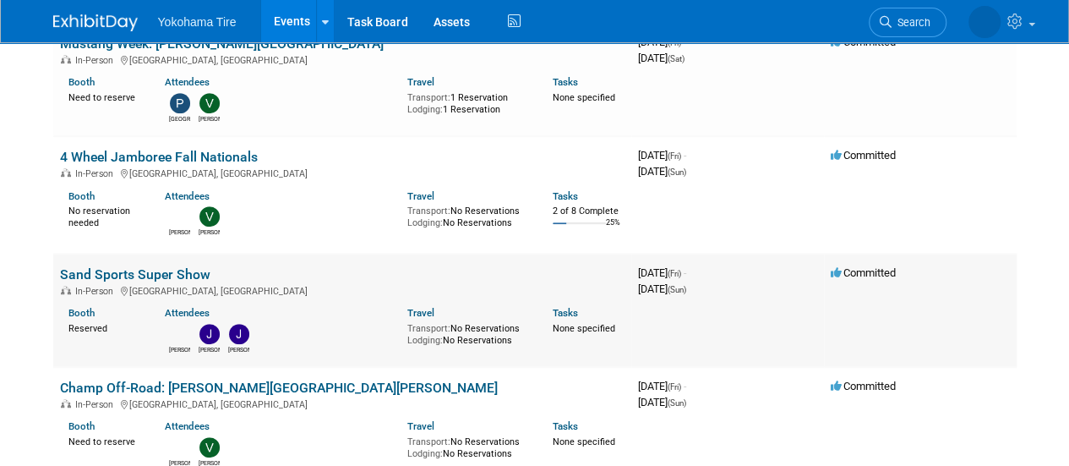
click at [181, 268] on link "Sand Sports Super Show" at bounding box center [135, 274] width 150 height 16
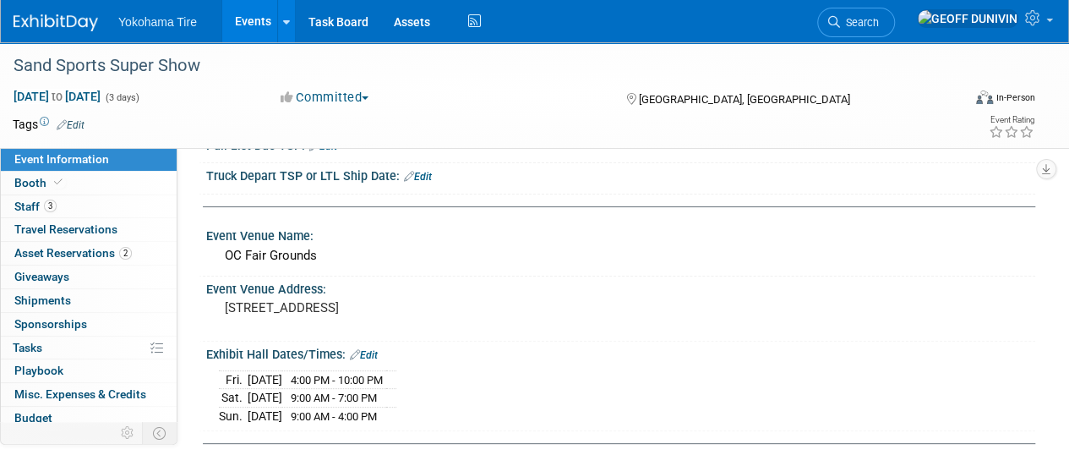
scroll to position [95, 0]
click at [101, 191] on link "Booth" at bounding box center [89, 183] width 176 height 23
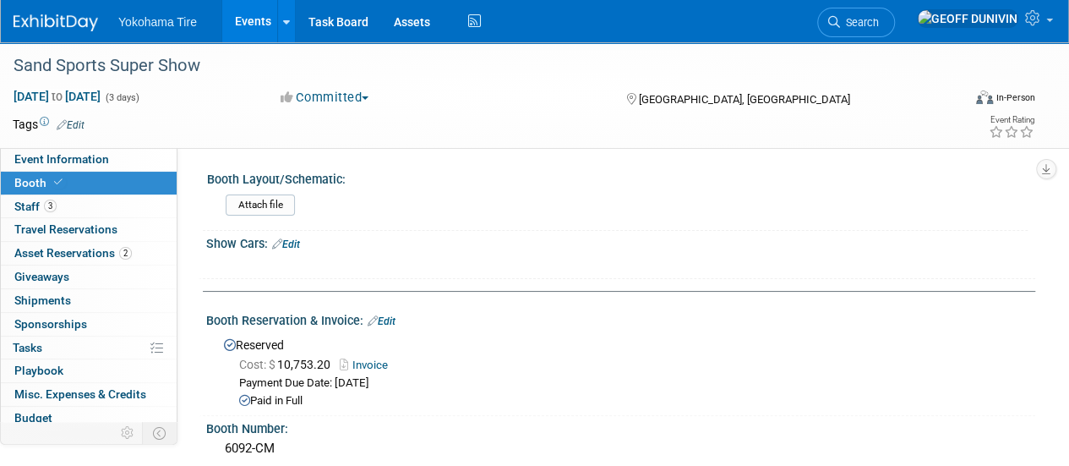
click at [298, 242] on link "Edit" at bounding box center [286, 244] width 28 height 12
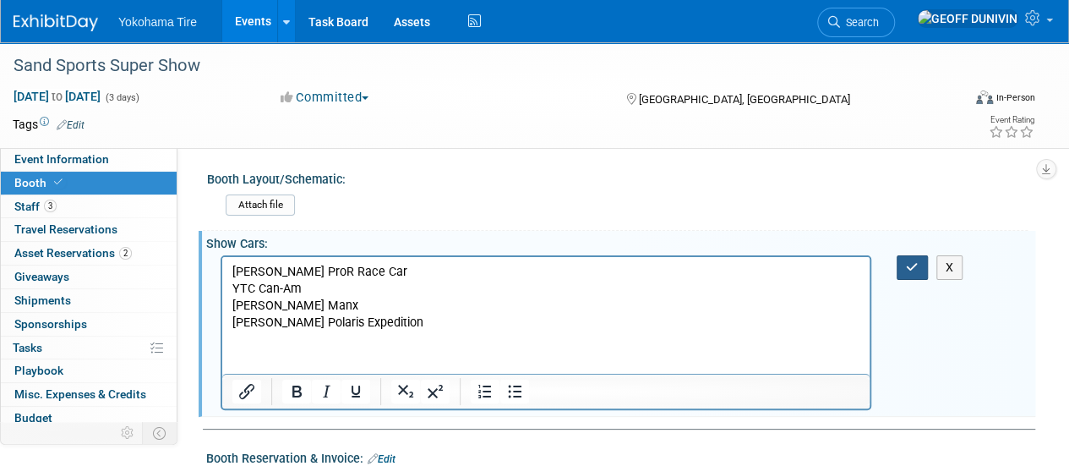
click at [916, 266] on icon "button" at bounding box center [912, 267] width 13 height 12
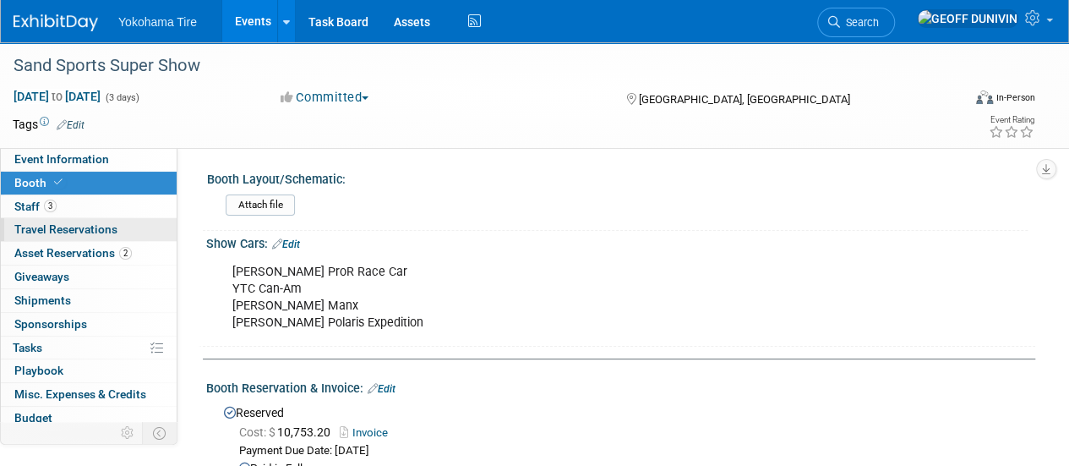
click at [135, 228] on link "0 Travel Reservations 0" at bounding box center [89, 229] width 176 height 23
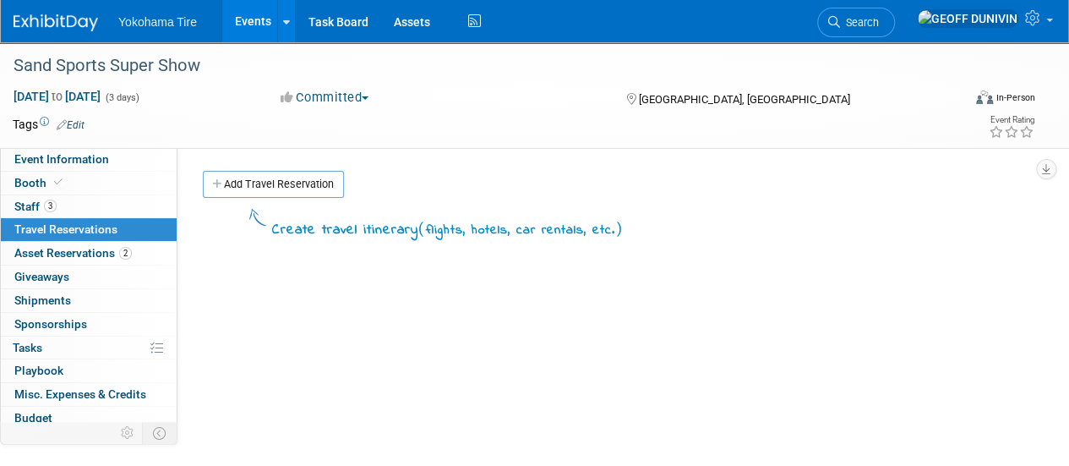
click at [247, 21] on link "Events" at bounding box center [253, 21] width 62 height 42
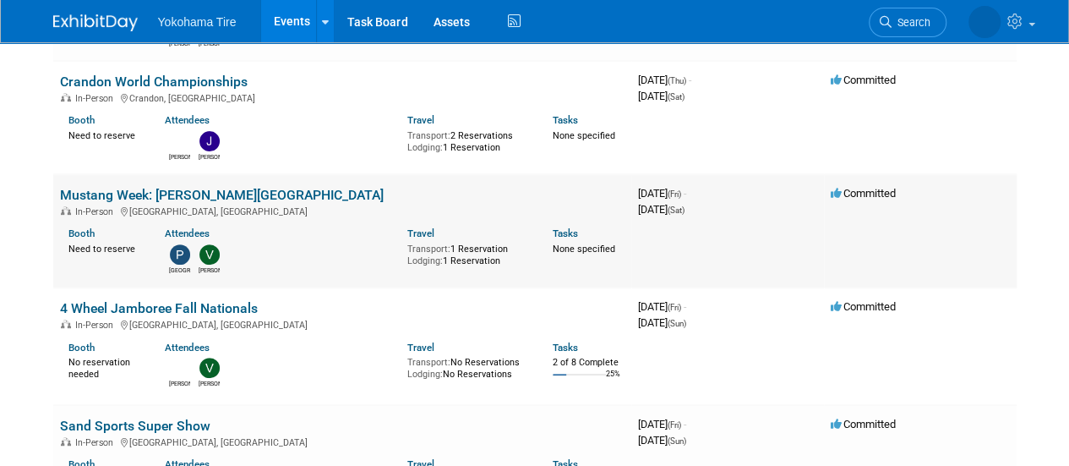
scroll to position [238, 0]
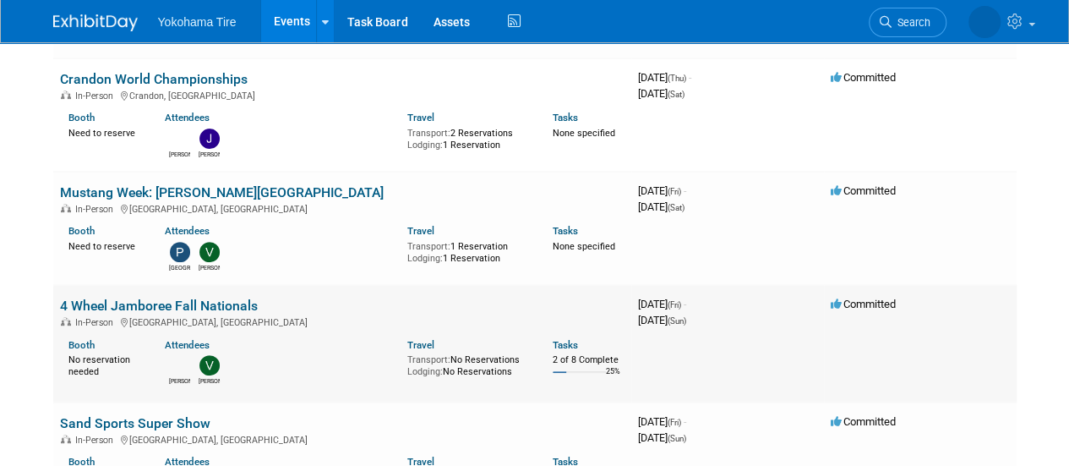
click at [188, 302] on link "4 Wheel Jamboree Fall Nationals" at bounding box center [159, 305] width 198 height 16
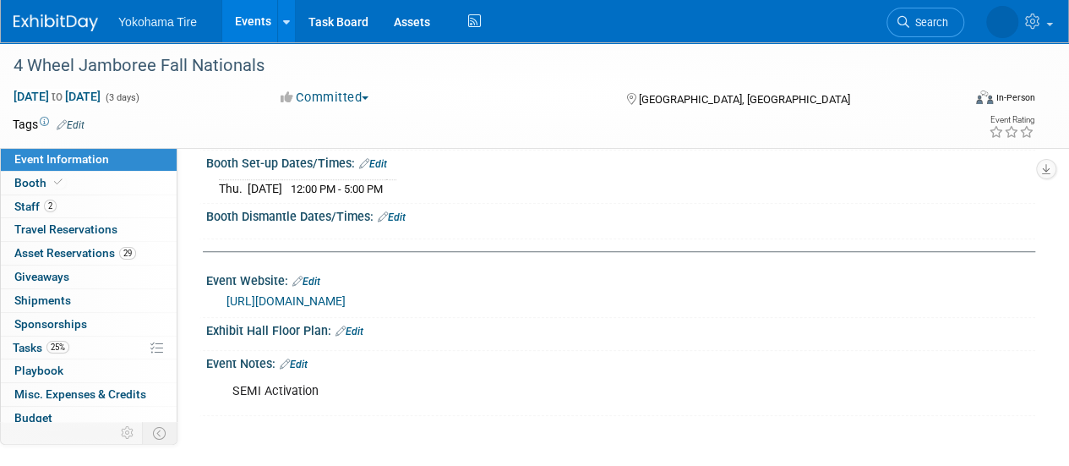
scroll to position [573, 0]
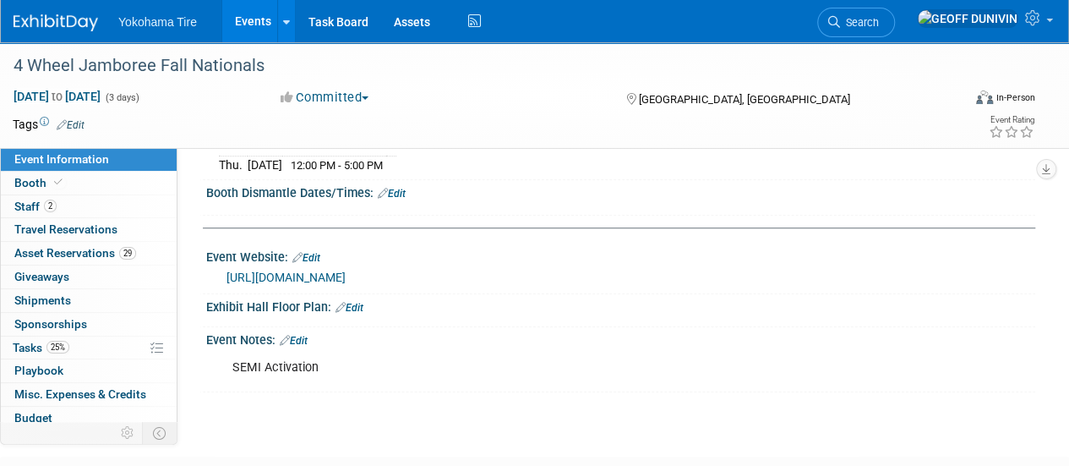
click at [112, 166] on link "Event Information" at bounding box center [89, 159] width 176 height 23
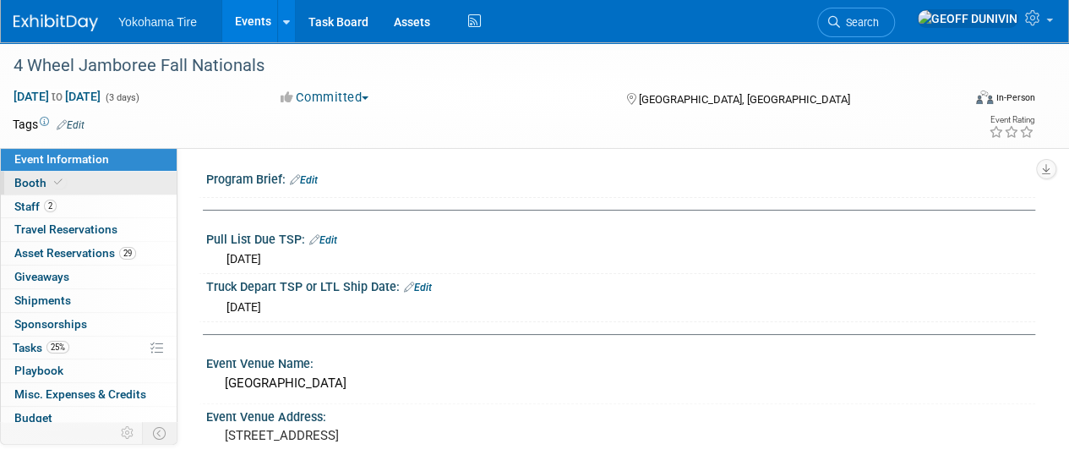
click at [106, 177] on link "Booth" at bounding box center [89, 183] width 176 height 23
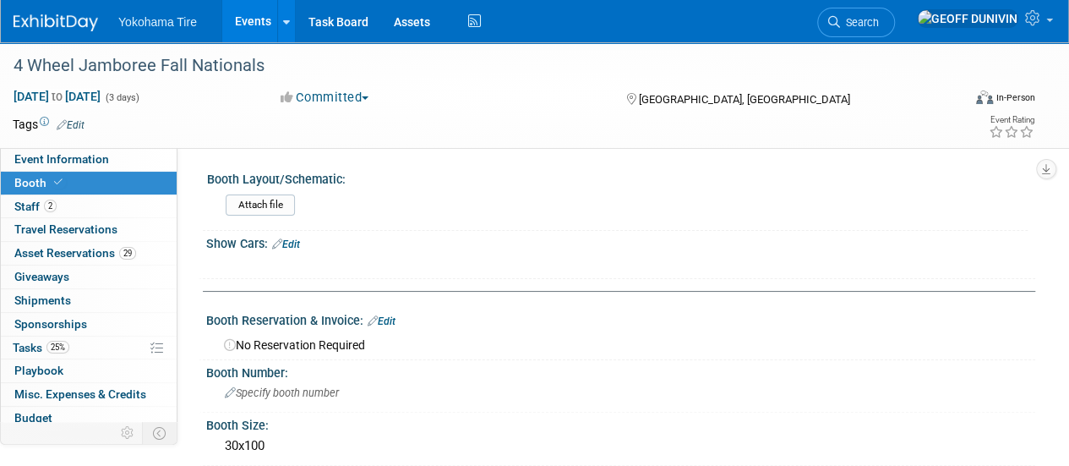
click at [299, 245] on link "Edit" at bounding box center [286, 244] width 28 height 12
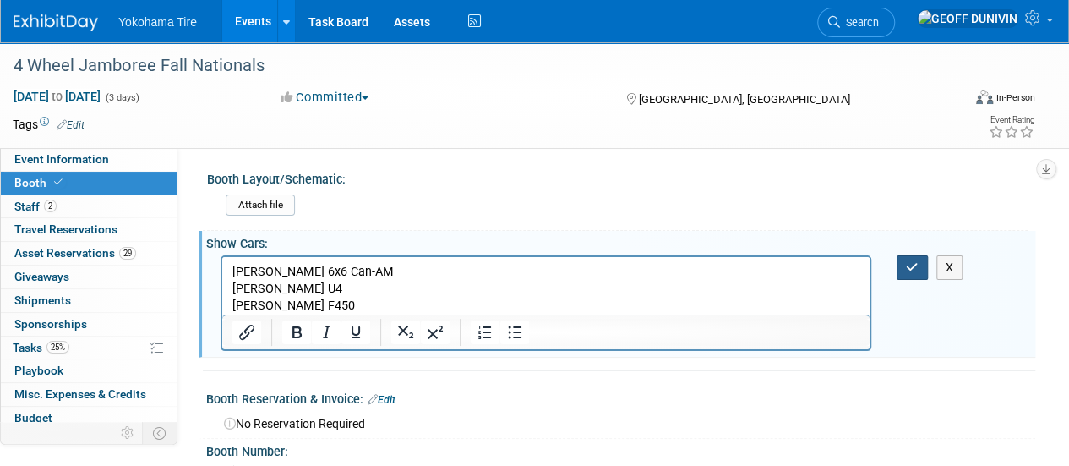
click at [909, 268] on icon "button" at bounding box center [912, 267] width 13 height 12
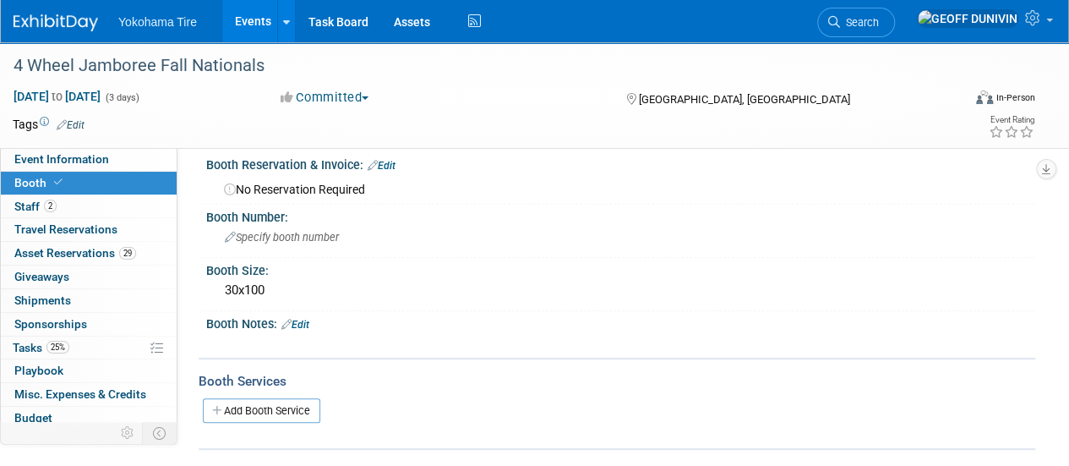
scroll to position [207, 0]
click at [106, 210] on link "2 Staff 2" at bounding box center [89, 206] width 176 height 23
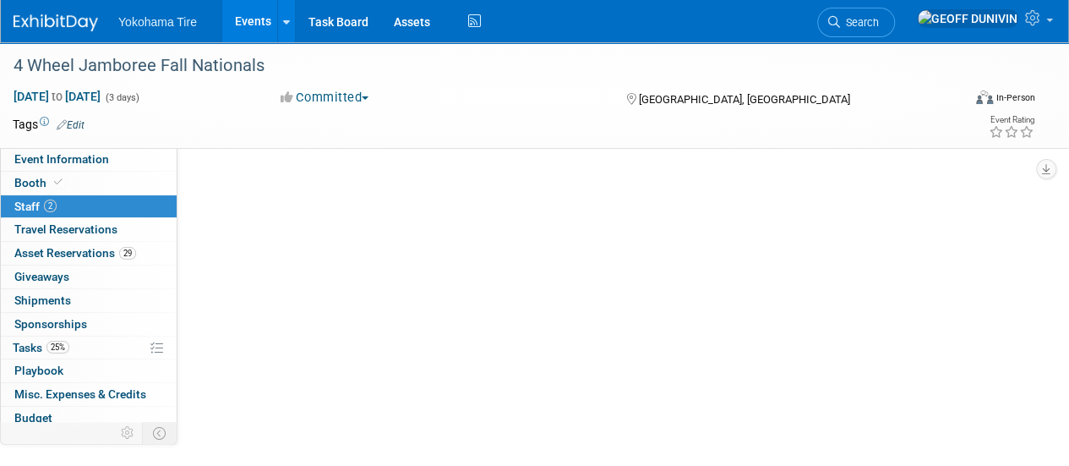
scroll to position [0, 0]
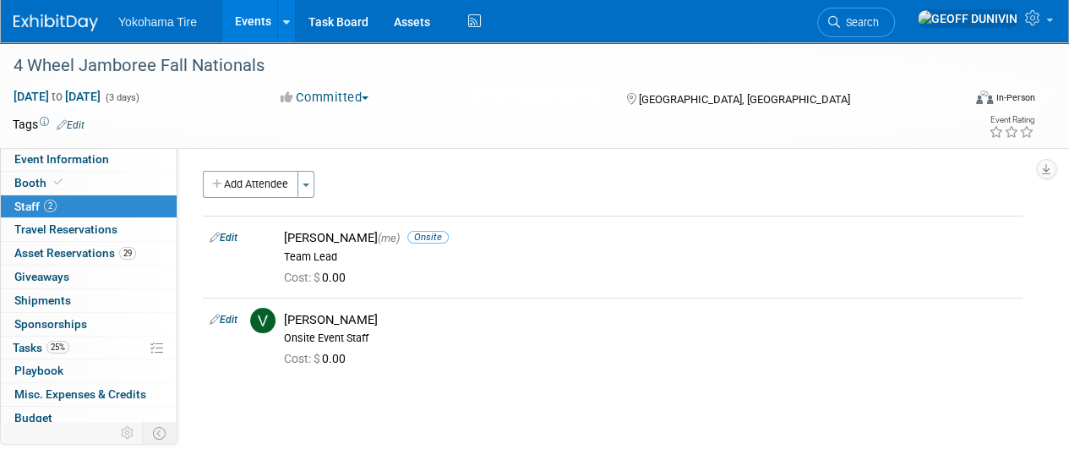
click at [114, 146] on div "4 Wheel Jamboree Fall Nationals Sep 19, 2025 to Sep 21, 2025 (3 days) Sep 19, 2…" at bounding box center [534, 95] width 1069 height 106
click at [114, 155] on link "Event Information" at bounding box center [89, 159] width 176 height 23
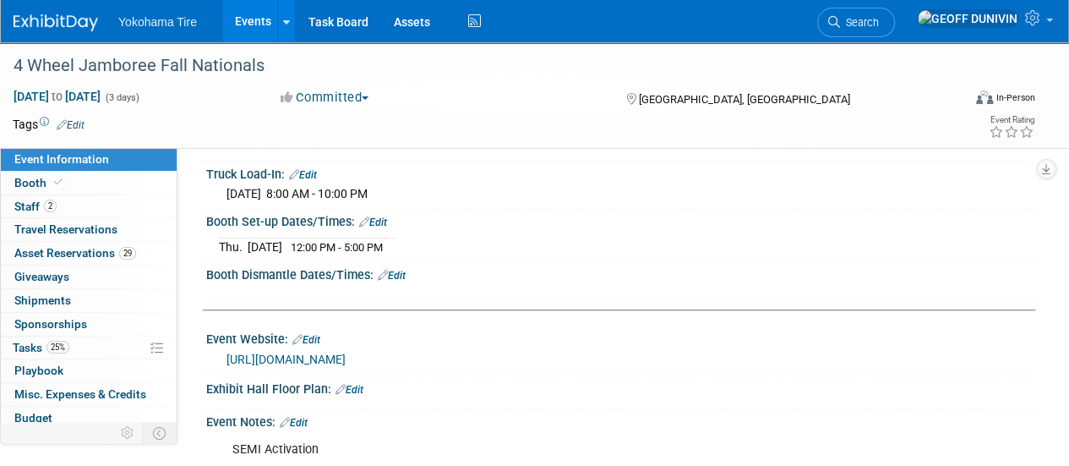
scroll to position [673, 0]
